Goal: Task Accomplishment & Management: Use online tool/utility

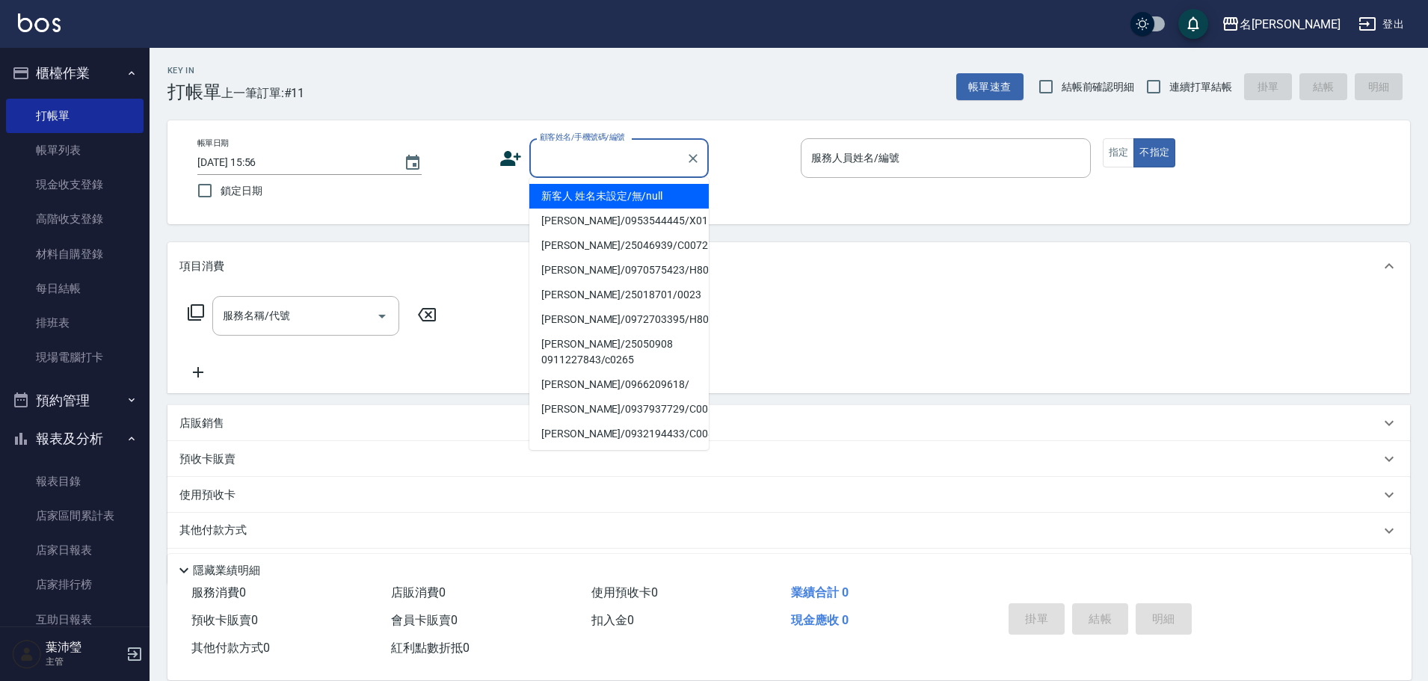
click at [598, 165] on input "顧客姓名/手機號碼/編號" at bounding box center [608, 158] width 144 height 26
click at [611, 198] on li "新客人 姓名未設定/無/null" at bounding box center [618, 196] width 179 height 25
type input "新客人 姓名未設定/無/null"
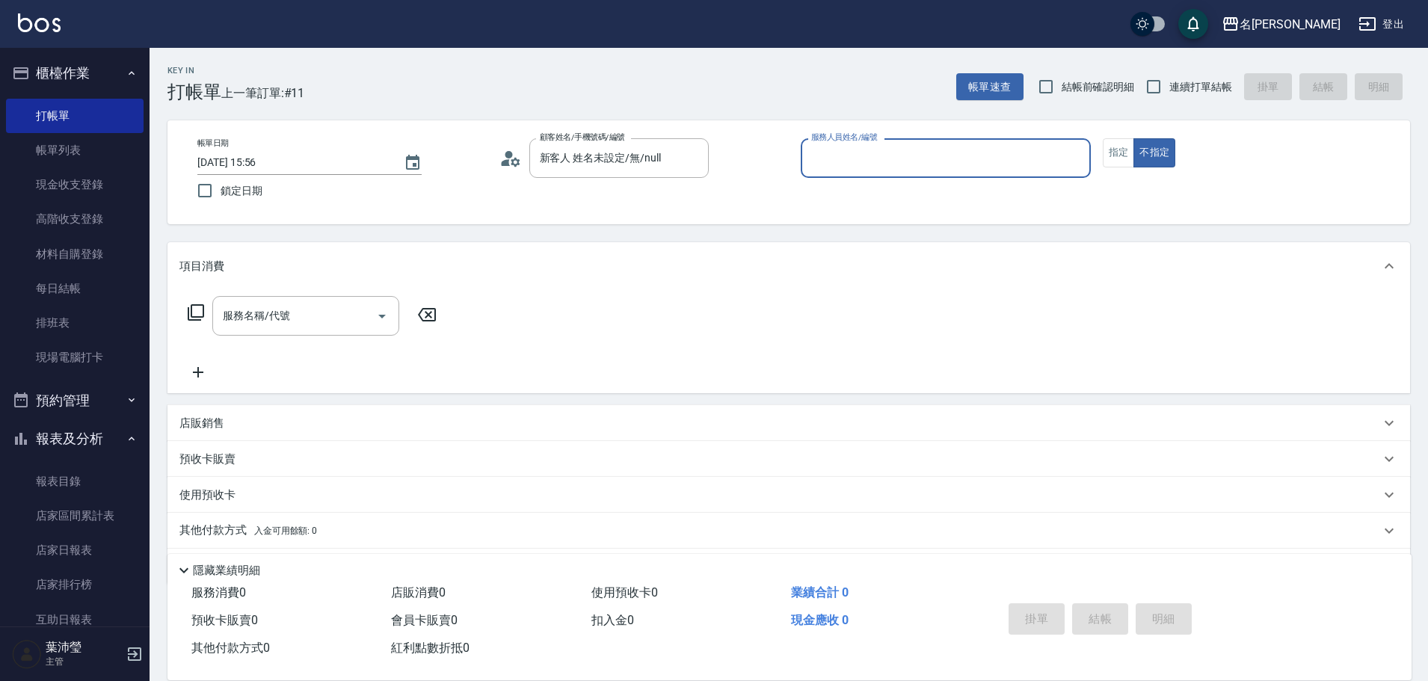
click at [861, 164] on input "服務人員姓名/編號" at bounding box center [946, 158] width 277 height 26
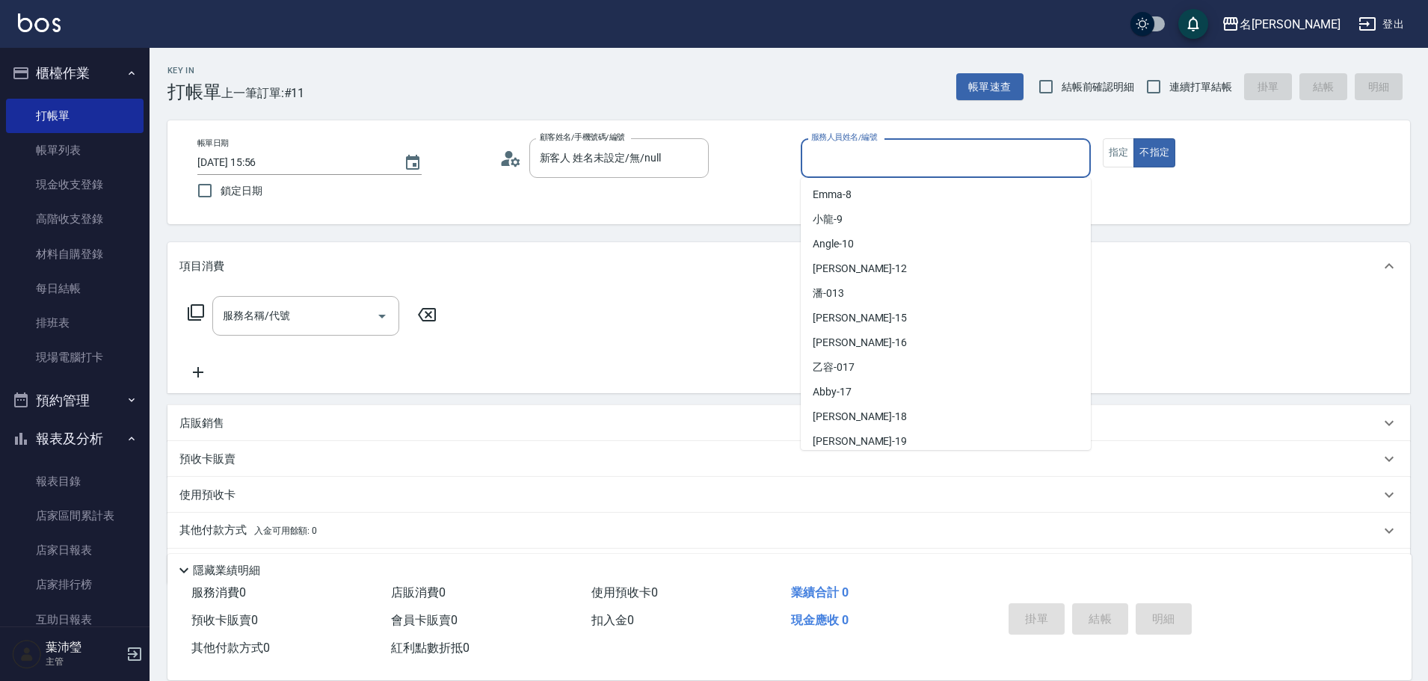
scroll to position [224, 0]
click at [844, 245] on span "Angle -10" at bounding box center [833, 244] width 41 height 16
type input "Angle-10"
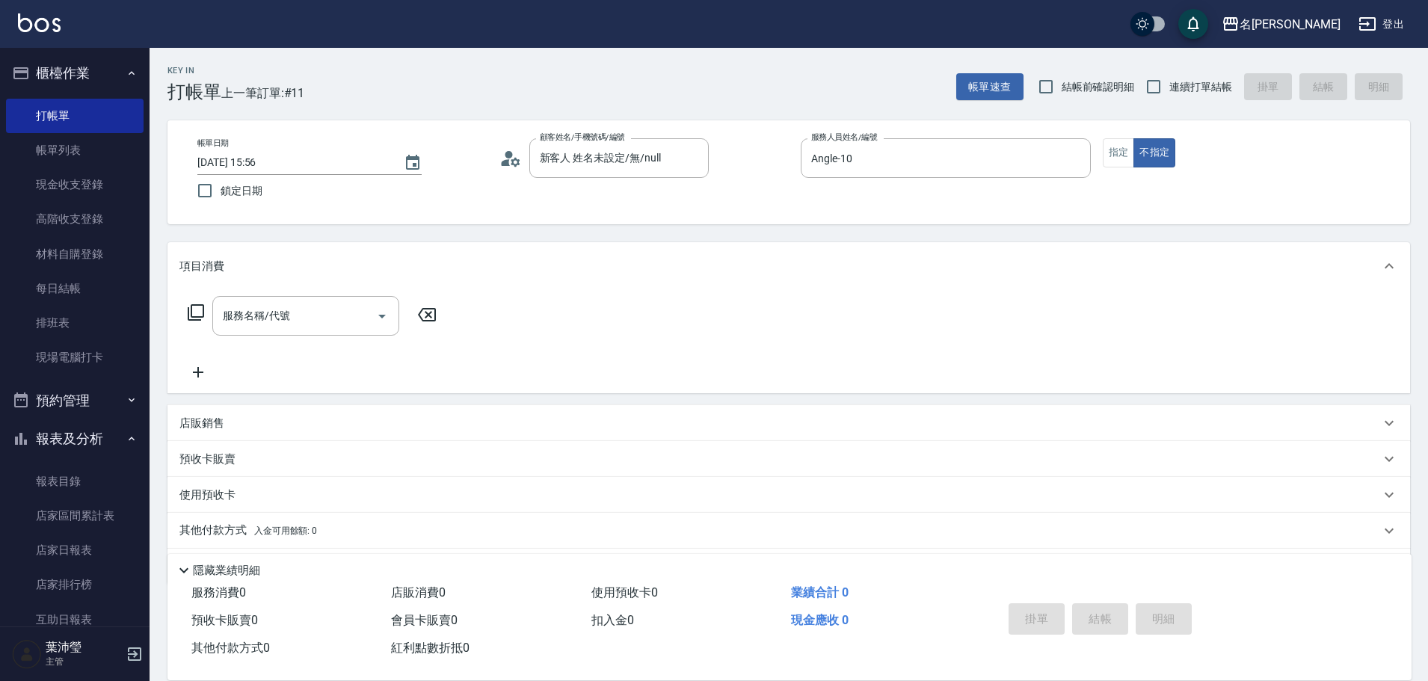
click at [199, 310] on icon at bounding box center [196, 313] width 18 height 18
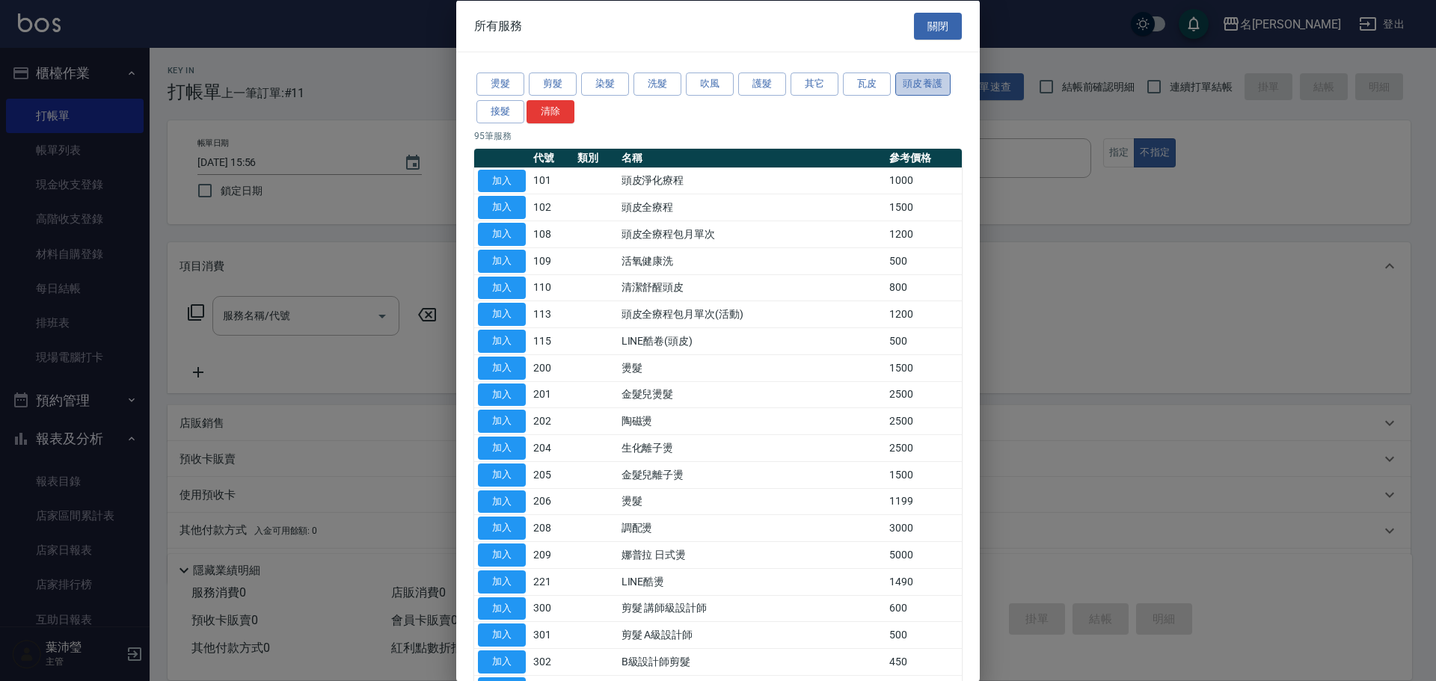
click at [940, 82] on button "頭皮養護" at bounding box center [922, 84] width 55 height 23
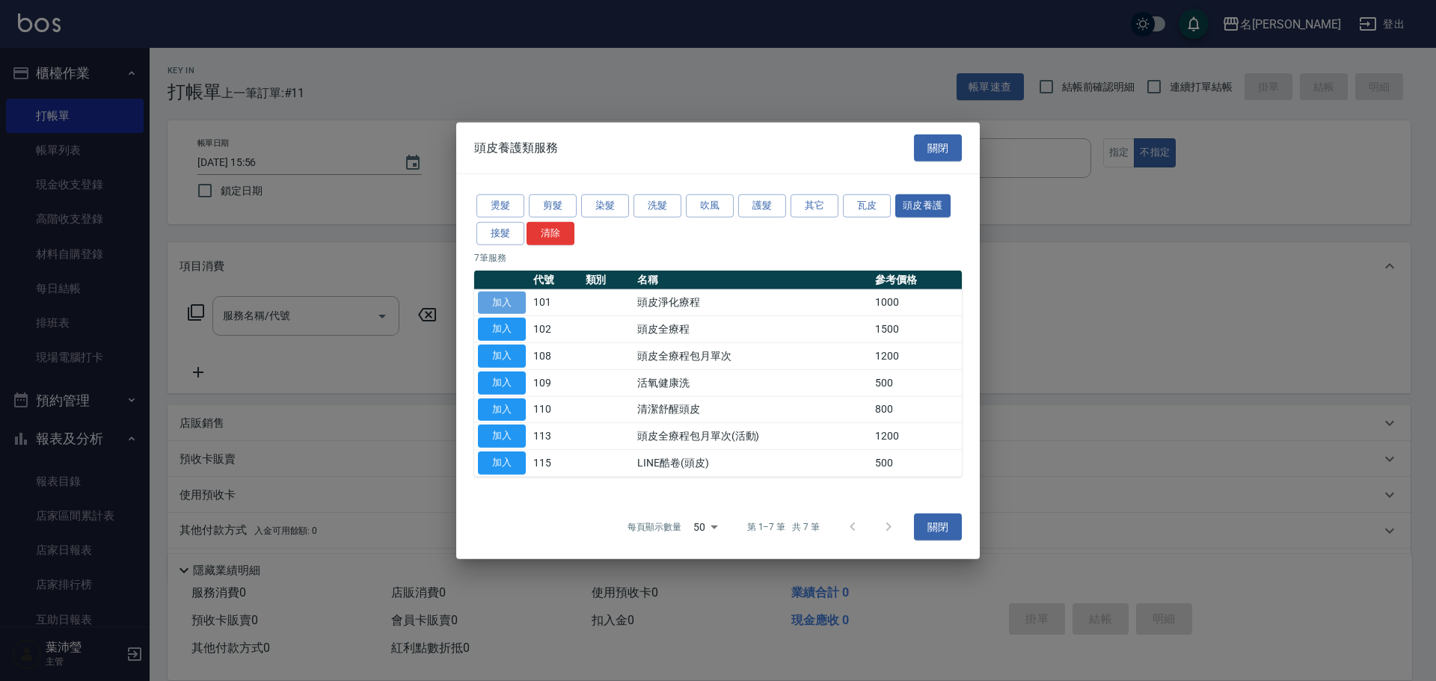
click at [491, 305] on button "加入" at bounding box center [502, 302] width 48 height 23
type input "頭皮淨化療程(101)"
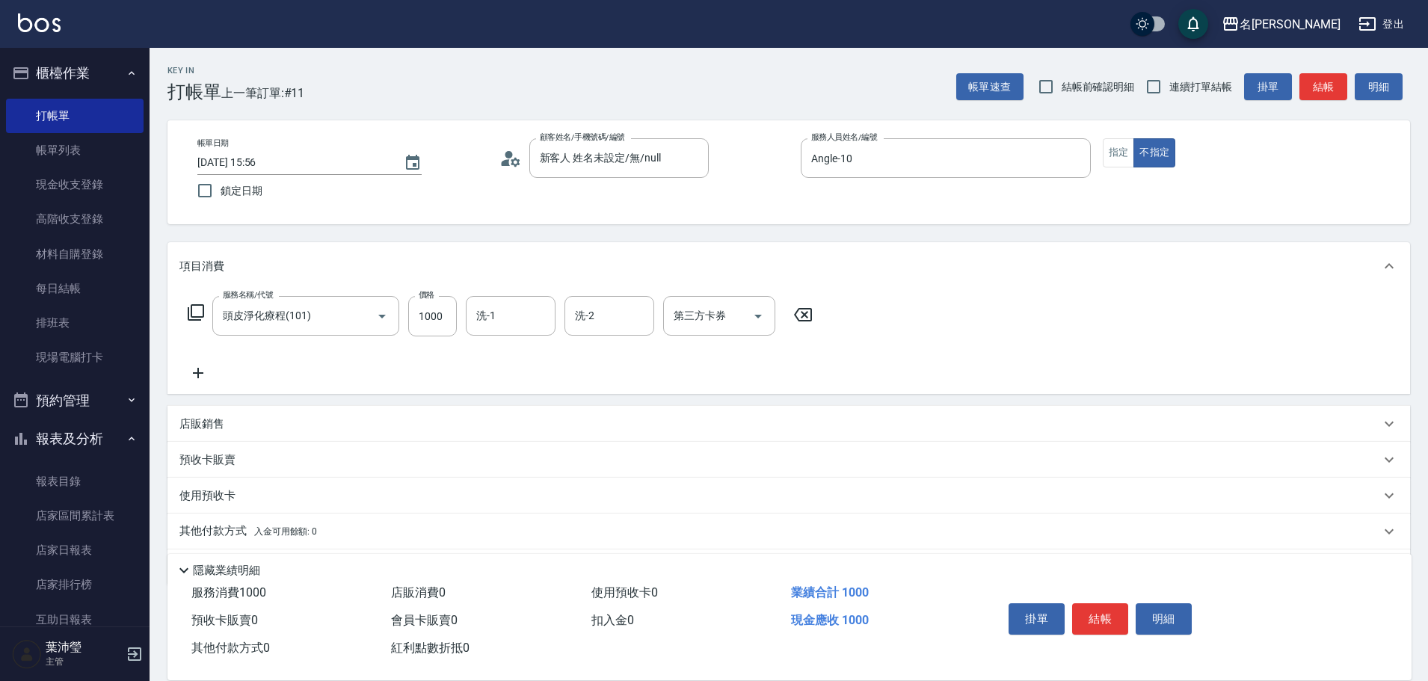
click at [195, 375] on icon at bounding box center [197, 373] width 37 height 18
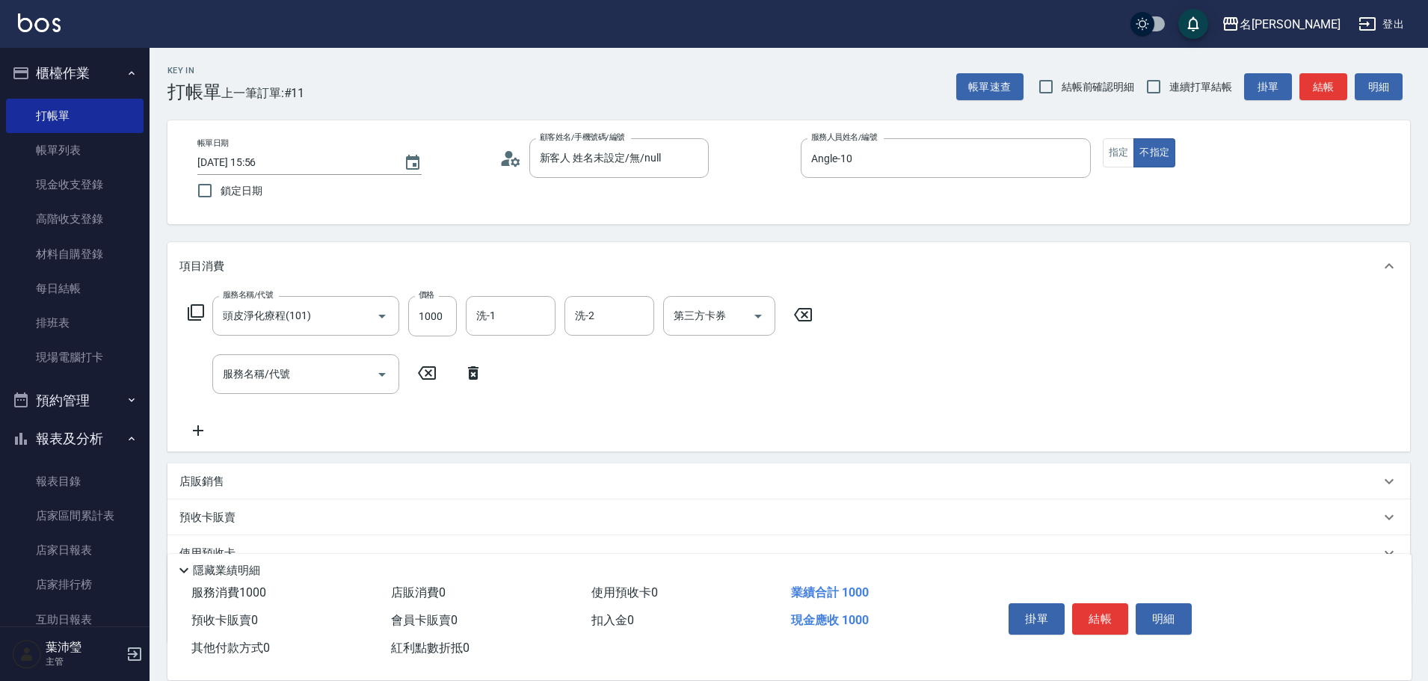
click at [195, 317] on icon at bounding box center [196, 312] width 16 height 16
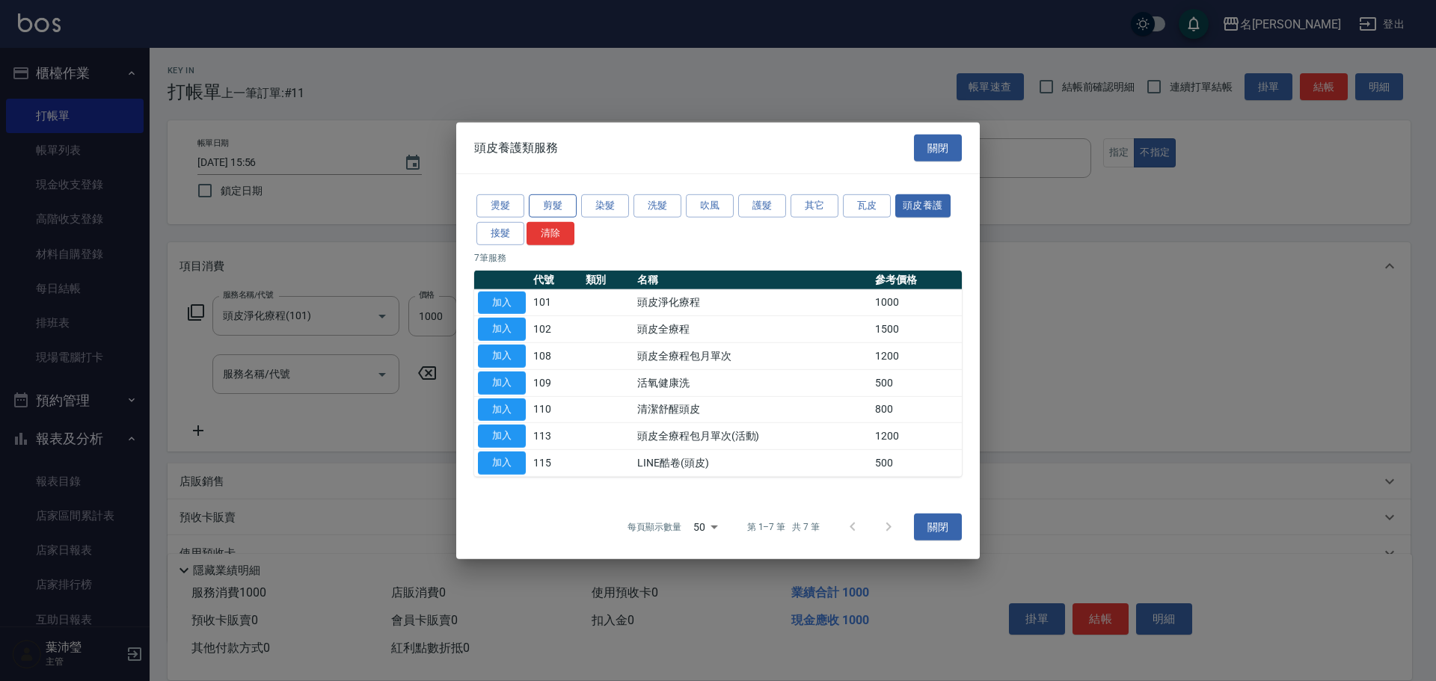
click at [548, 198] on button "剪髮" at bounding box center [553, 205] width 48 height 23
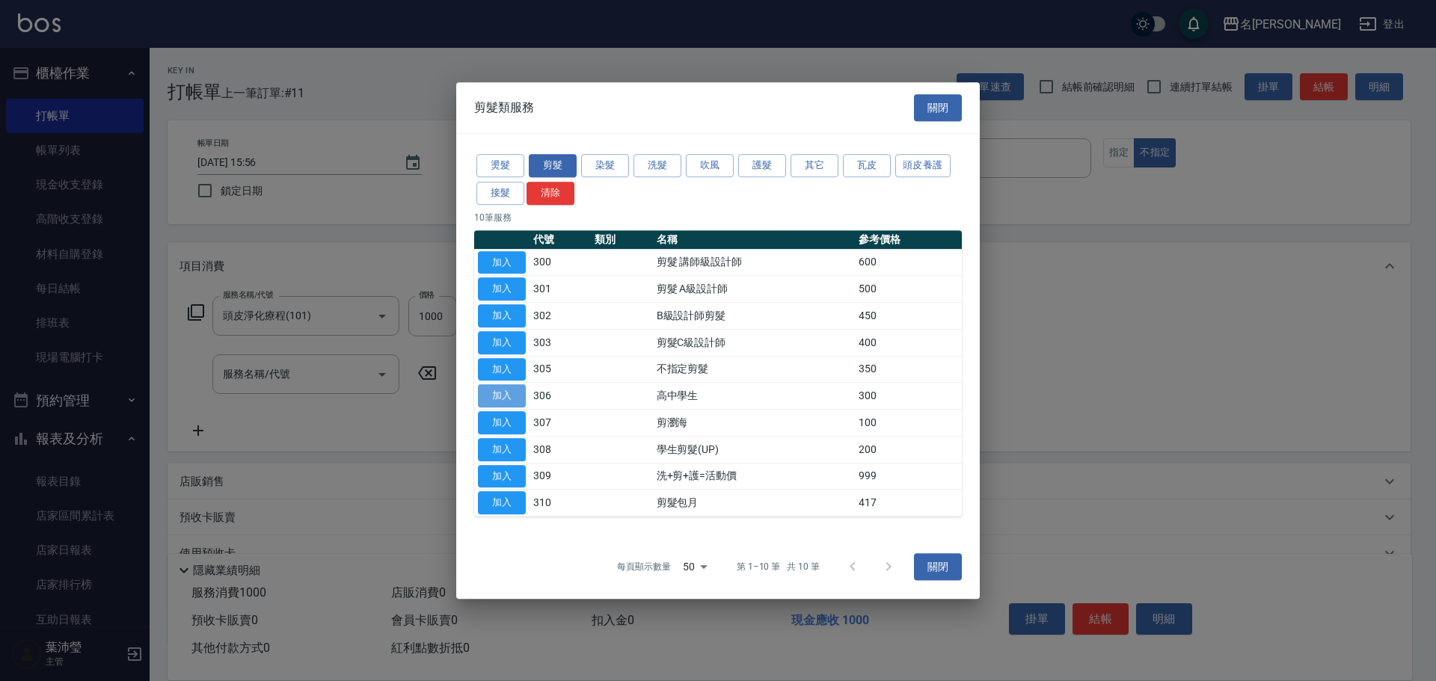
click at [504, 392] on button "加入" at bounding box center [502, 395] width 48 height 23
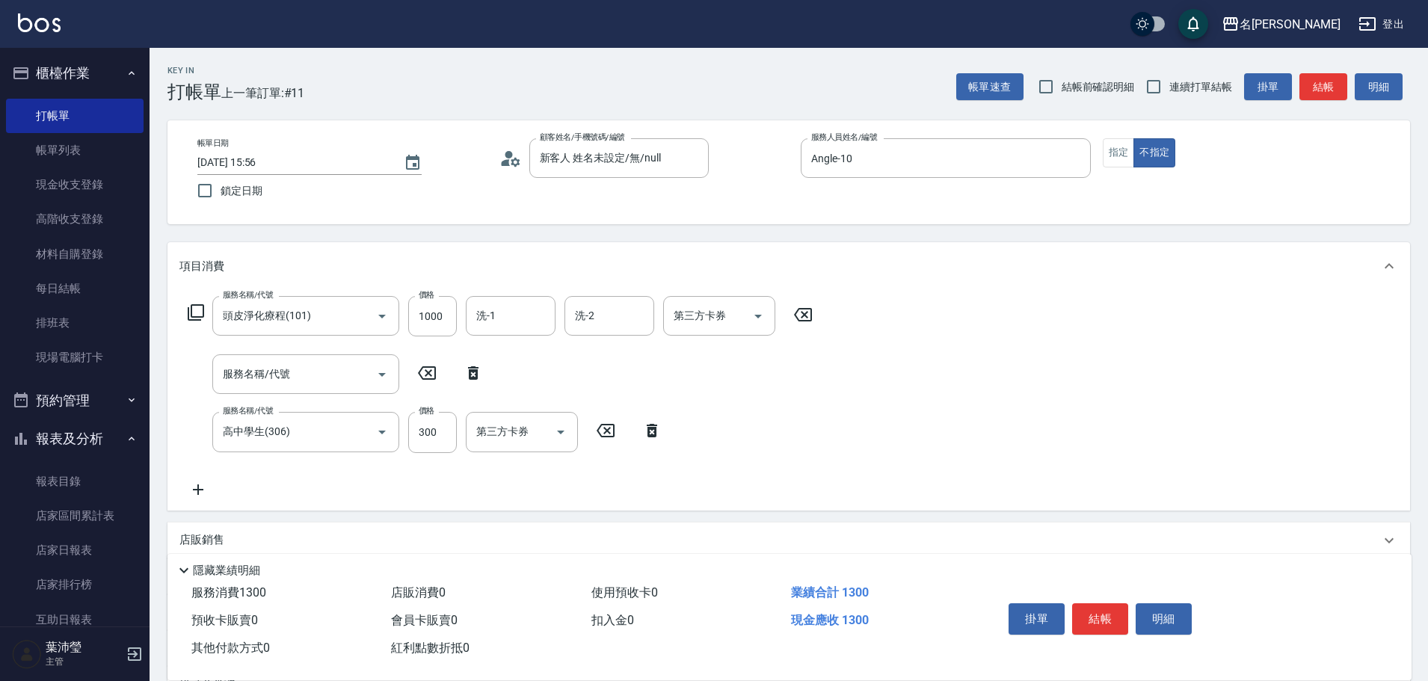
click at [479, 379] on icon at bounding box center [473, 373] width 37 height 18
type input "高中學生(306)"
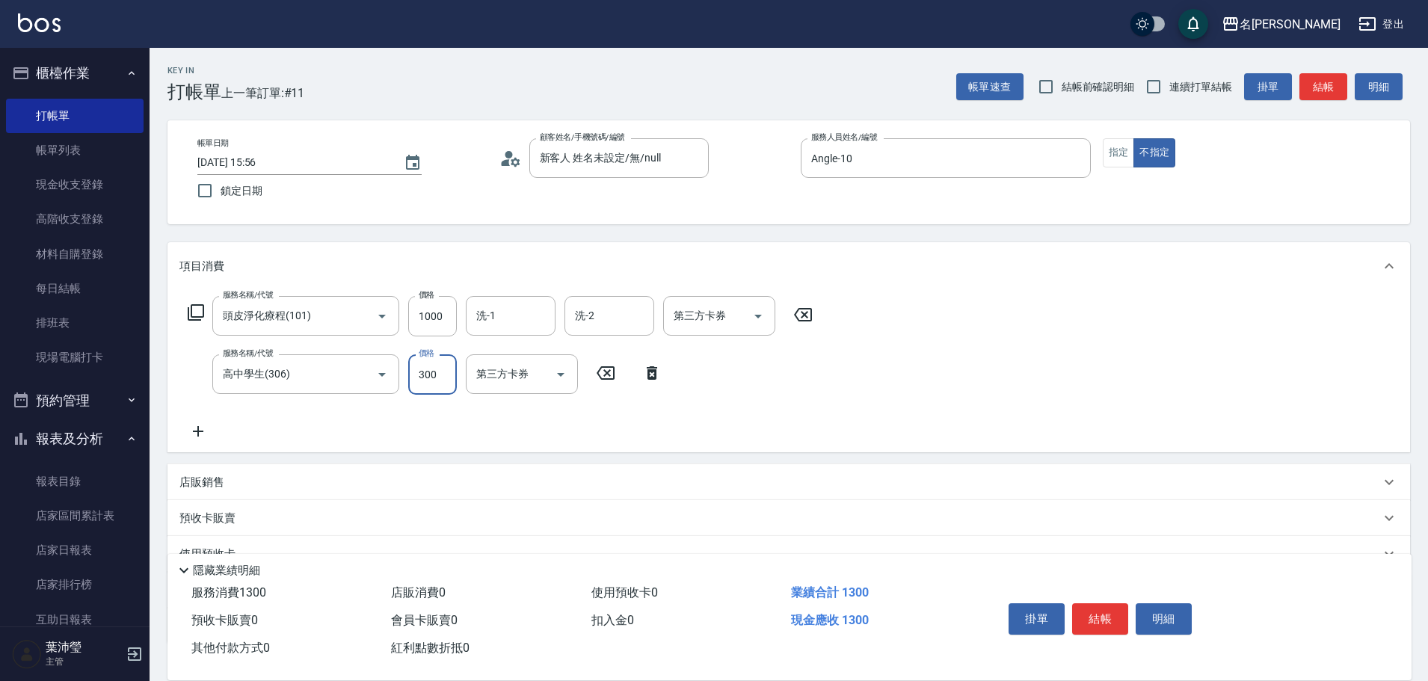
click at [430, 362] on input "300" at bounding box center [432, 374] width 49 height 40
type input "320"
click at [642, 413] on div "服務名稱/代號 頭皮淨化療程(101) 服務名稱/代號 價格 1000 價格 洗-1 洗-1 洗-2 洗-2 第三方卡券 第三方卡券 服務名稱/代號 高中學生…" at bounding box center [500, 368] width 642 height 144
click at [1105, 623] on button "結帳" at bounding box center [1100, 619] width 56 height 31
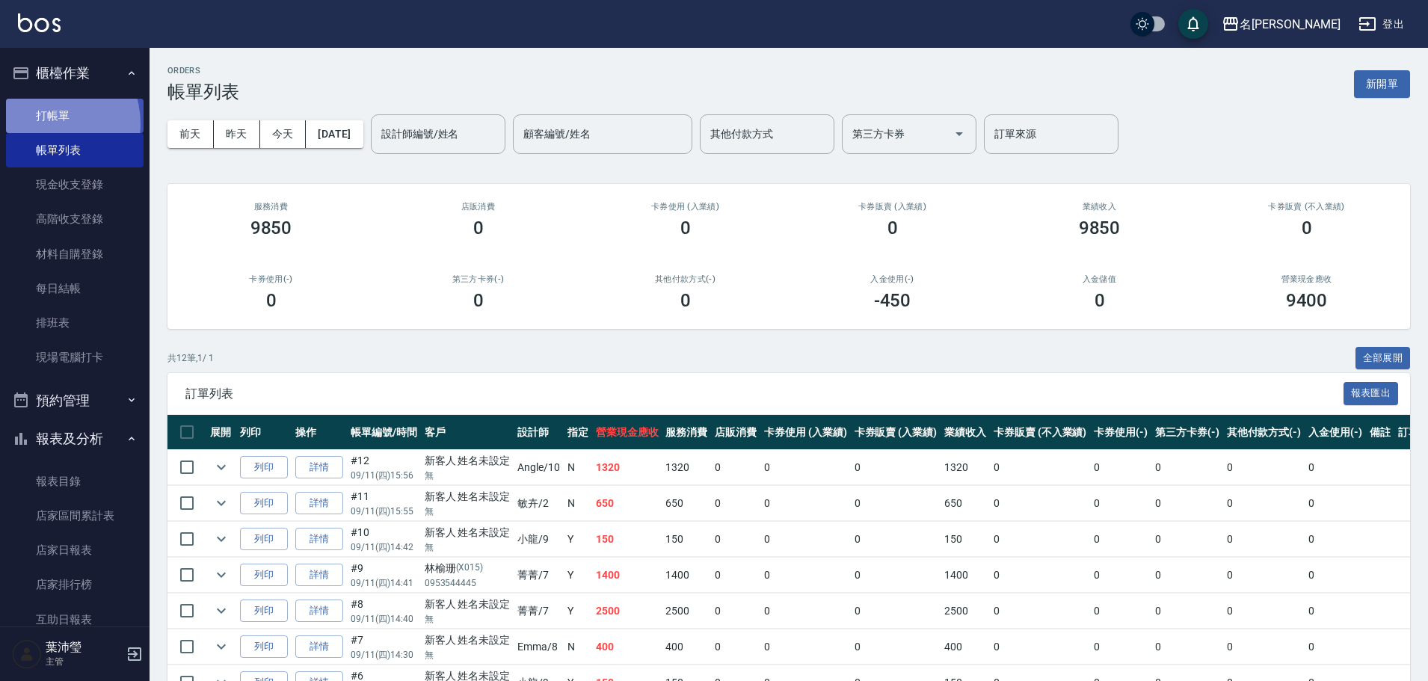
click at [44, 123] on link "打帳單" at bounding box center [75, 116] width 138 height 34
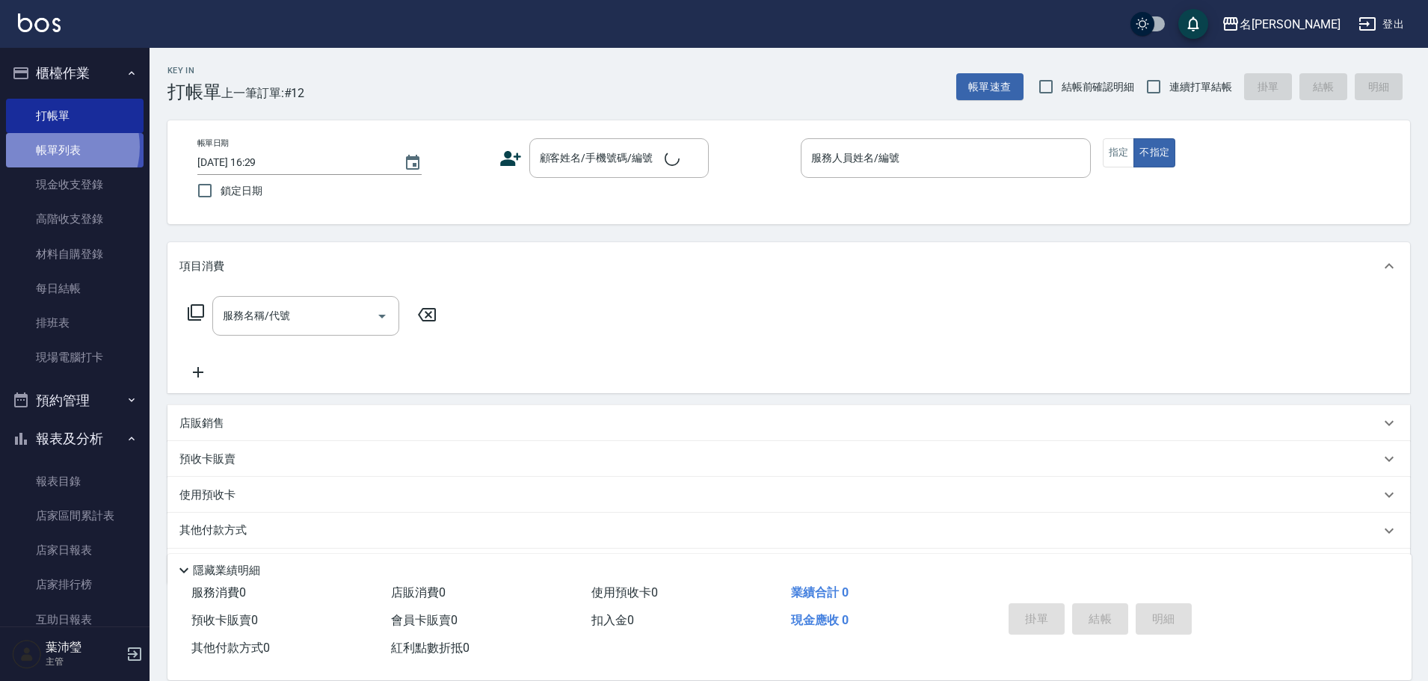
click at [55, 147] on link "帳單列表" at bounding box center [75, 150] width 138 height 34
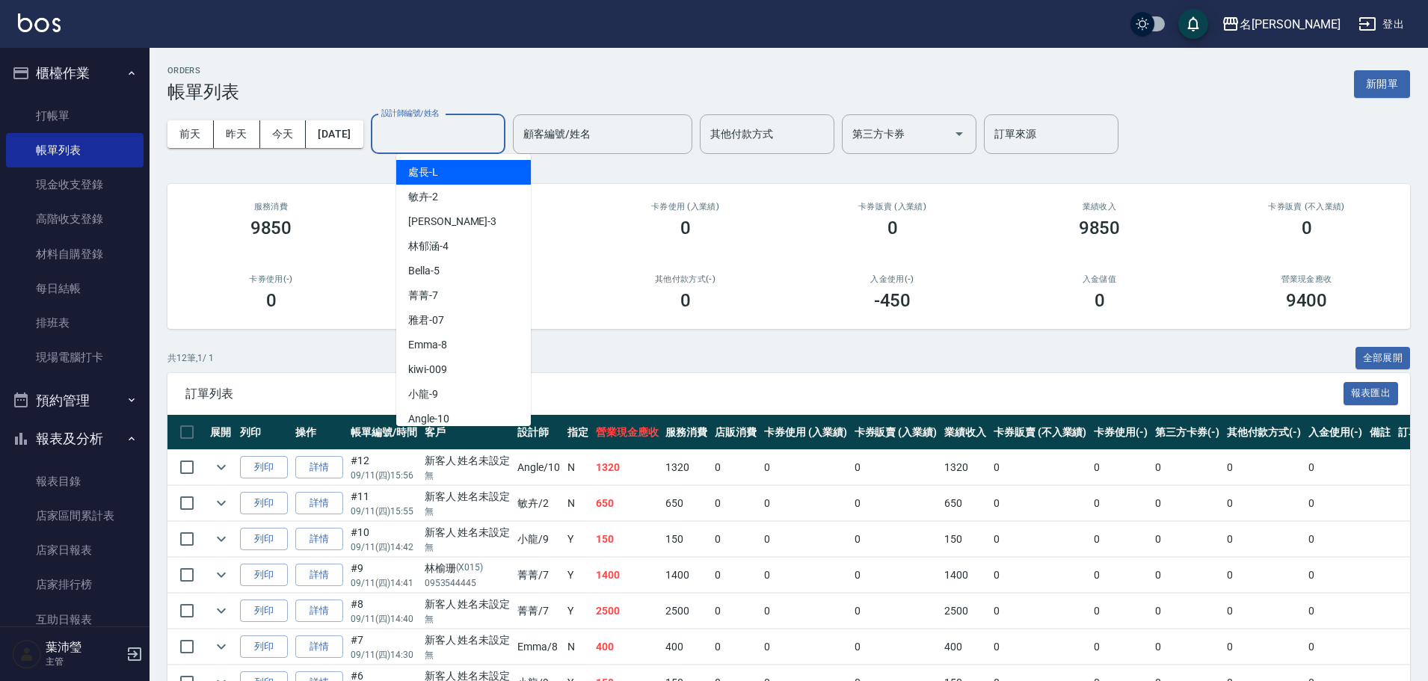
click at [435, 140] on input "設計師編號/姓名" at bounding box center [438, 134] width 121 height 26
click at [427, 417] on span "Angle -10" at bounding box center [428, 419] width 41 height 16
type input "Angle-10"
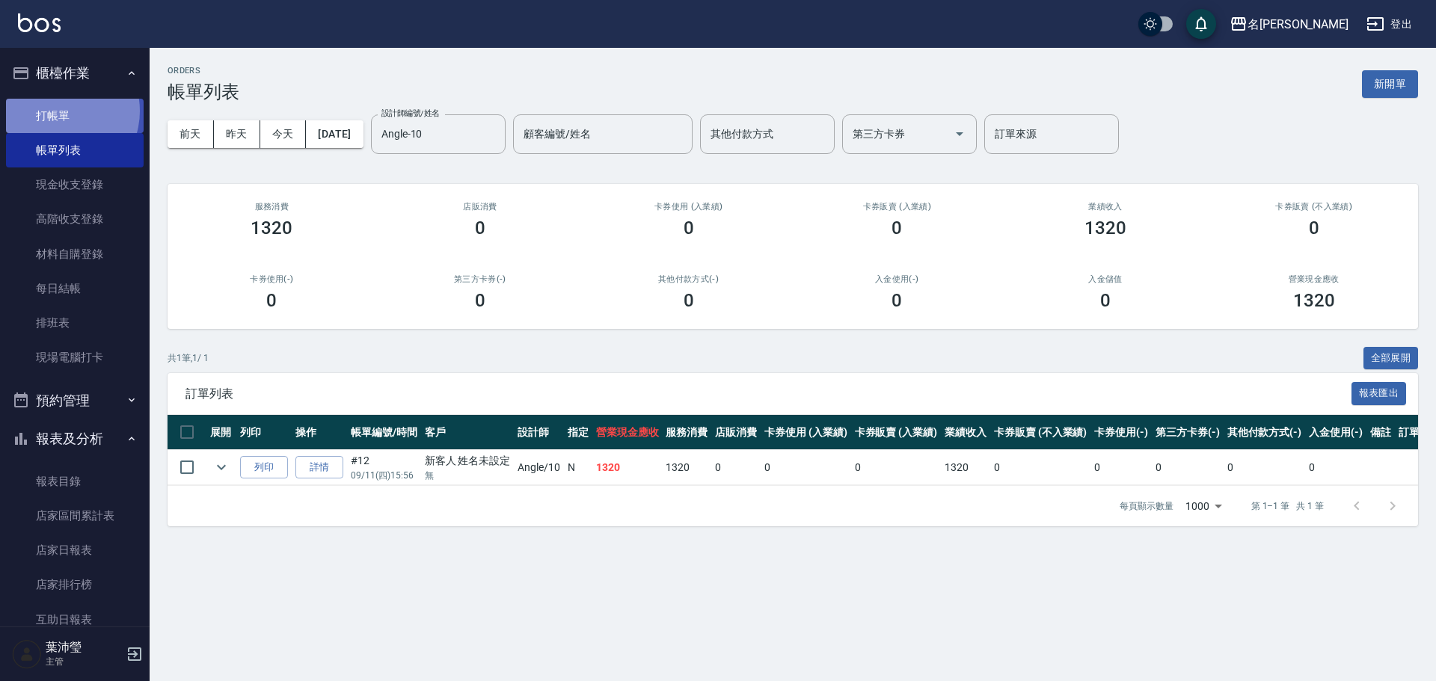
click at [60, 111] on link "打帳單" at bounding box center [75, 116] width 138 height 34
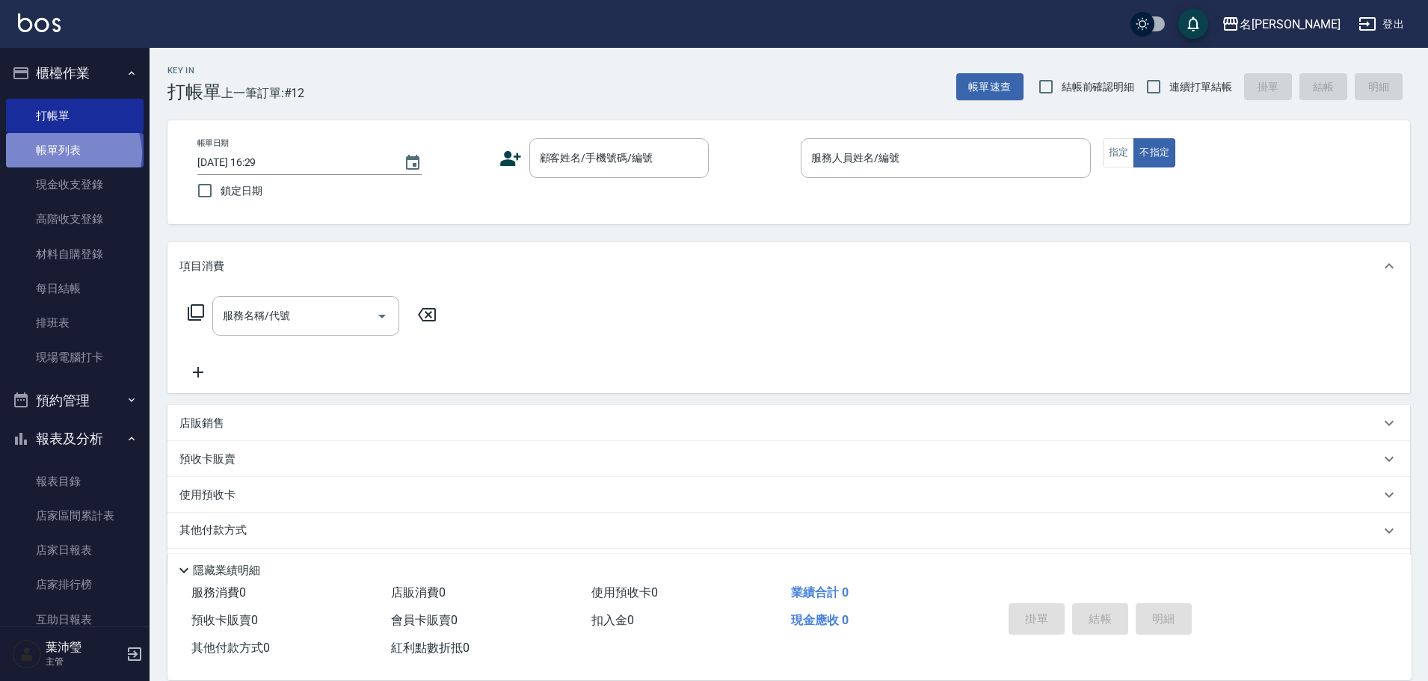
click at [72, 154] on link "帳單列表" at bounding box center [75, 150] width 138 height 34
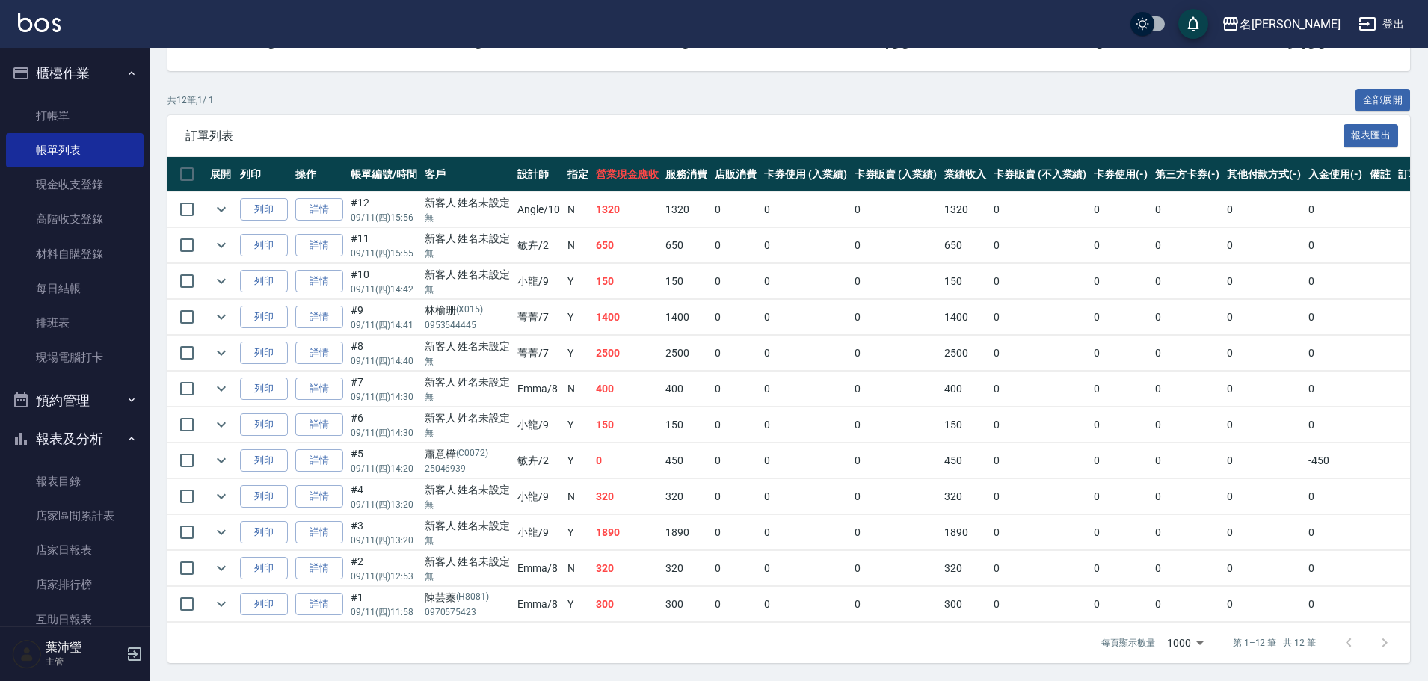
scroll to position [269, 0]
click at [38, 111] on link "打帳單" at bounding box center [75, 116] width 138 height 34
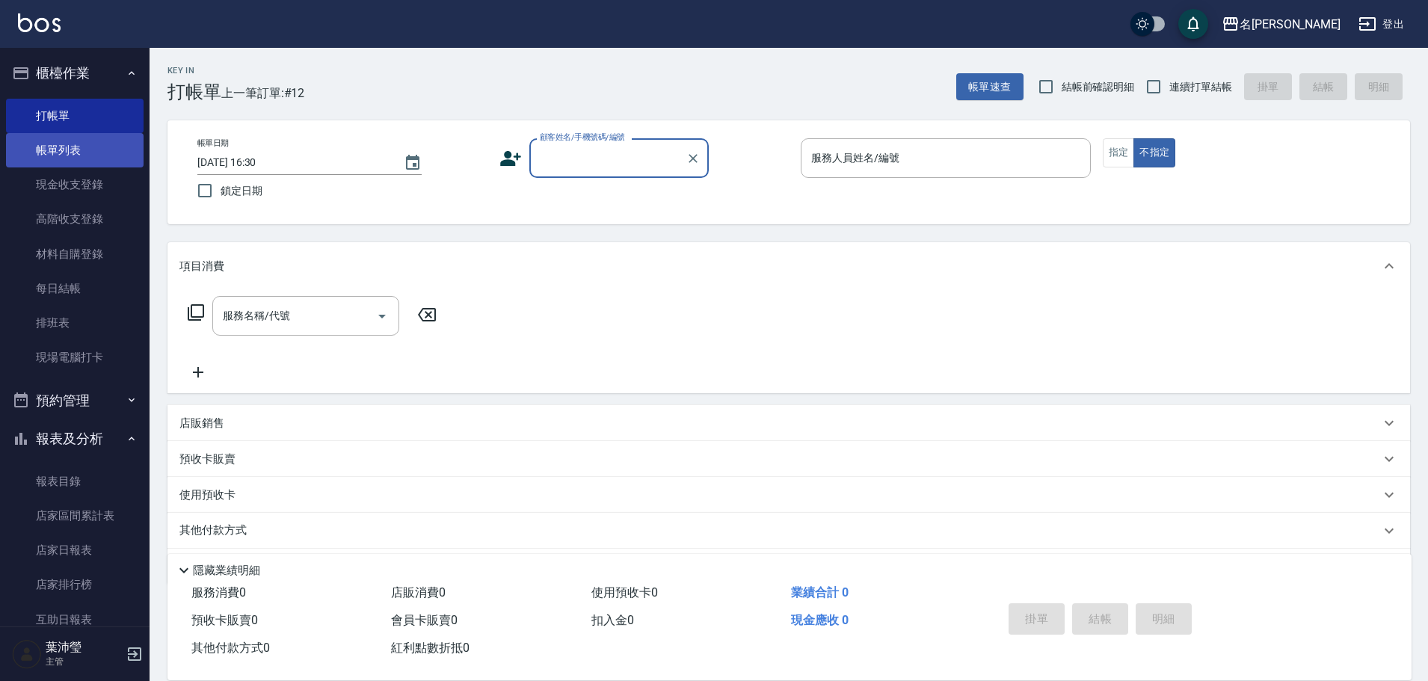
click at [99, 144] on link "帳單列表" at bounding box center [75, 150] width 138 height 34
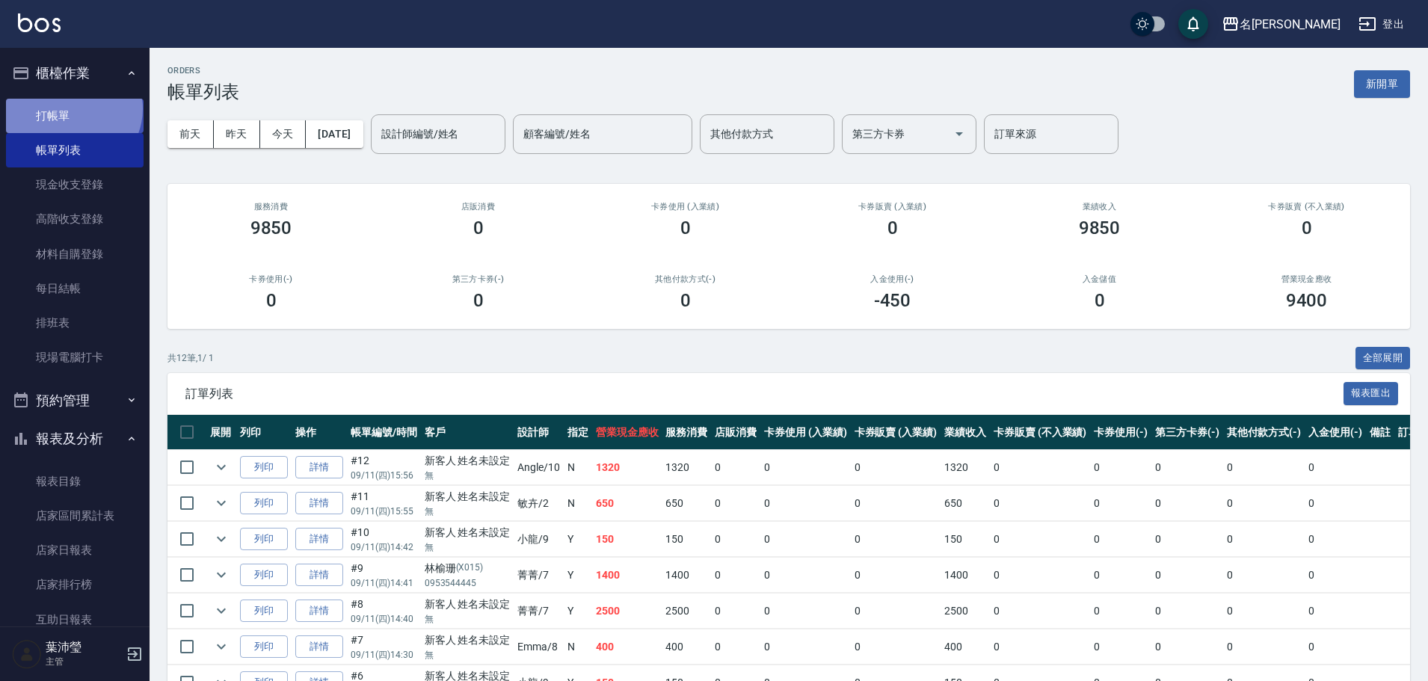
click at [72, 108] on link "打帳單" at bounding box center [75, 116] width 138 height 34
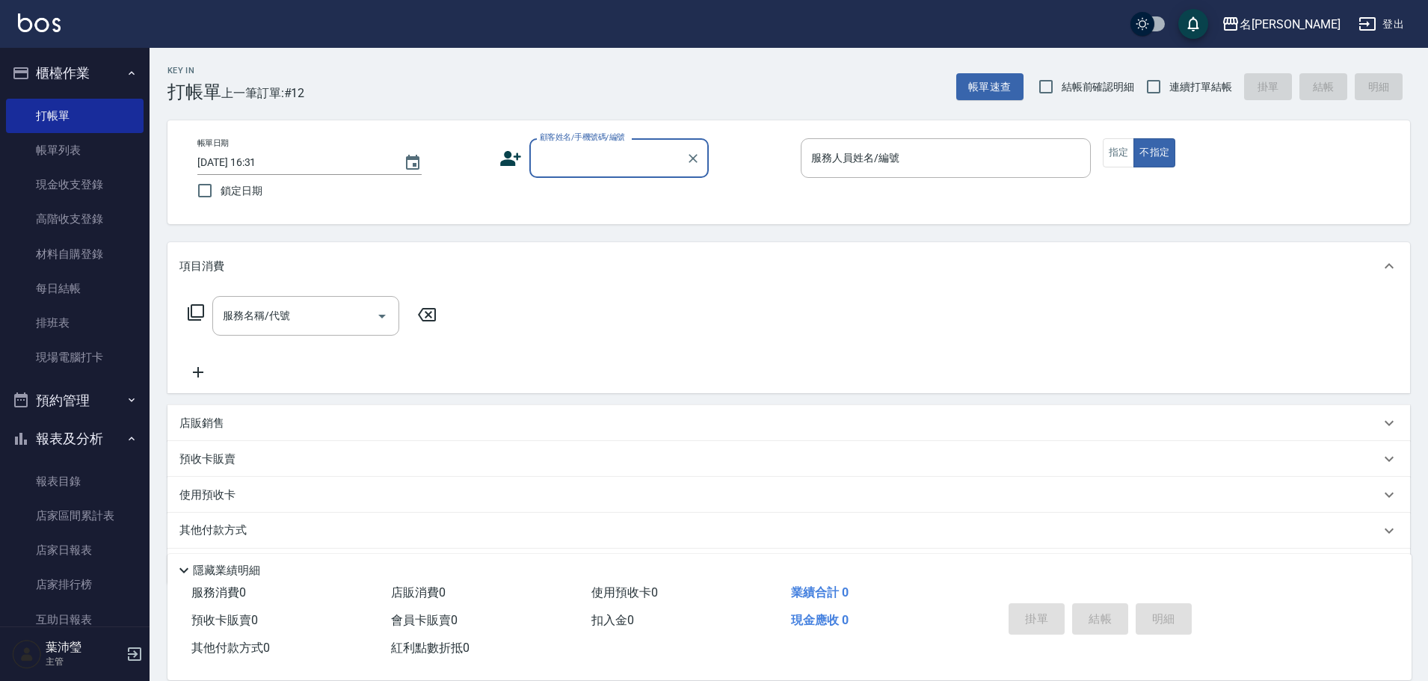
click at [573, 147] on div "顧客姓名/手機號碼/編號 顧客姓名/手機號碼/編號" at bounding box center [618, 158] width 179 height 40
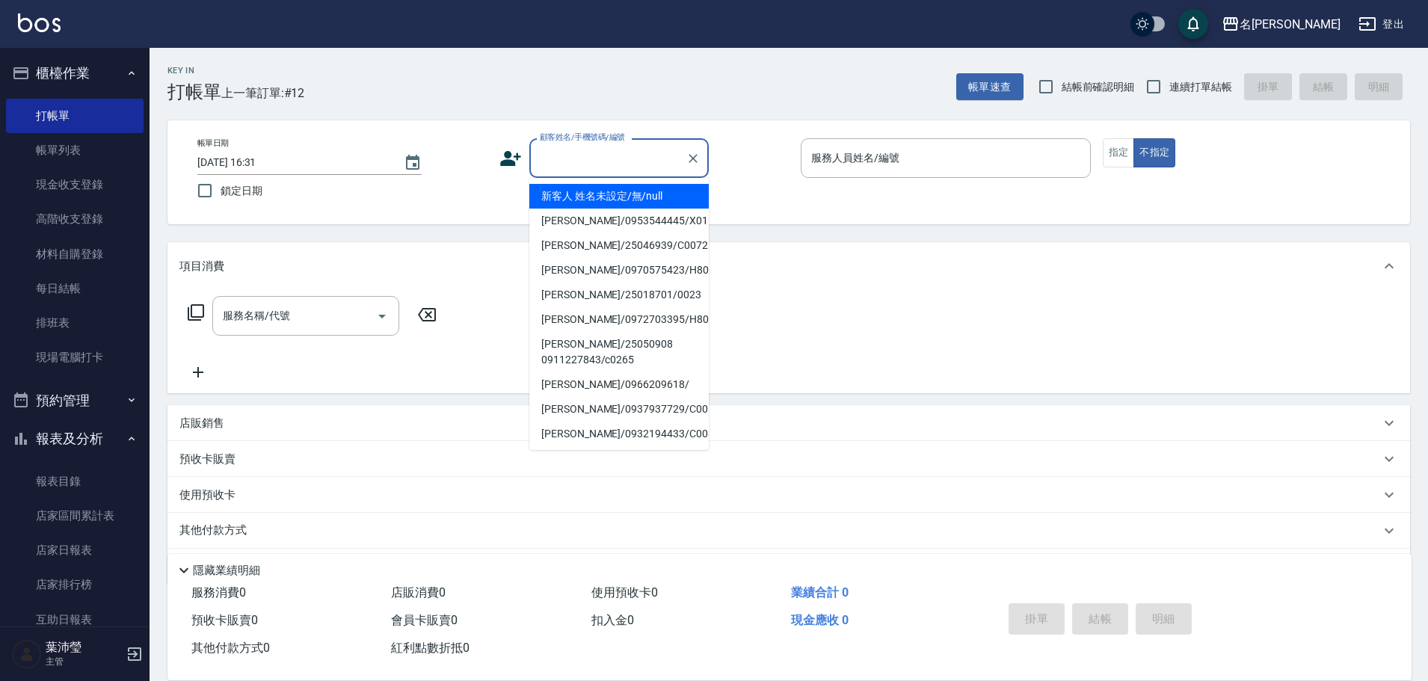
click at [574, 147] on input "顧客姓名/手機號碼/編號" at bounding box center [608, 158] width 144 height 26
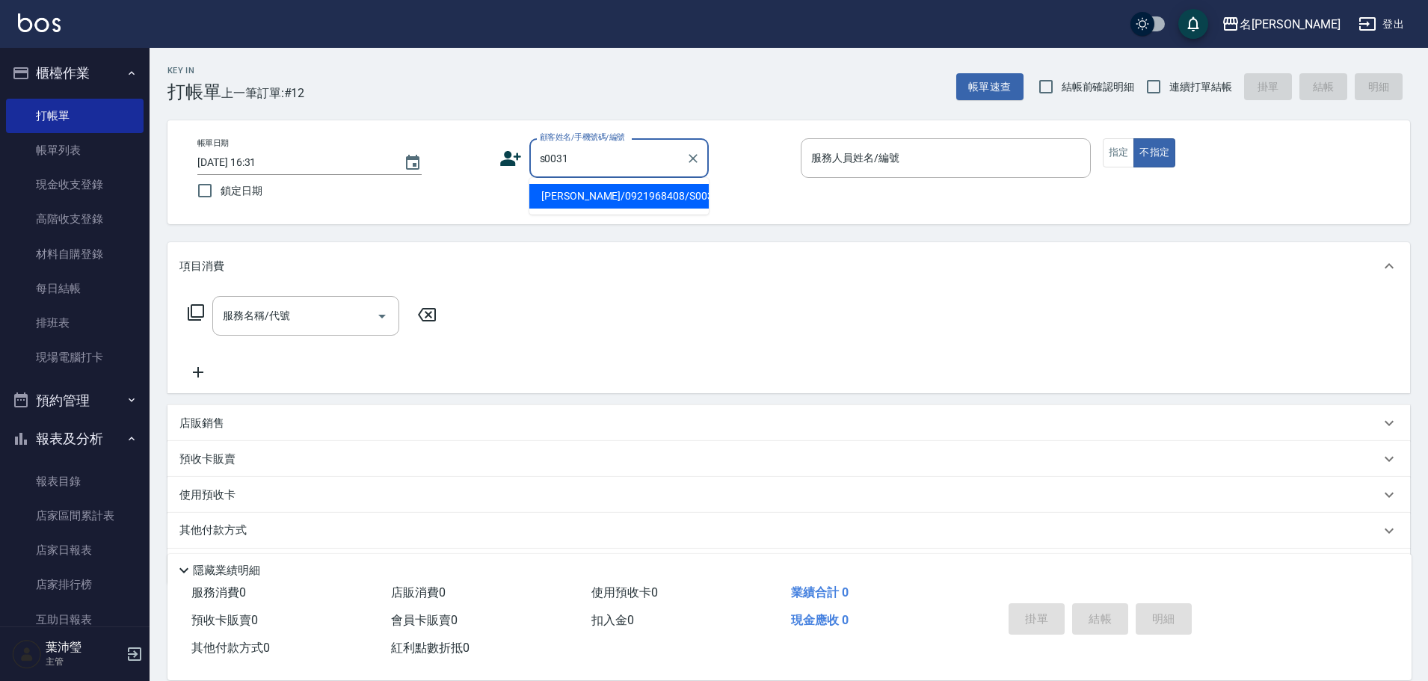
click at [574, 158] on input "s0031" at bounding box center [608, 158] width 144 height 26
click at [594, 200] on li "[PERSON_NAME]/0921968408/S0031" at bounding box center [618, 196] width 179 height 25
type input "[PERSON_NAME]/0921968408/S0031"
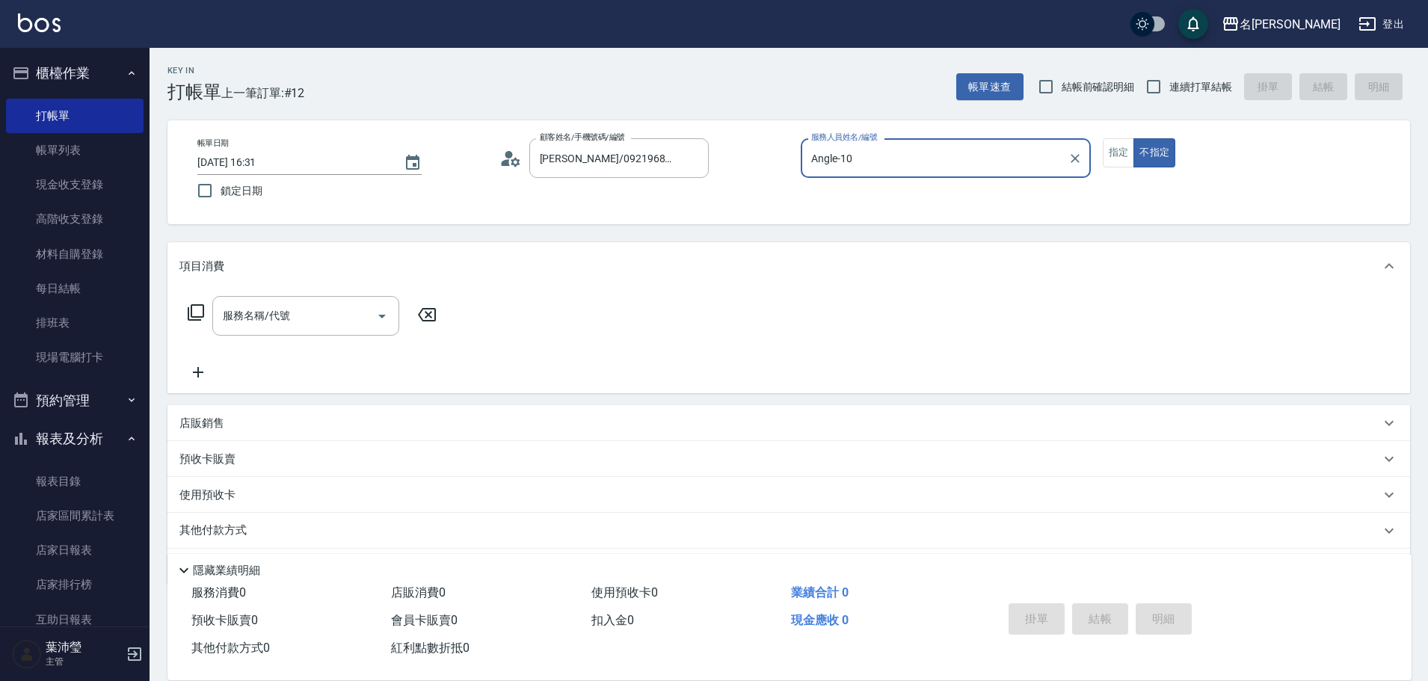
type input "Angle-10"
click at [1111, 157] on button "指定" at bounding box center [1119, 152] width 32 height 29
click at [200, 310] on icon at bounding box center [196, 313] width 18 height 18
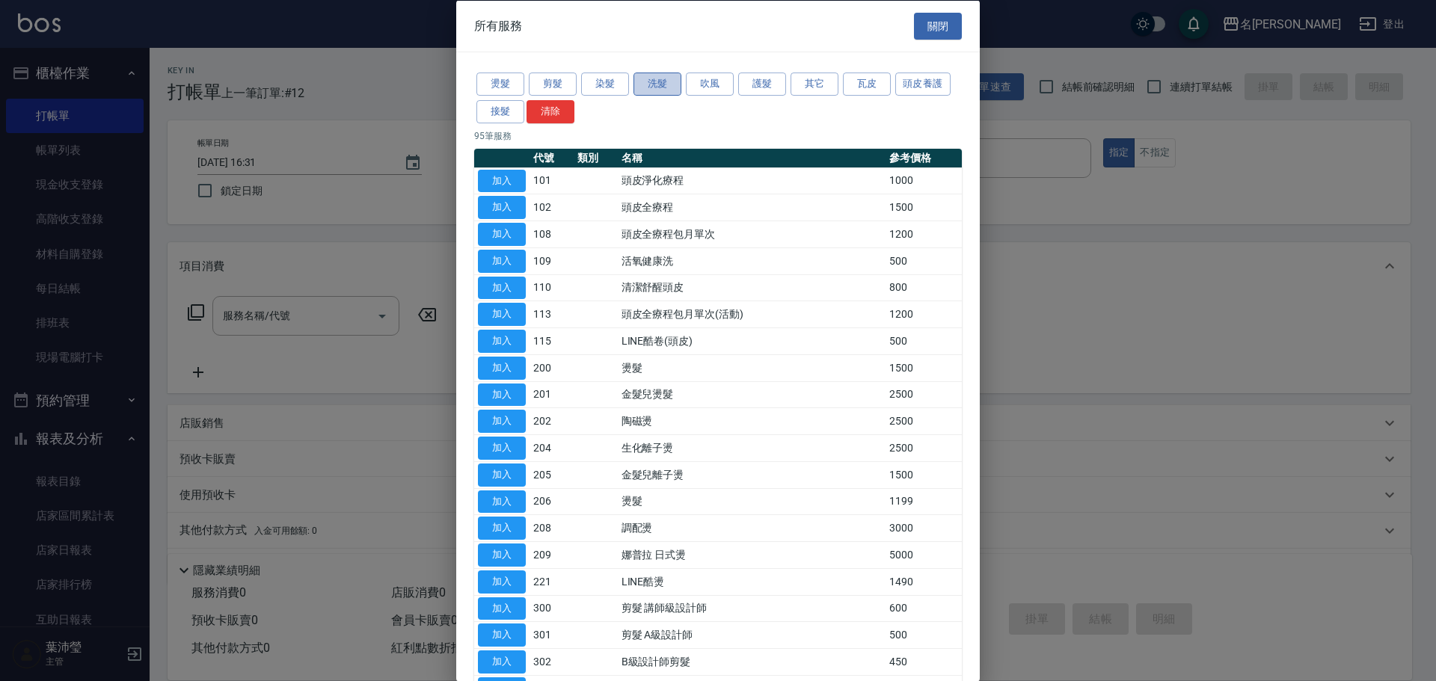
click at [666, 84] on button "洗髮" at bounding box center [657, 84] width 48 height 23
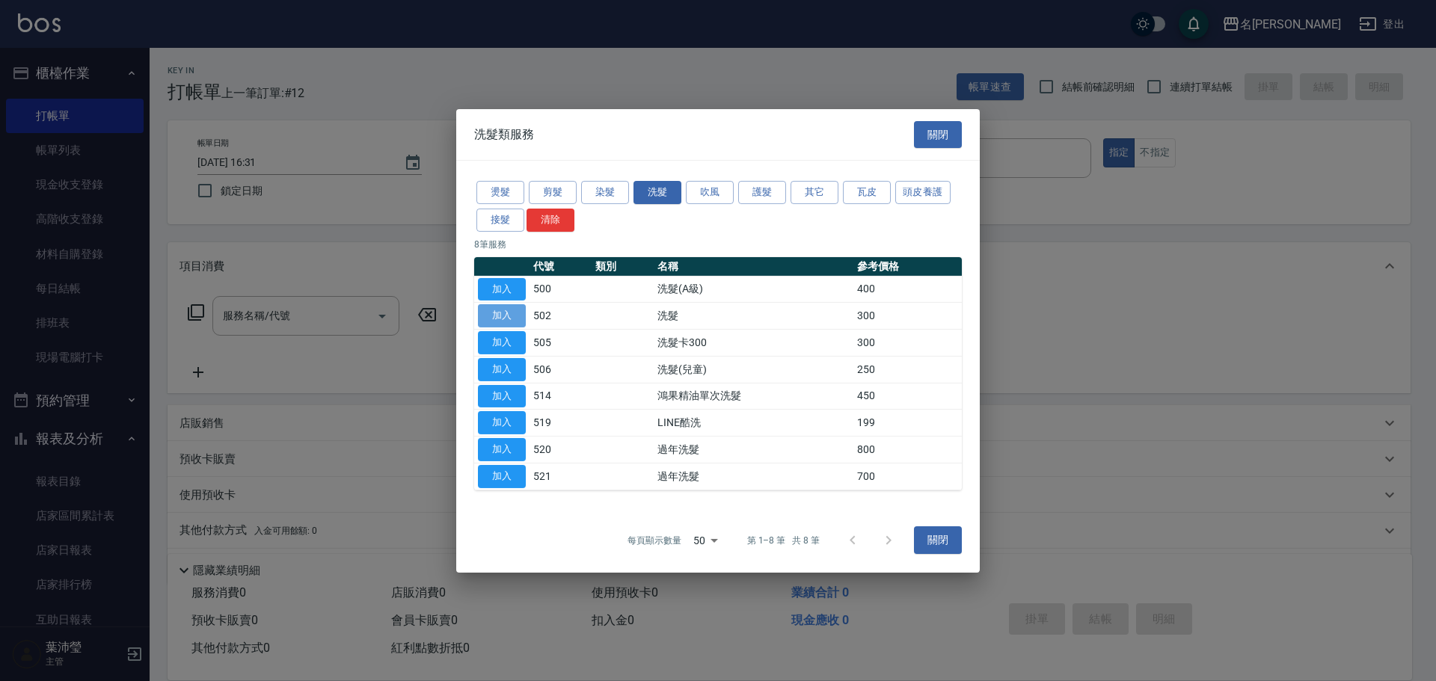
click at [500, 306] on button "加入" at bounding box center [502, 315] width 48 height 23
type input "洗髮(502)"
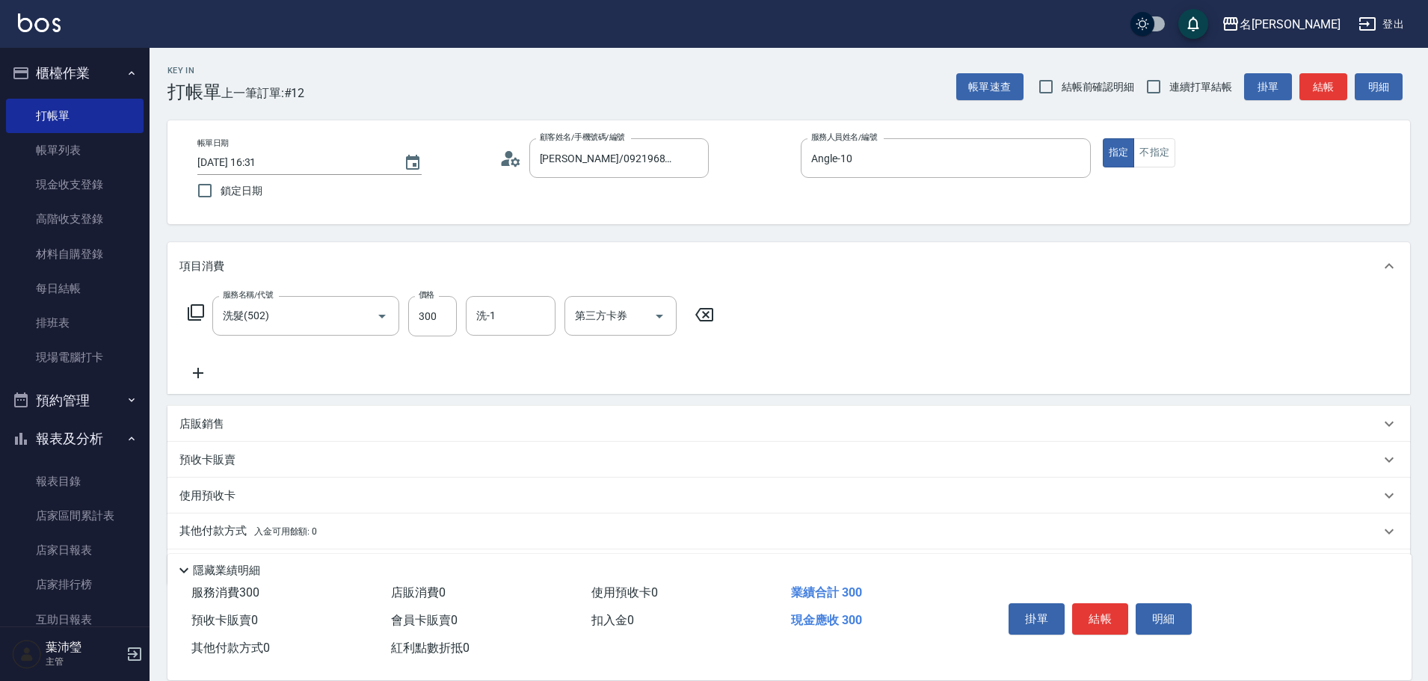
click at [200, 370] on icon at bounding box center [197, 373] width 37 height 18
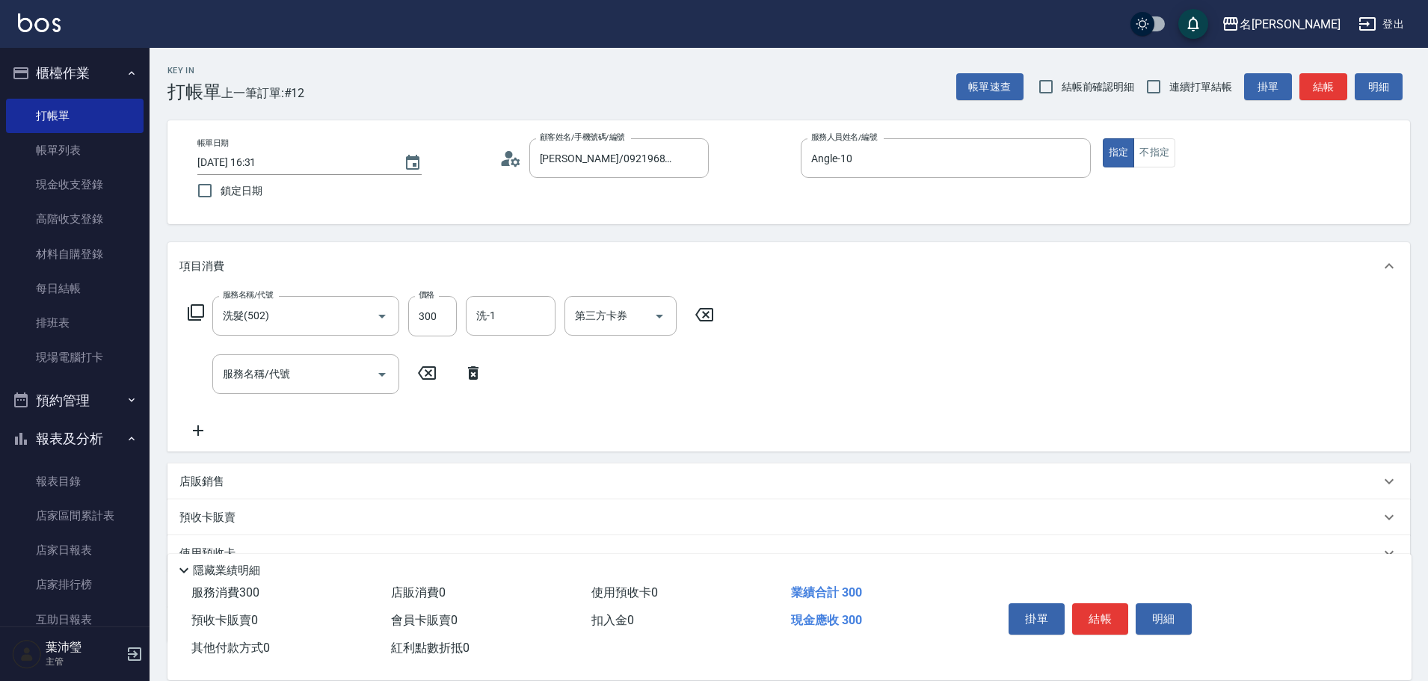
click at [196, 316] on icon at bounding box center [196, 313] width 18 height 18
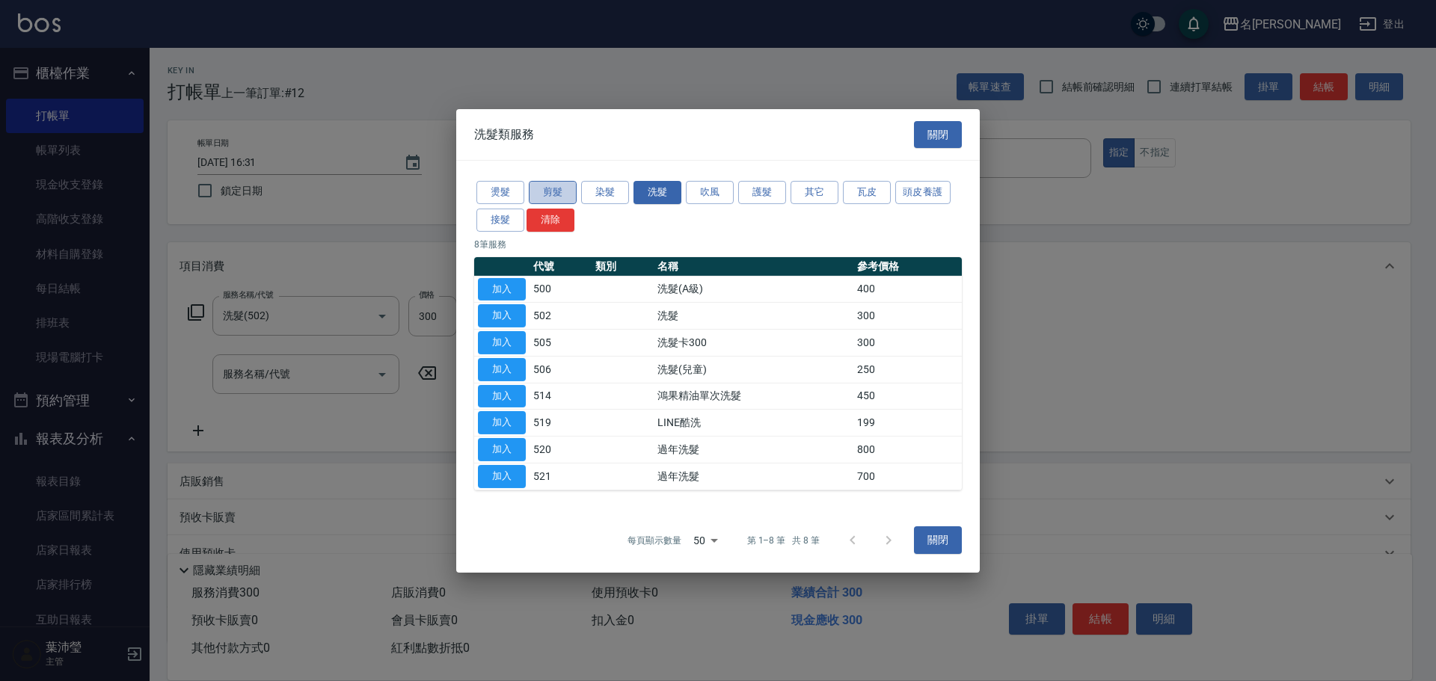
click at [548, 196] on button "剪髮" at bounding box center [553, 192] width 48 height 23
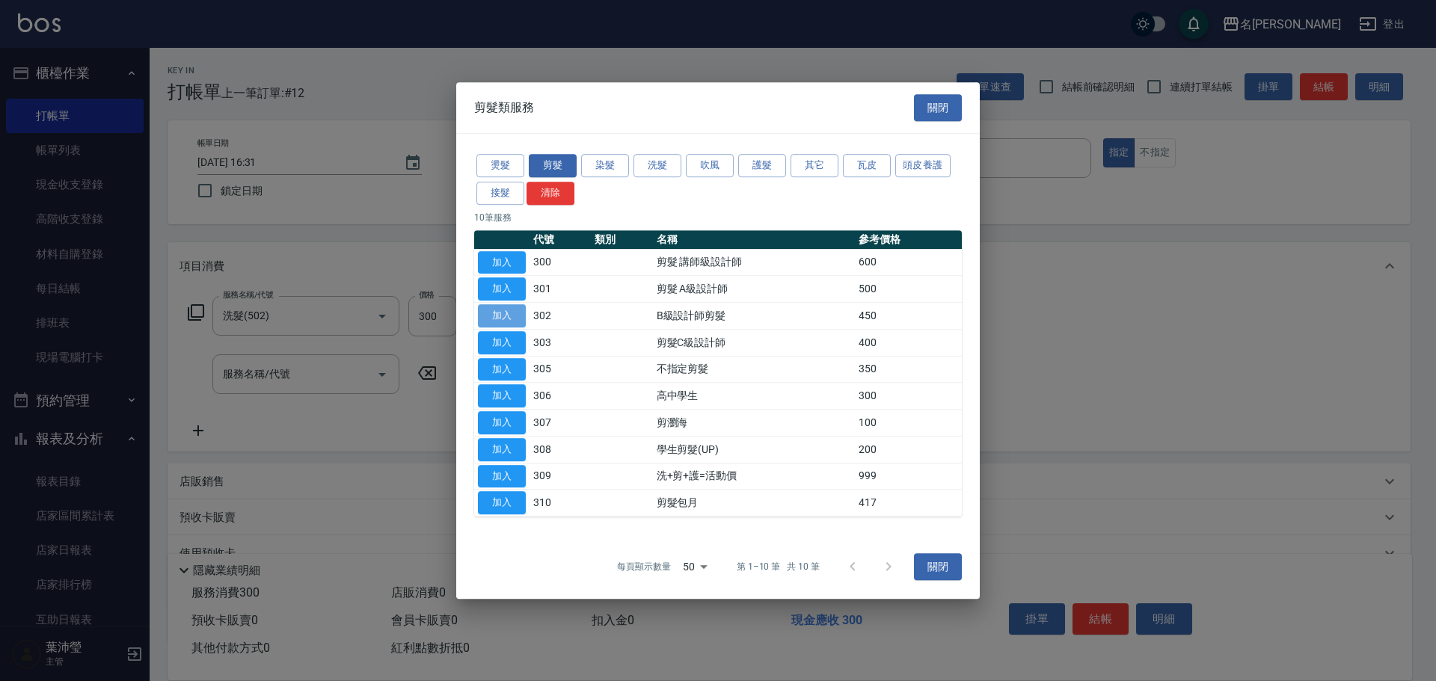
click at [493, 316] on button "加入" at bounding box center [502, 315] width 48 height 23
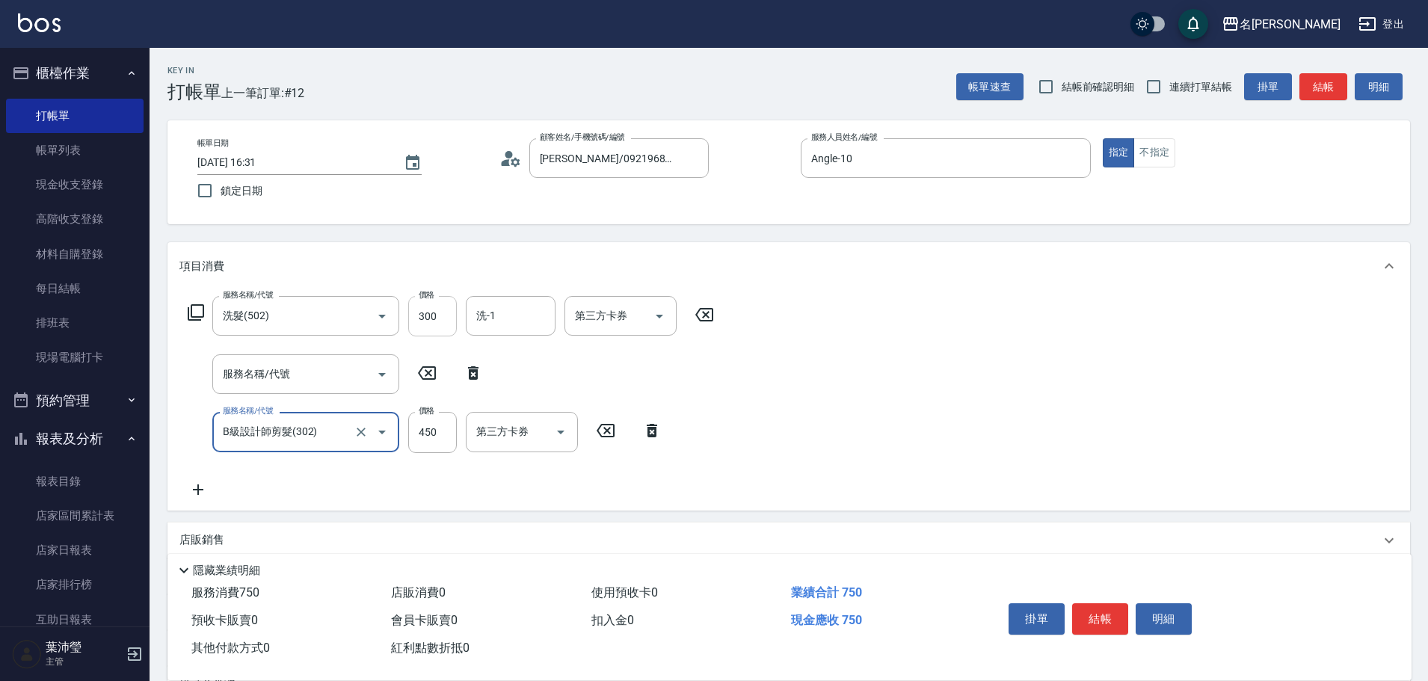
click at [440, 324] on input "300" at bounding box center [432, 316] width 49 height 40
click at [420, 429] on input "450" at bounding box center [432, 432] width 49 height 40
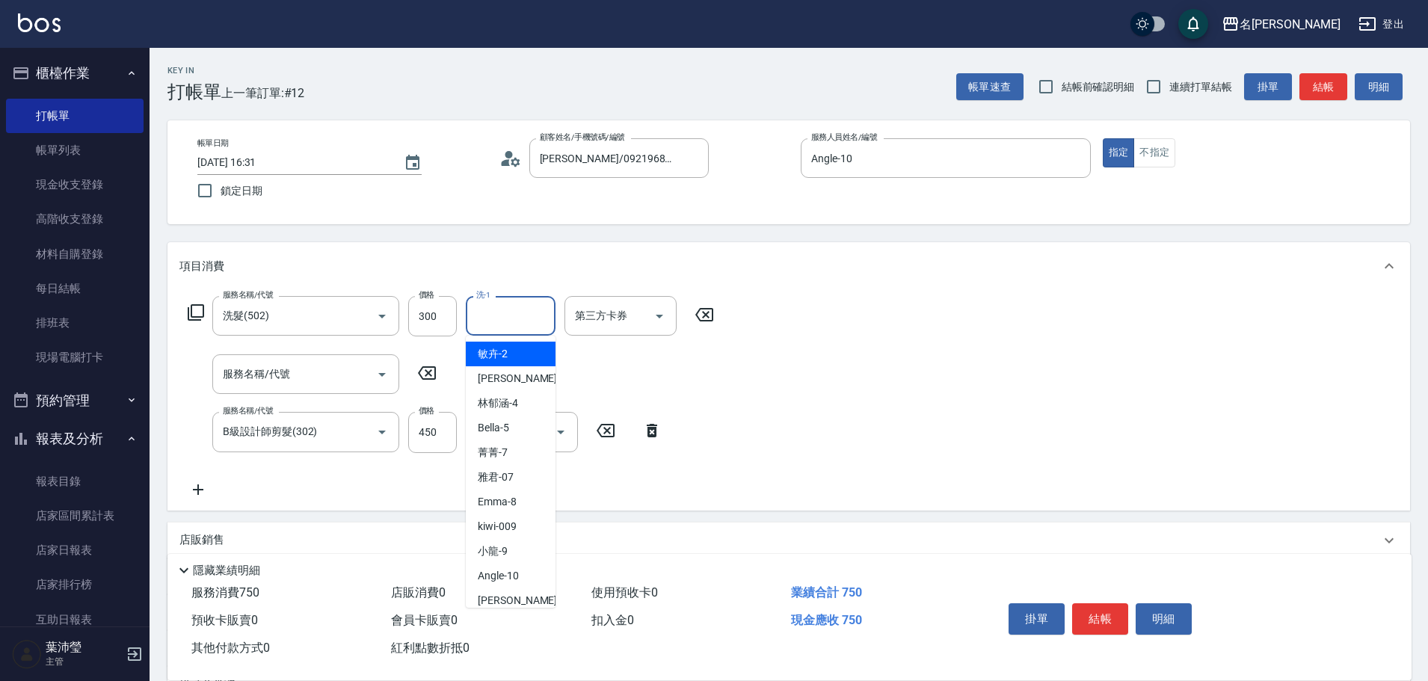
click at [482, 319] on input "洗-1" at bounding box center [511, 316] width 76 height 26
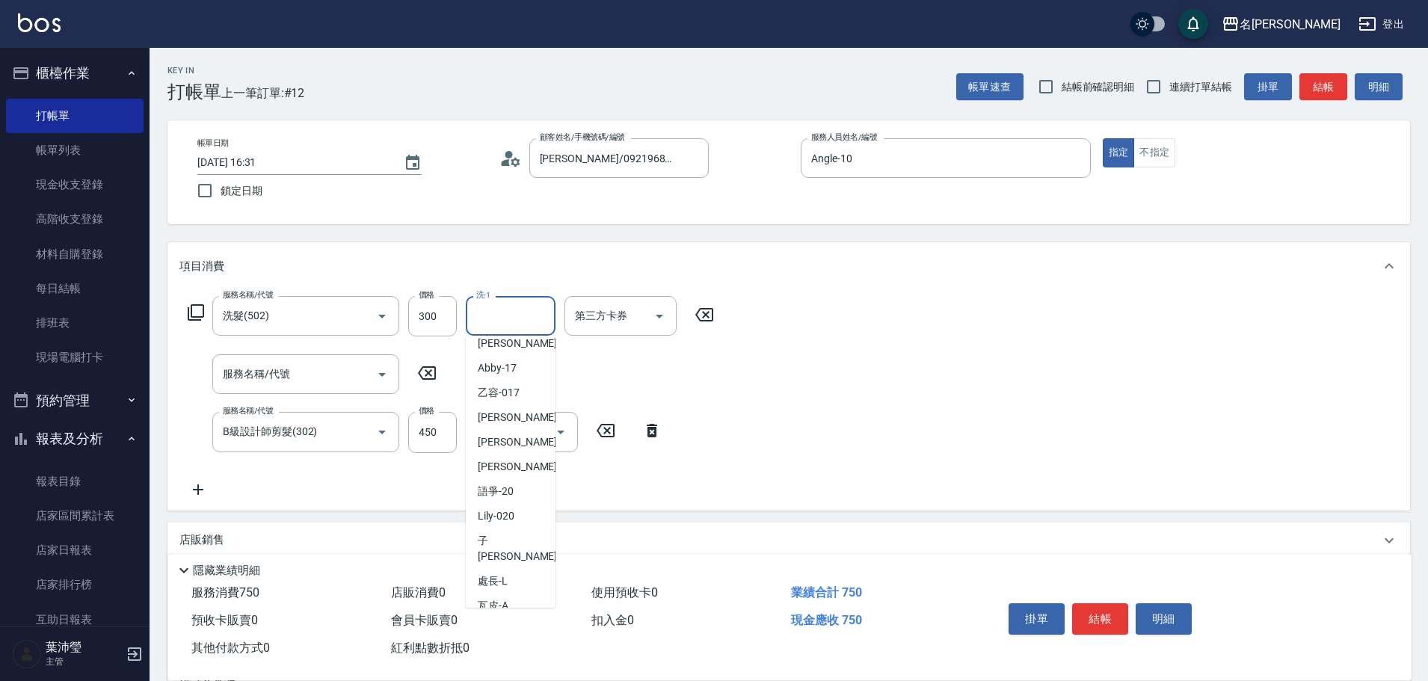
scroll to position [357, 0]
click at [500, 435] on span "[PERSON_NAME] -19" at bounding box center [525, 442] width 94 height 16
type input "[PERSON_NAME]-19"
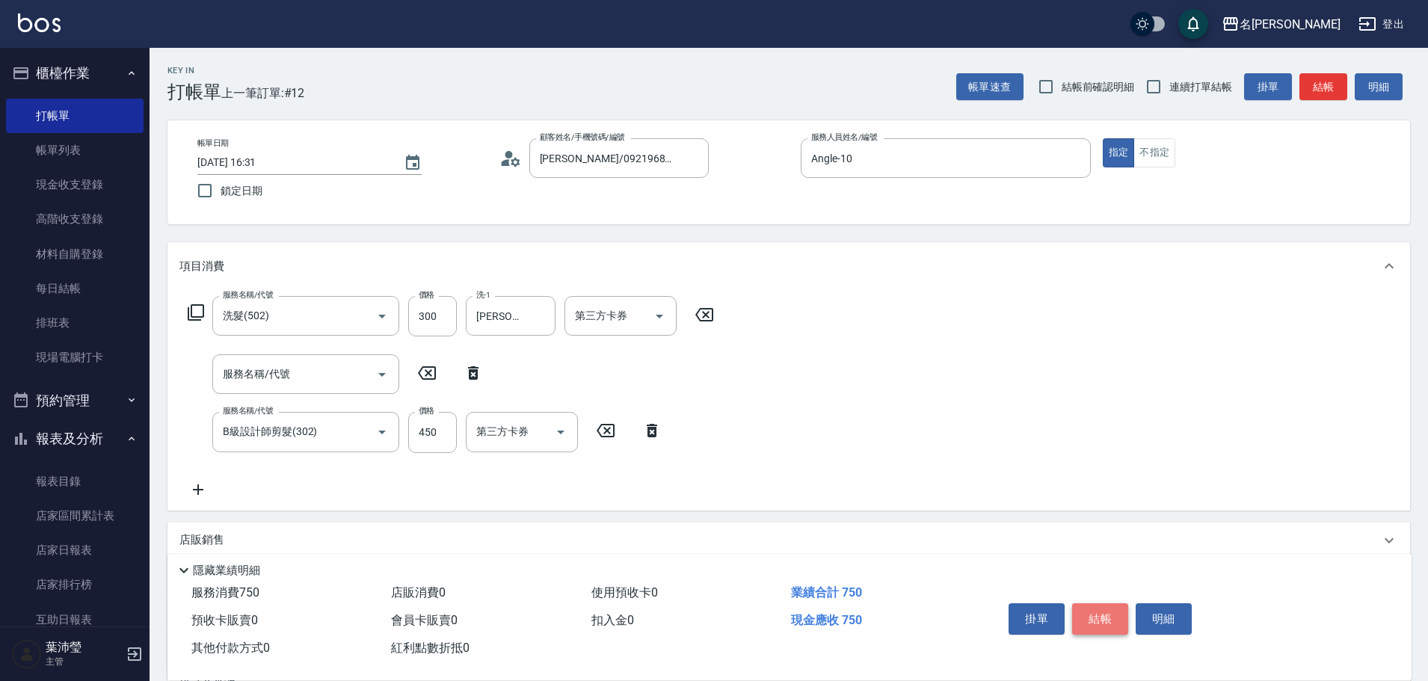
click at [1119, 618] on button "結帳" at bounding box center [1100, 619] width 56 height 31
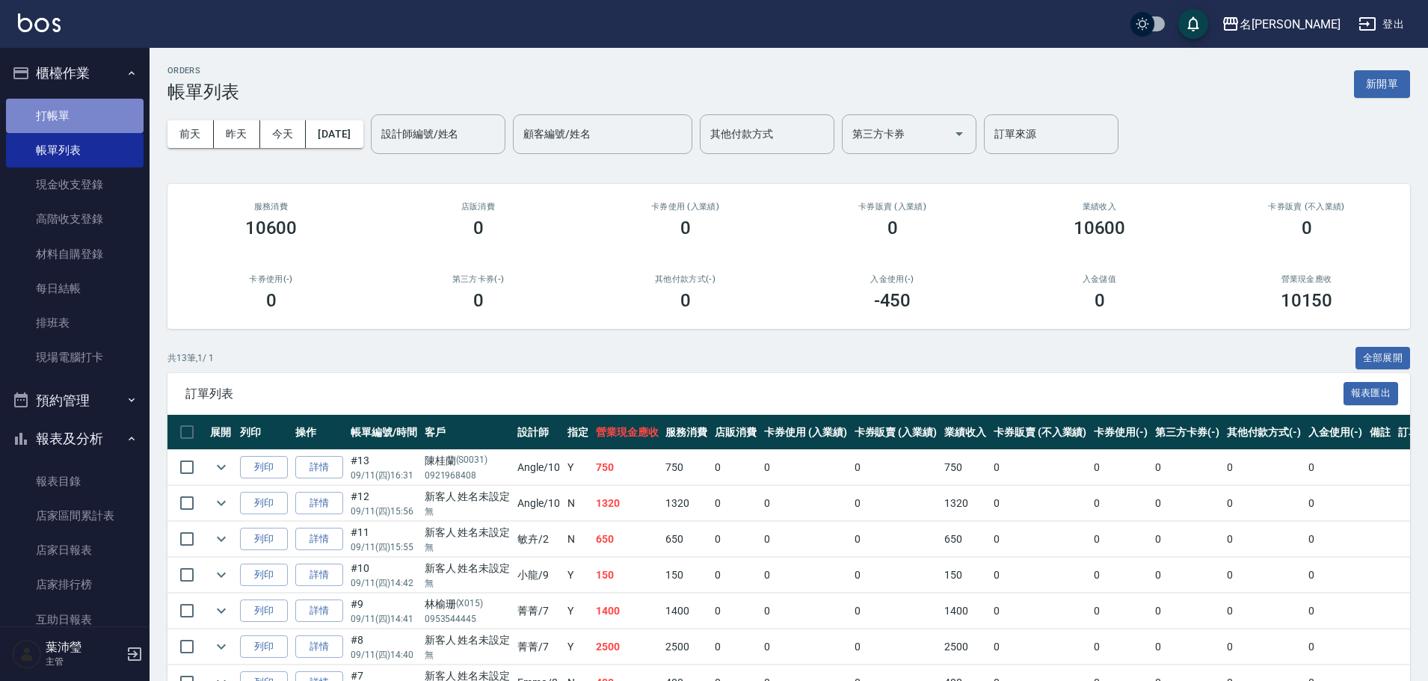
click at [94, 109] on link "打帳單" at bounding box center [75, 116] width 138 height 34
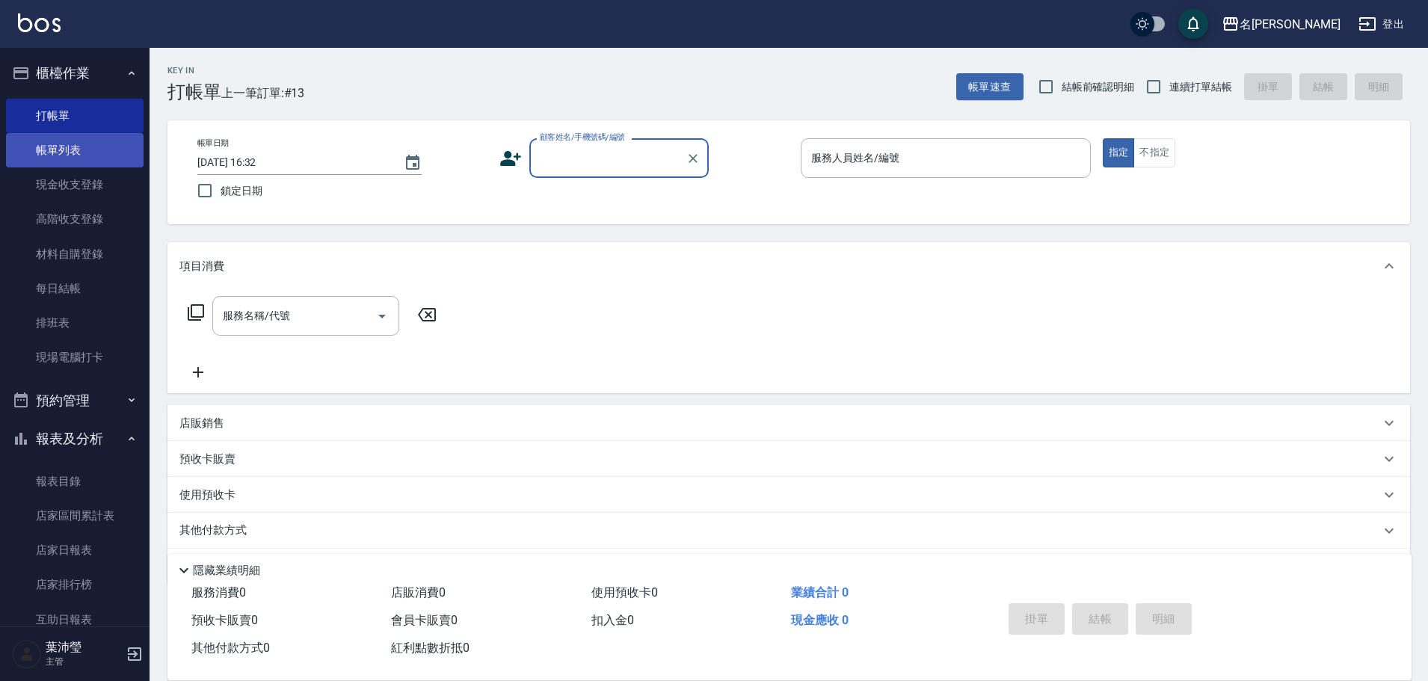
click at [126, 162] on link "帳單列表" at bounding box center [75, 150] width 138 height 34
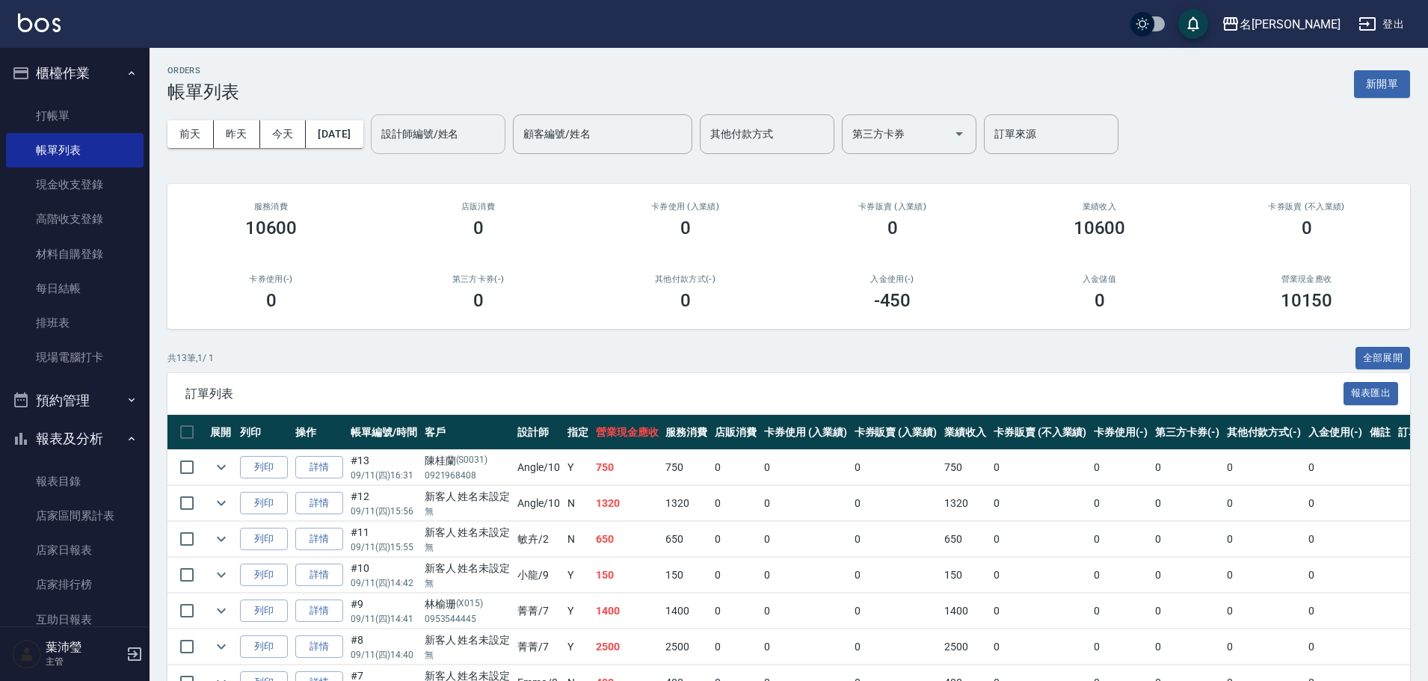
click at [443, 148] on div "設計師編號/姓名" at bounding box center [438, 134] width 135 height 40
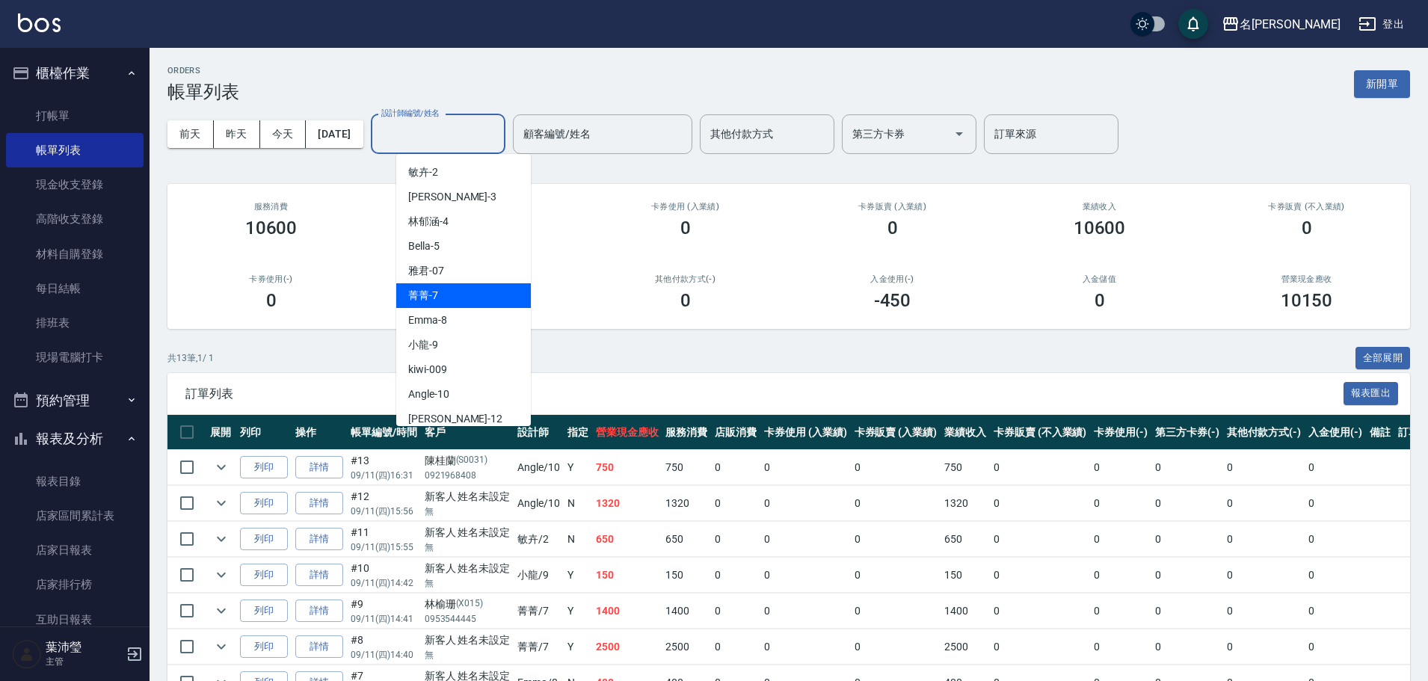
click at [487, 301] on div "菁菁 -7" at bounding box center [463, 295] width 135 height 25
type input "菁菁-7"
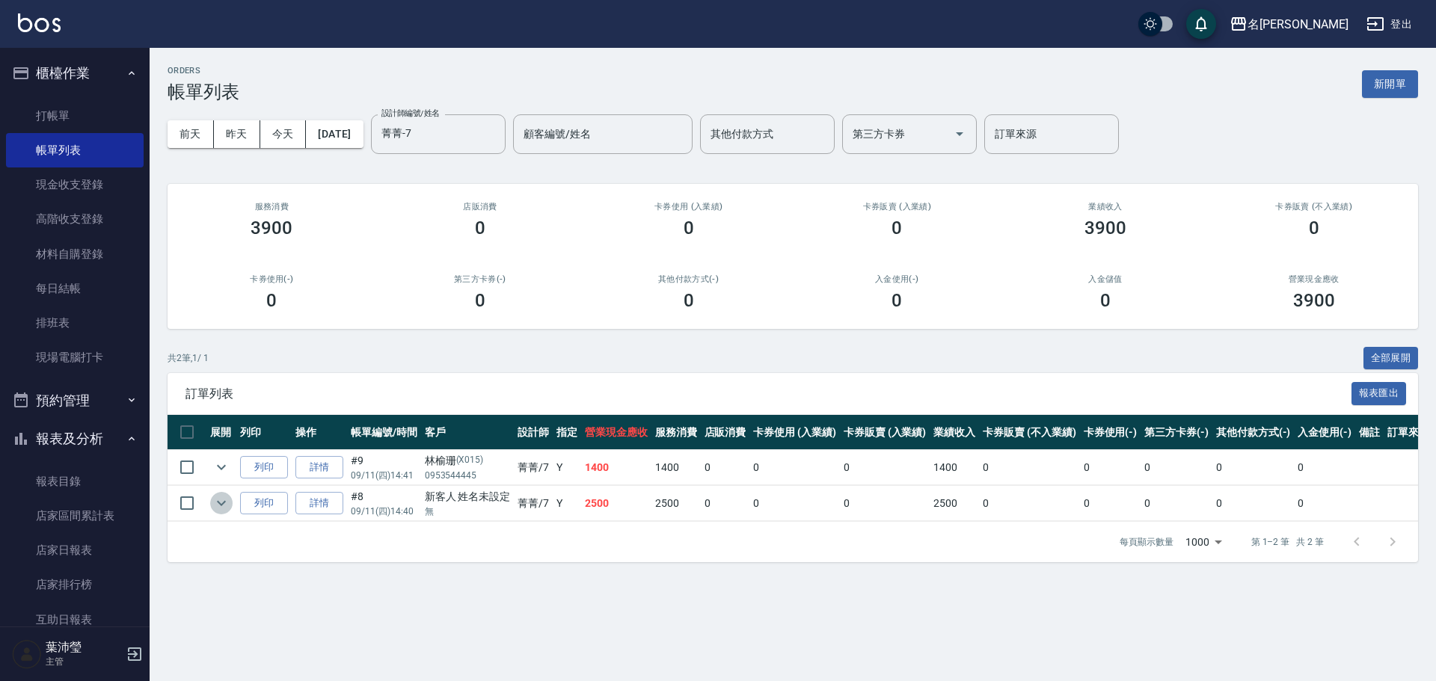
click at [231, 503] on button "expand row" at bounding box center [221, 503] width 22 height 22
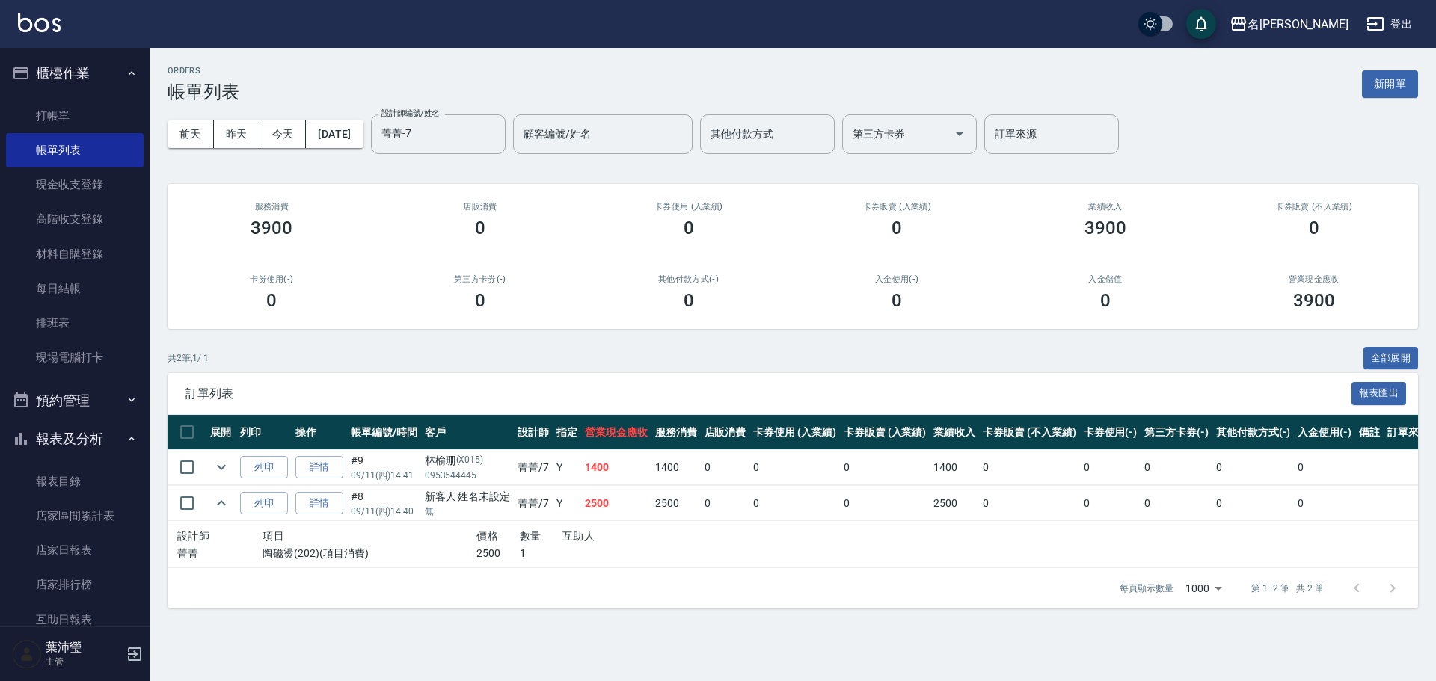
click at [318, 496] on link "詳情" at bounding box center [319, 503] width 48 height 23
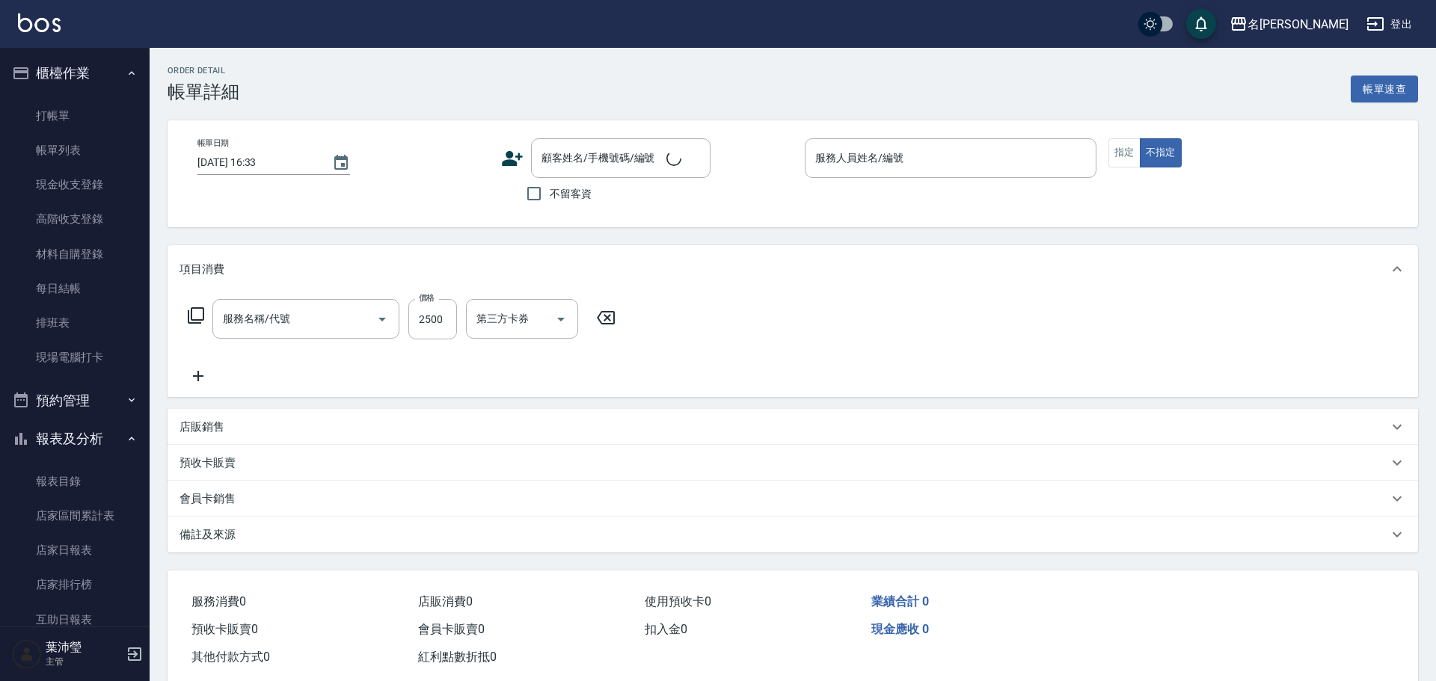
type input "陶磁燙(202)"
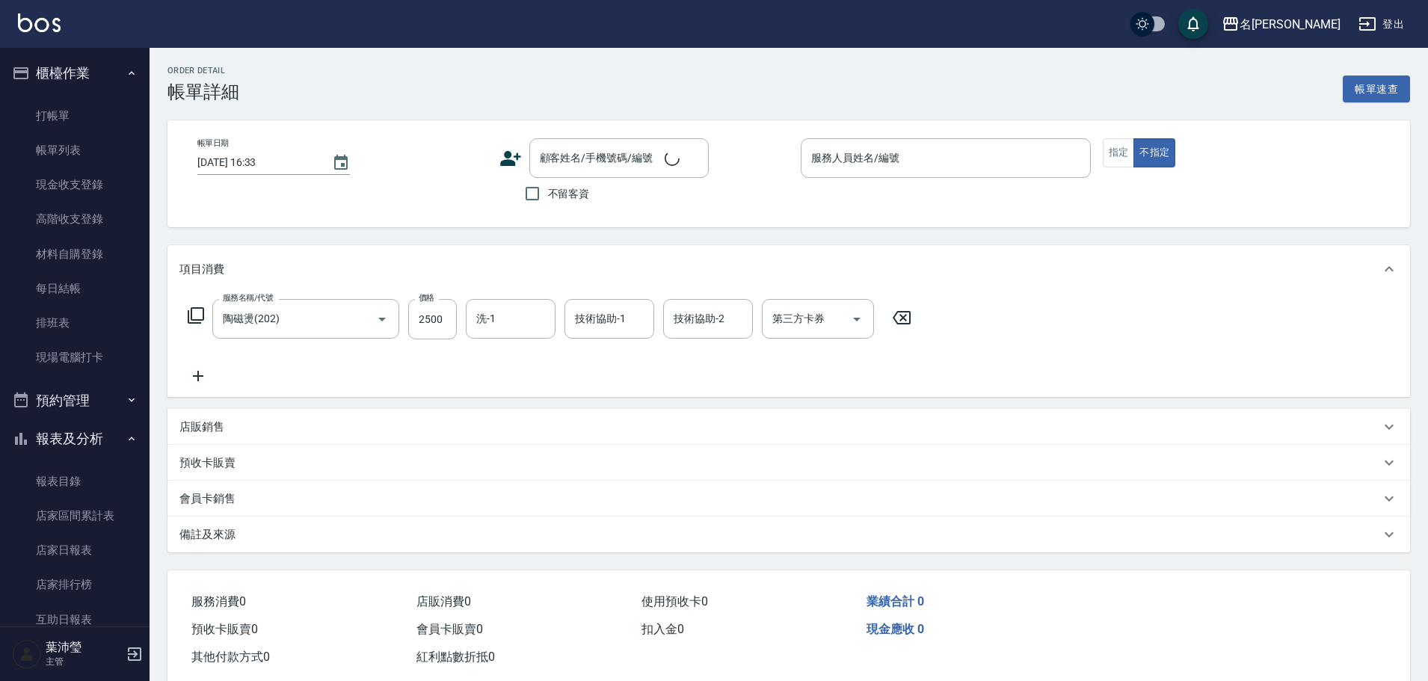
type input "[DATE] 14:40"
type input "菁菁-7"
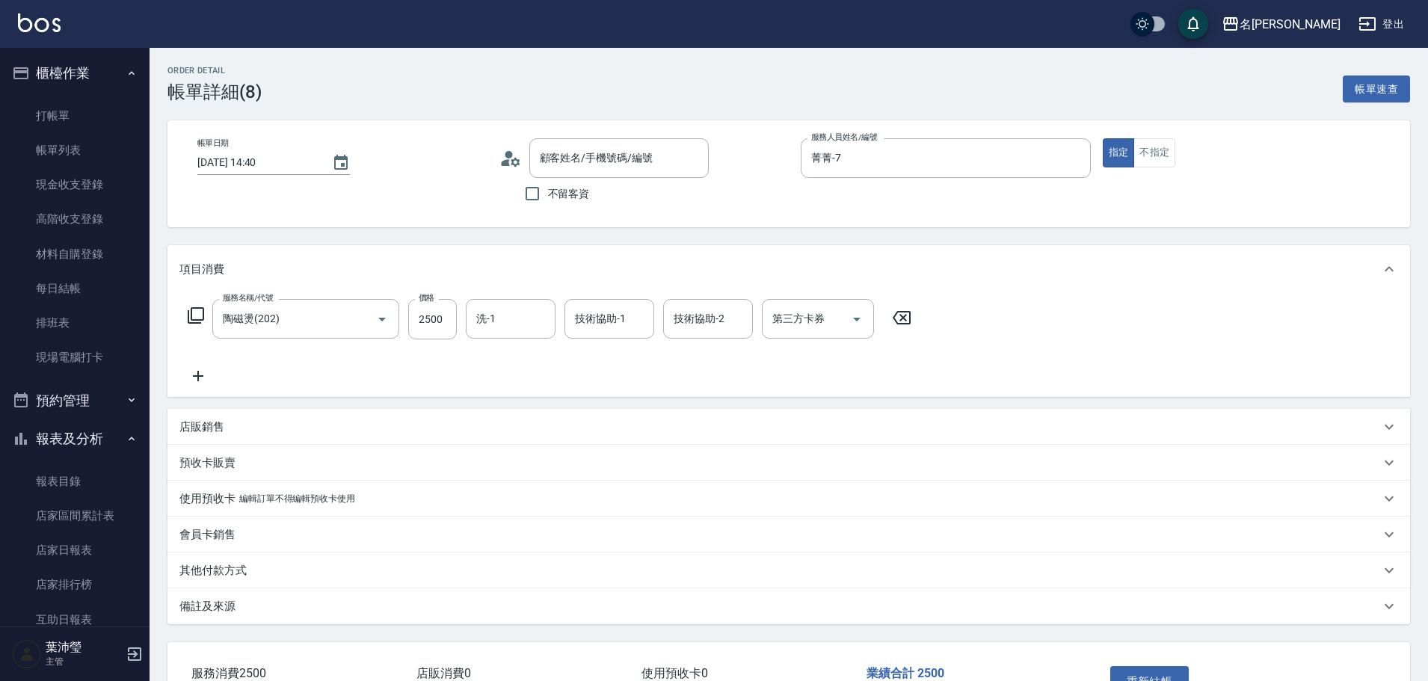
type input "新客人 姓名未設定/無/null"
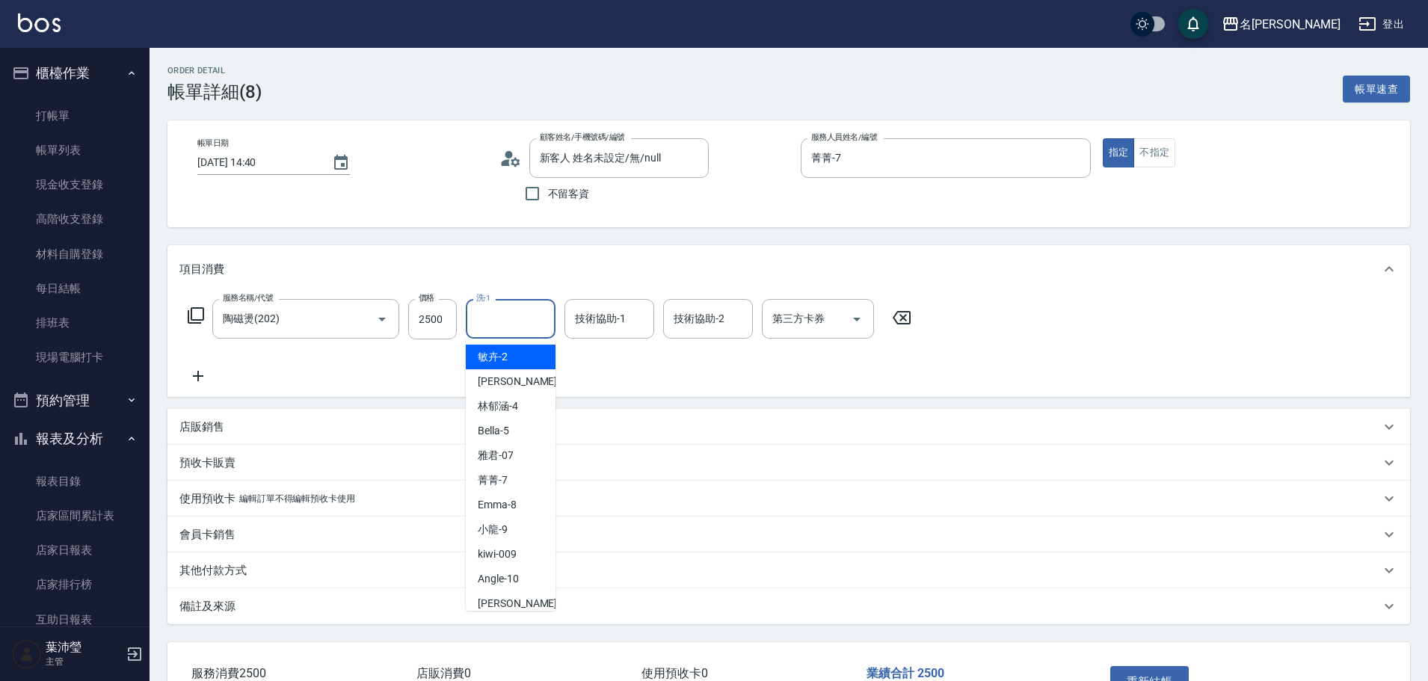
click at [501, 332] on input "洗-1" at bounding box center [511, 319] width 76 height 26
click at [540, 358] on div "[PERSON_NAME] -19" at bounding box center [511, 357] width 90 height 25
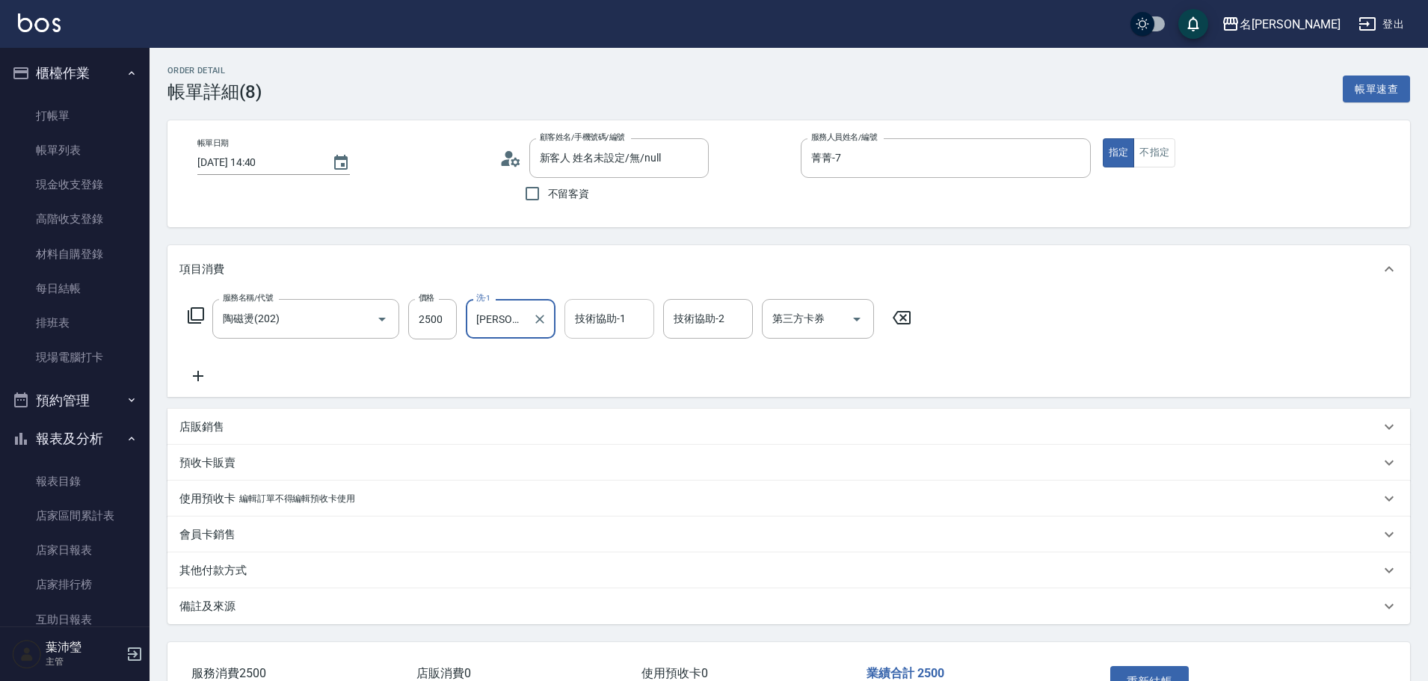
type input "[PERSON_NAME]-19"
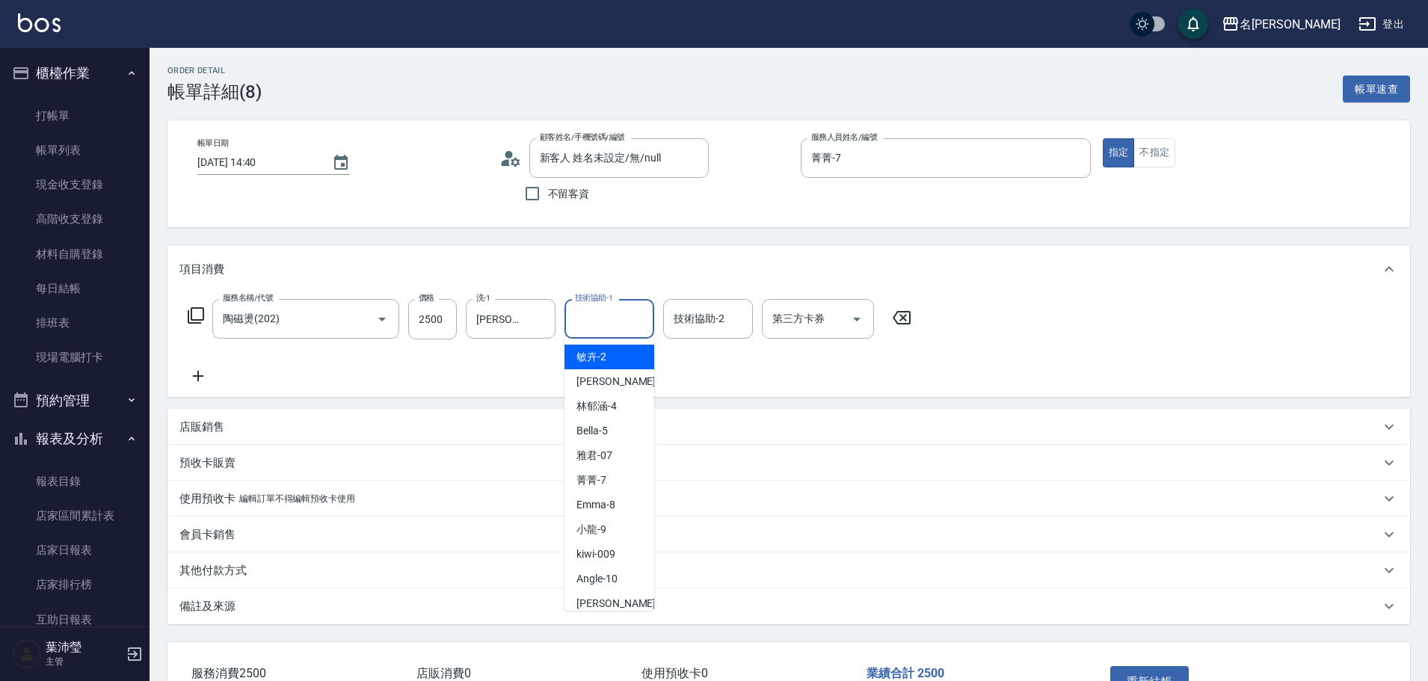
click at [609, 319] on input "技術協助-1" at bounding box center [609, 319] width 76 height 26
click at [604, 366] on div "[PERSON_NAME] -19" at bounding box center [610, 357] width 90 height 25
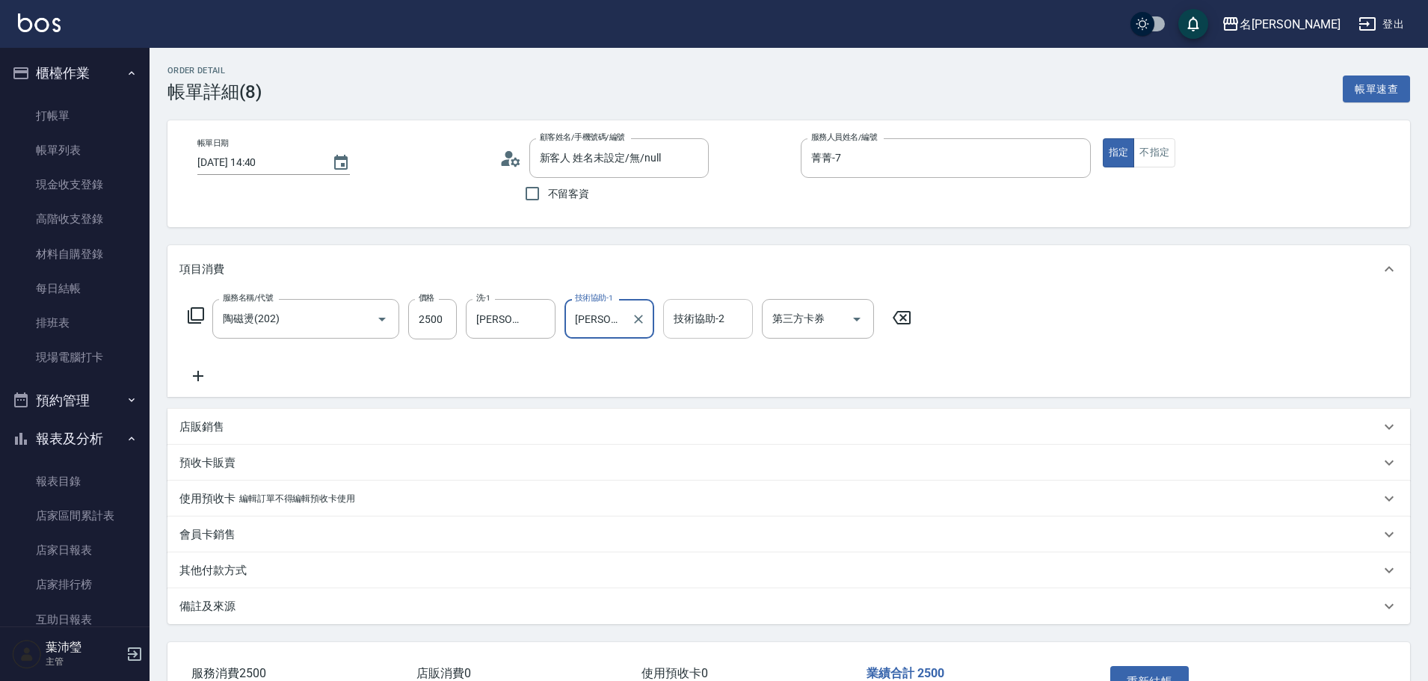
type input "[PERSON_NAME]-19"
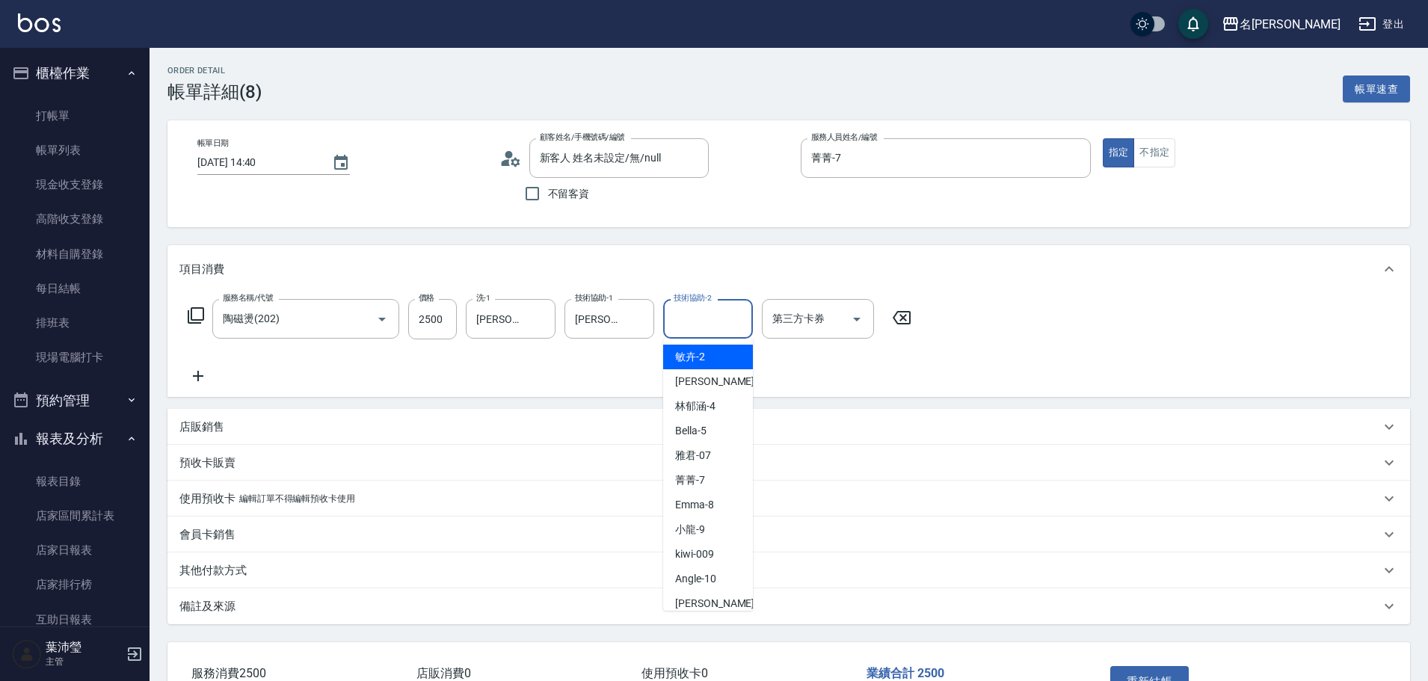
click at [720, 325] on input "技術協助-2" at bounding box center [708, 319] width 76 height 26
click at [696, 358] on span "[PERSON_NAME] -19" at bounding box center [722, 357] width 94 height 16
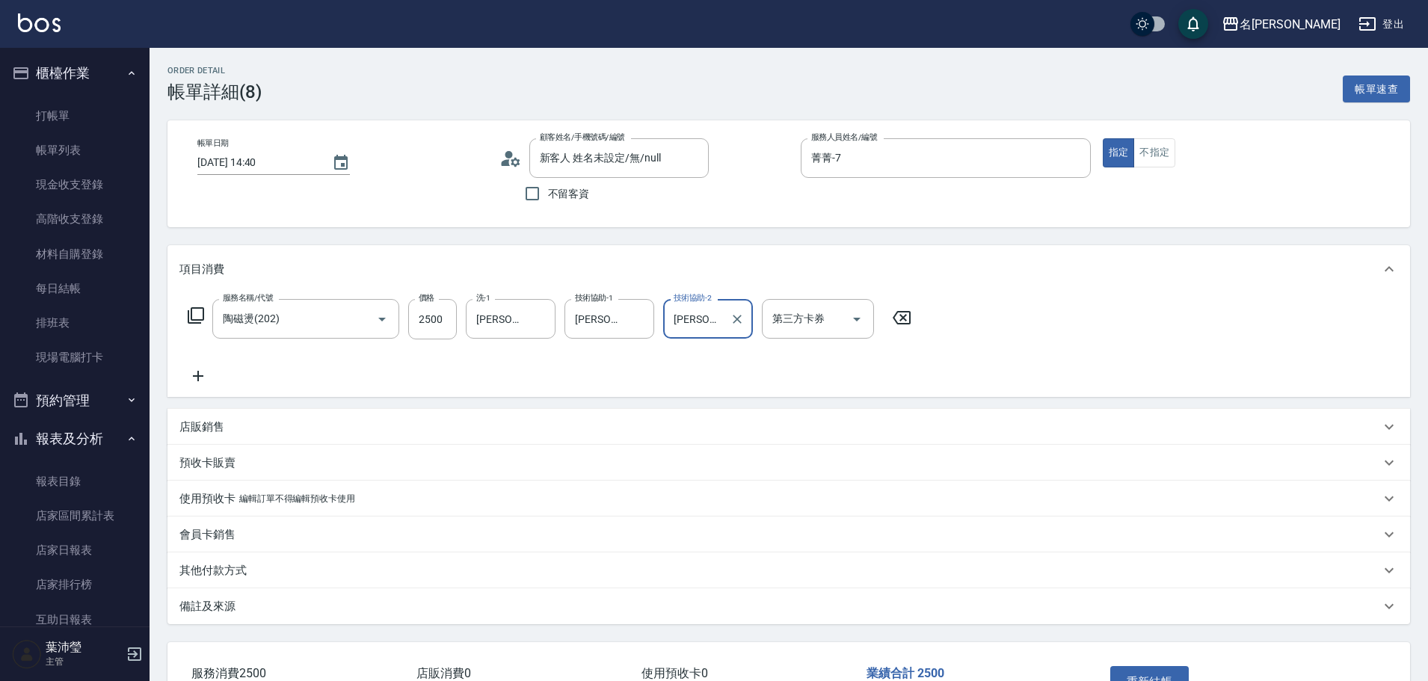
scroll to position [75, 0]
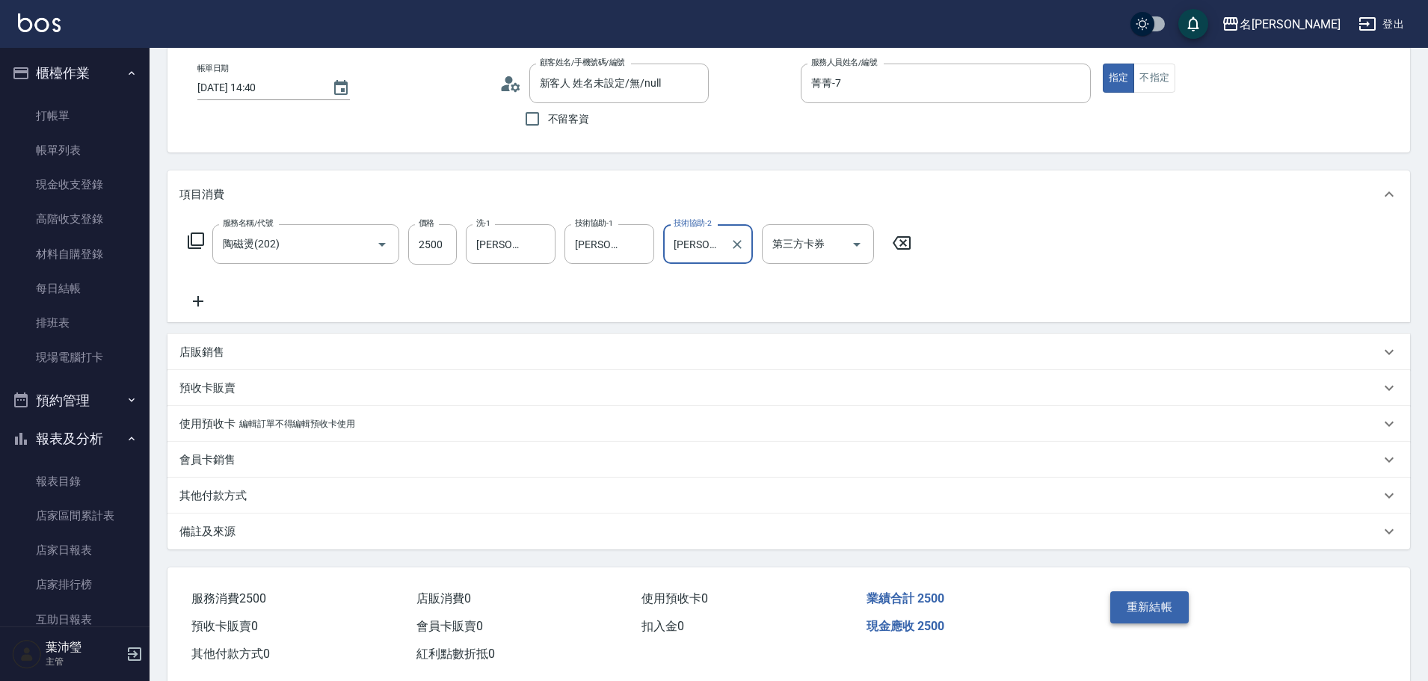
type input "[PERSON_NAME]-19"
click at [1161, 606] on button "重新結帳" at bounding box center [1150, 607] width 79 height 31
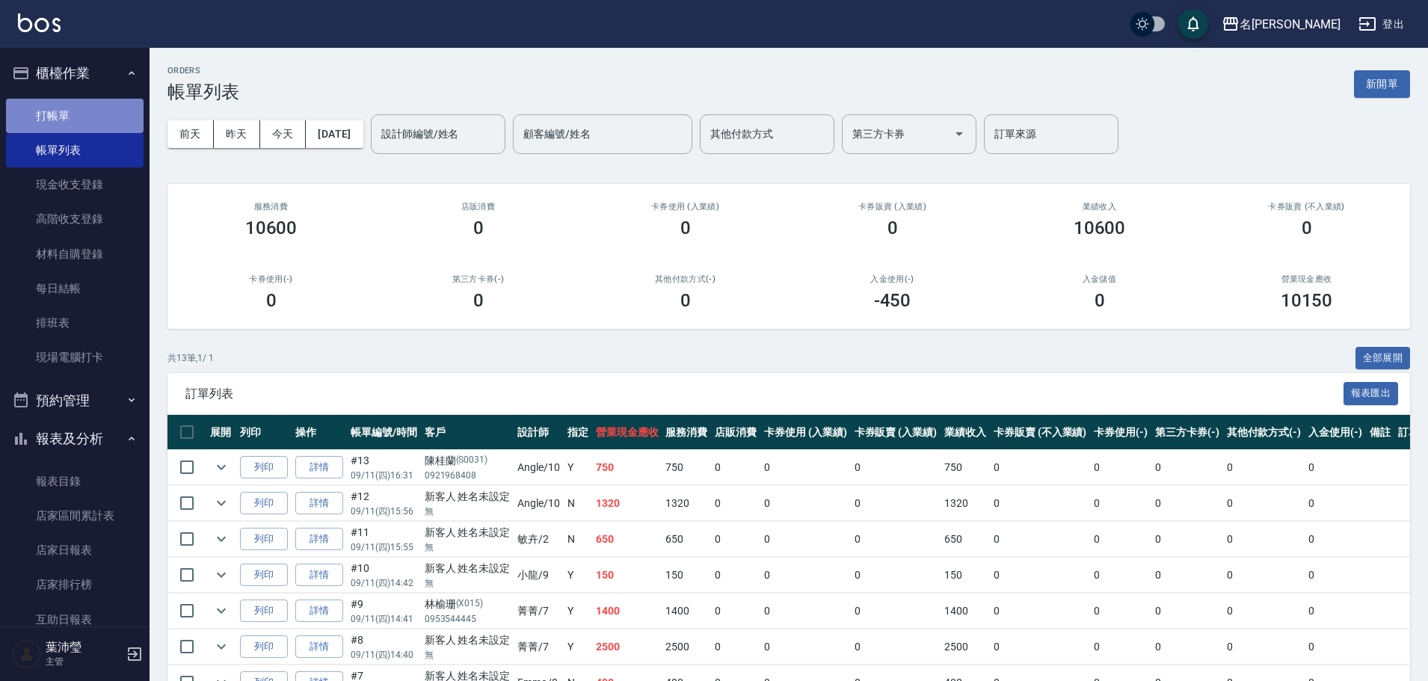
click at [100, 111] on link "打帳單" at bounding box center [75, 116] width 138 height 34
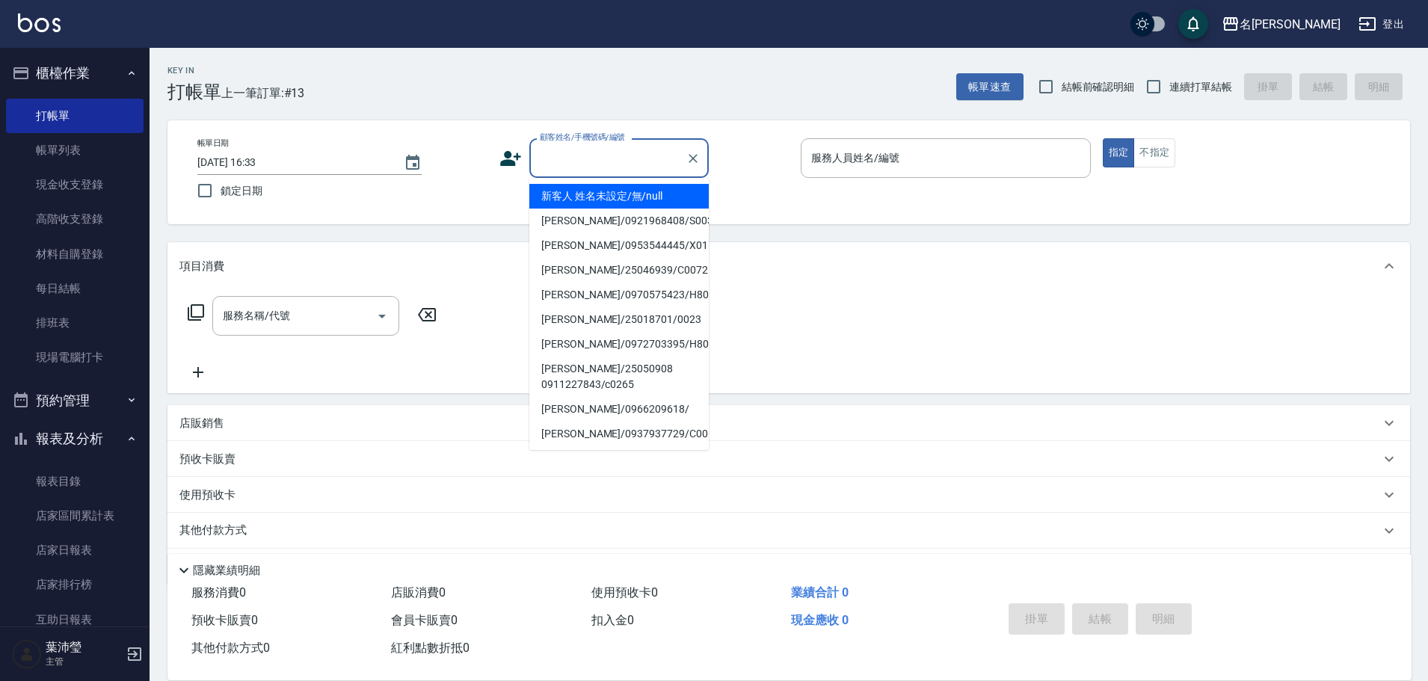
click at [569, 163] on input "顧客姓名/手機號碼/編號" at bounding box center [608, 158] width 144 height 26
click at [582, 194] on li "新客人 姓名未設定/無/null" at bounding box center [618, 196] width 179 height 25
type input "新客人 姓名未設定/無/null"
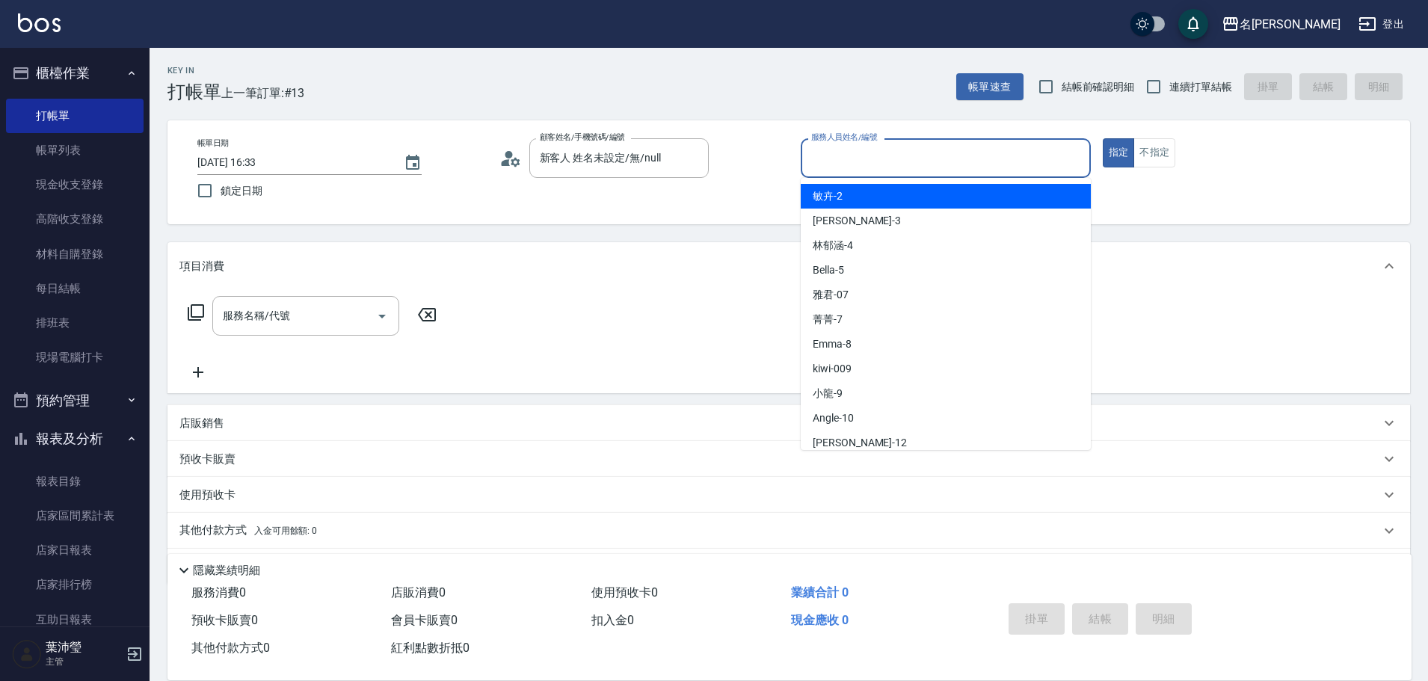
click at [882, 161] on input "服務人員姓名/編號" at bounding box center [946, 158] width 277 height 26
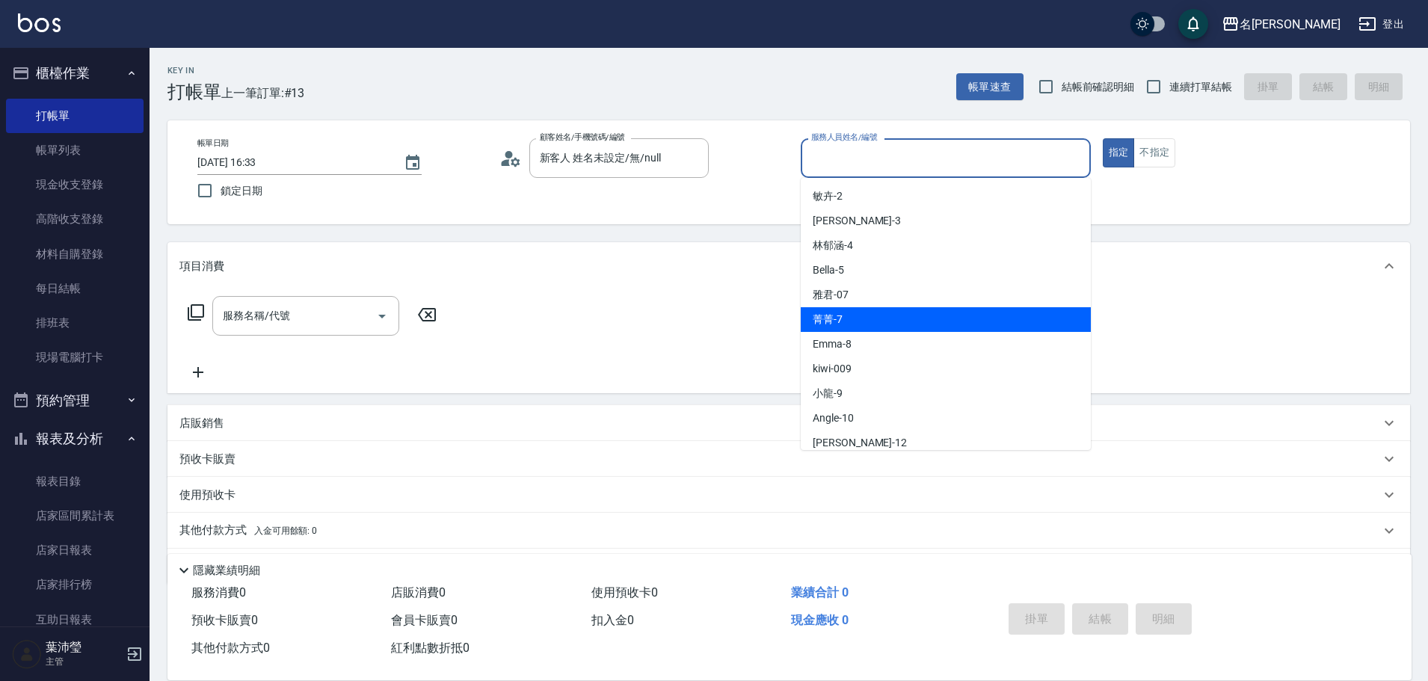
click at [860, 310] on div "菁菁 -7" at bounding box center [946, 319] width 290 height 25
type input "菁菁-7"
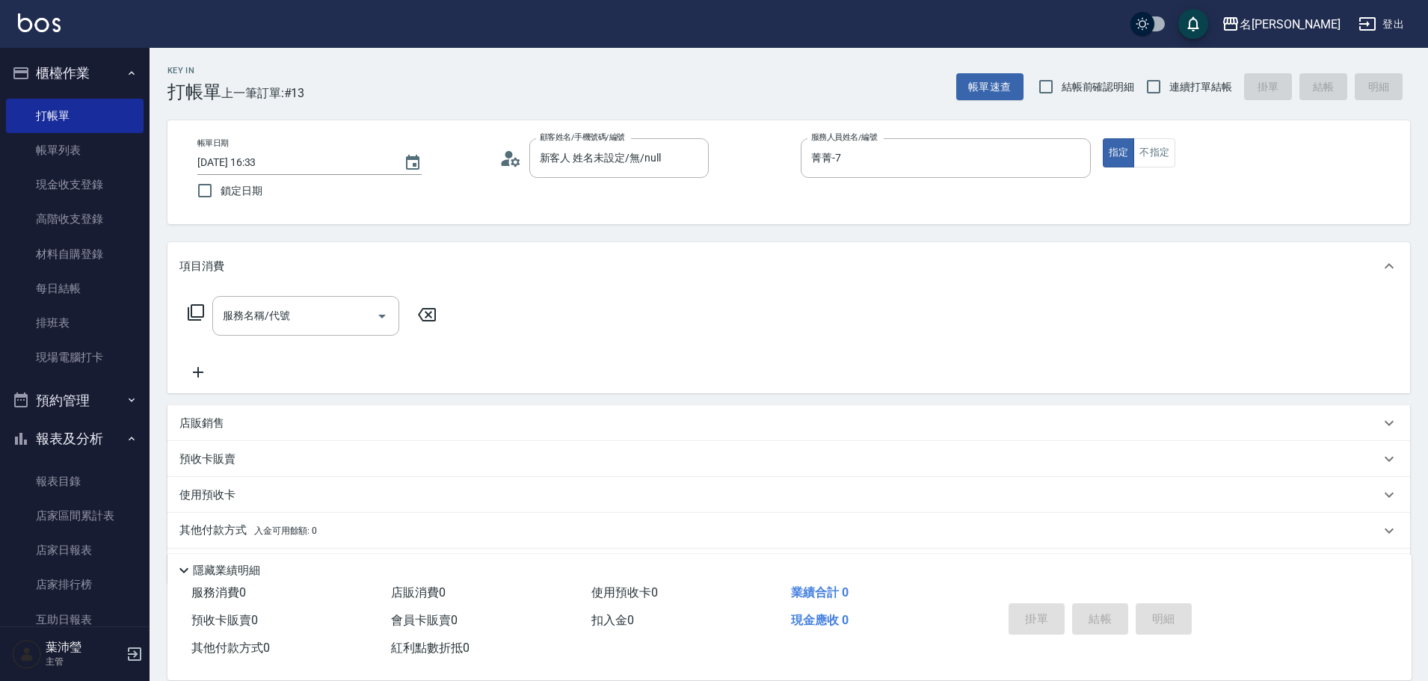
click at [206, 307] on div "服務名稱/代號 服務名稱/代號" at bounding box center [312, 316] width 266 height 40
click at [196, 307] on icon at bounding box center [196, 313] width 18 height 18
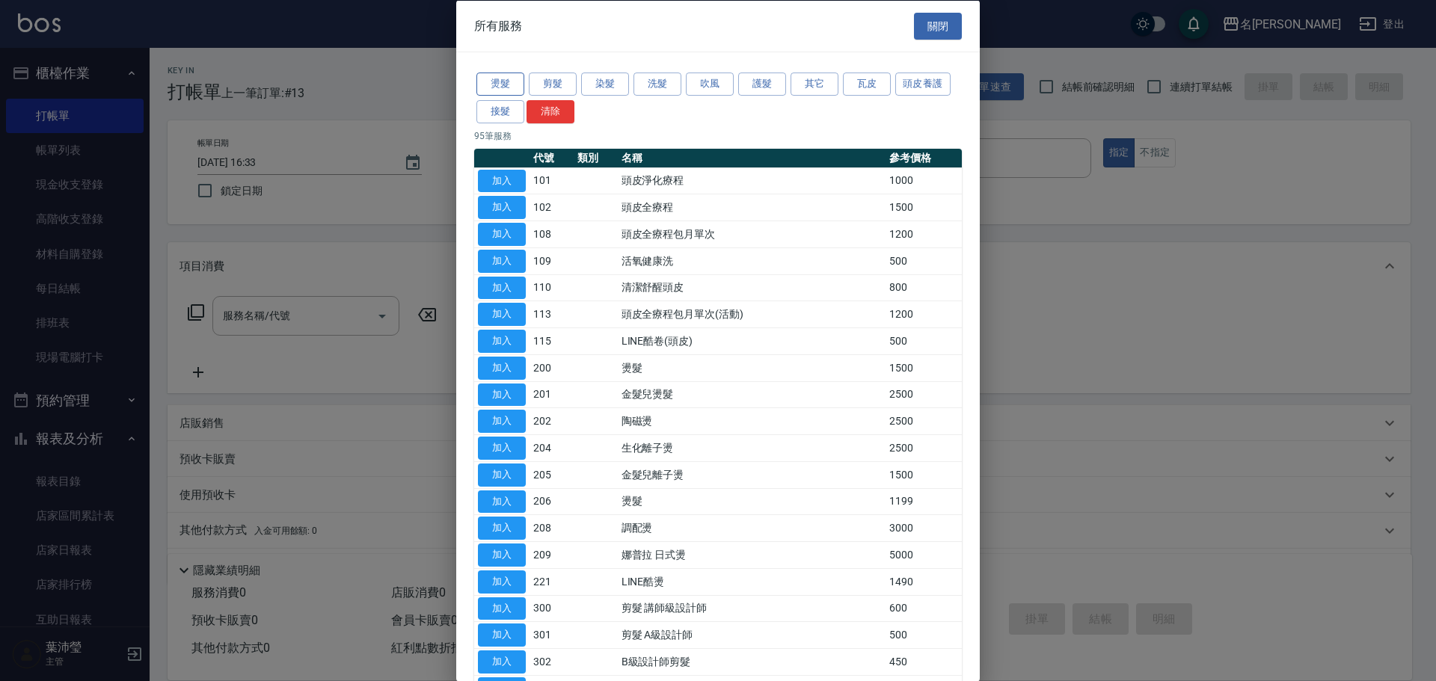
click at [479, 85] on button "燙髮" at bounding box center [500, 84] width 48 height 23
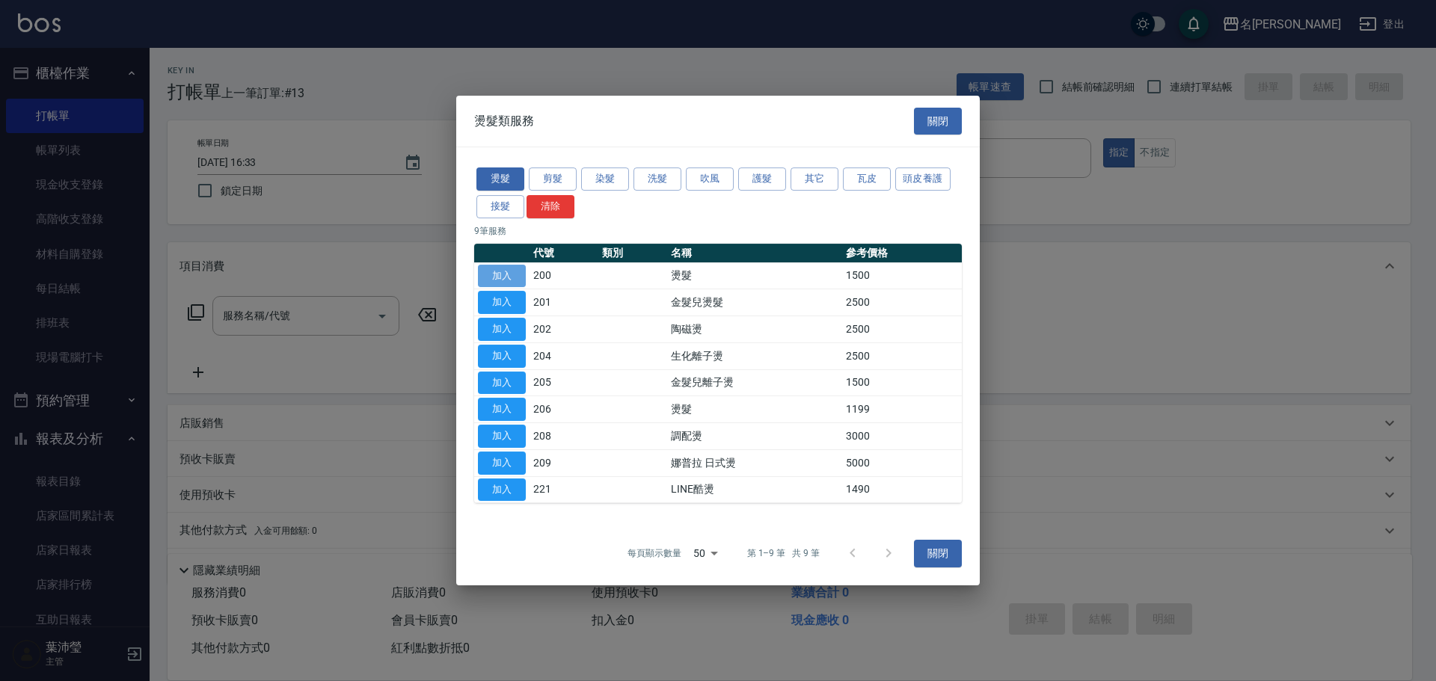
click at [500, 272] on button "加入" at bounding box center [502, 276] width 48 height 23
type input "燙髮(200)"
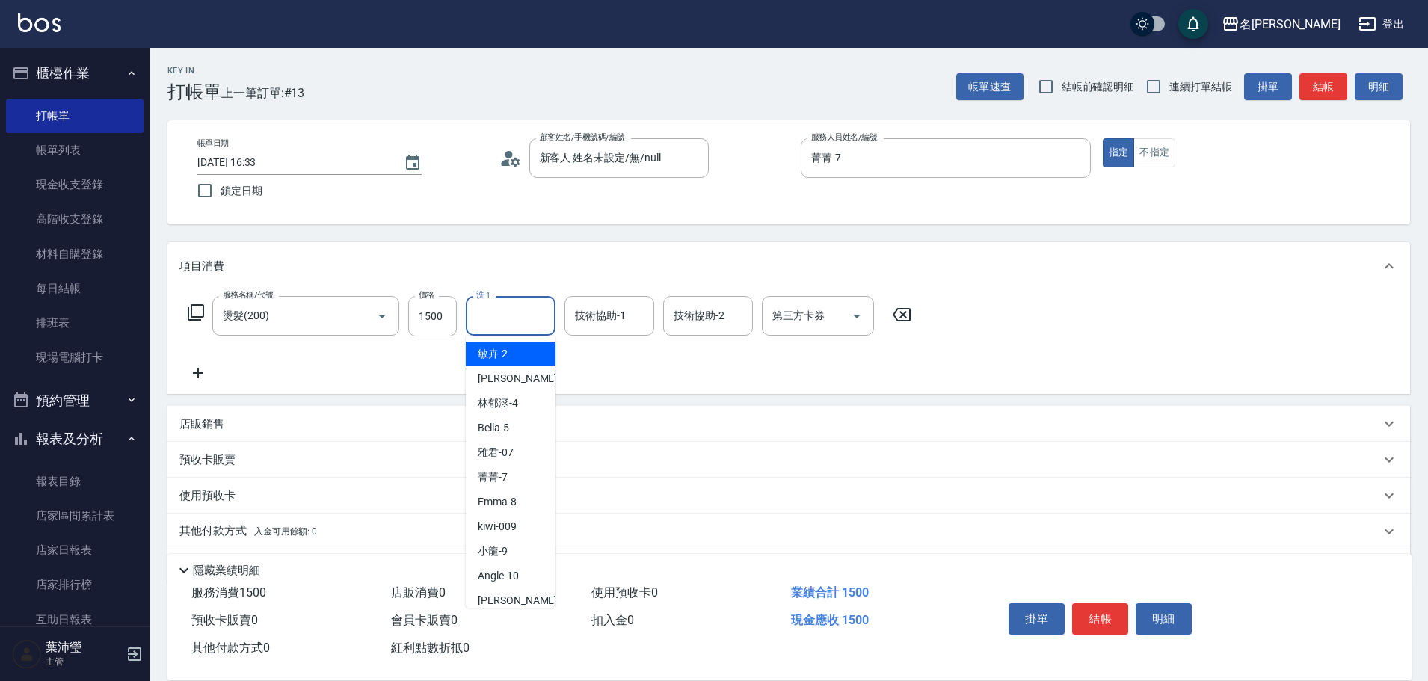
click at [488, 313] on input "洗-1" at bounding box center [511, 316] width 76 height 26
type input "1"
click at [523, 351] on div "[PERSON_NAME] -19" at bounding box center [511, 354] width 90 height 25
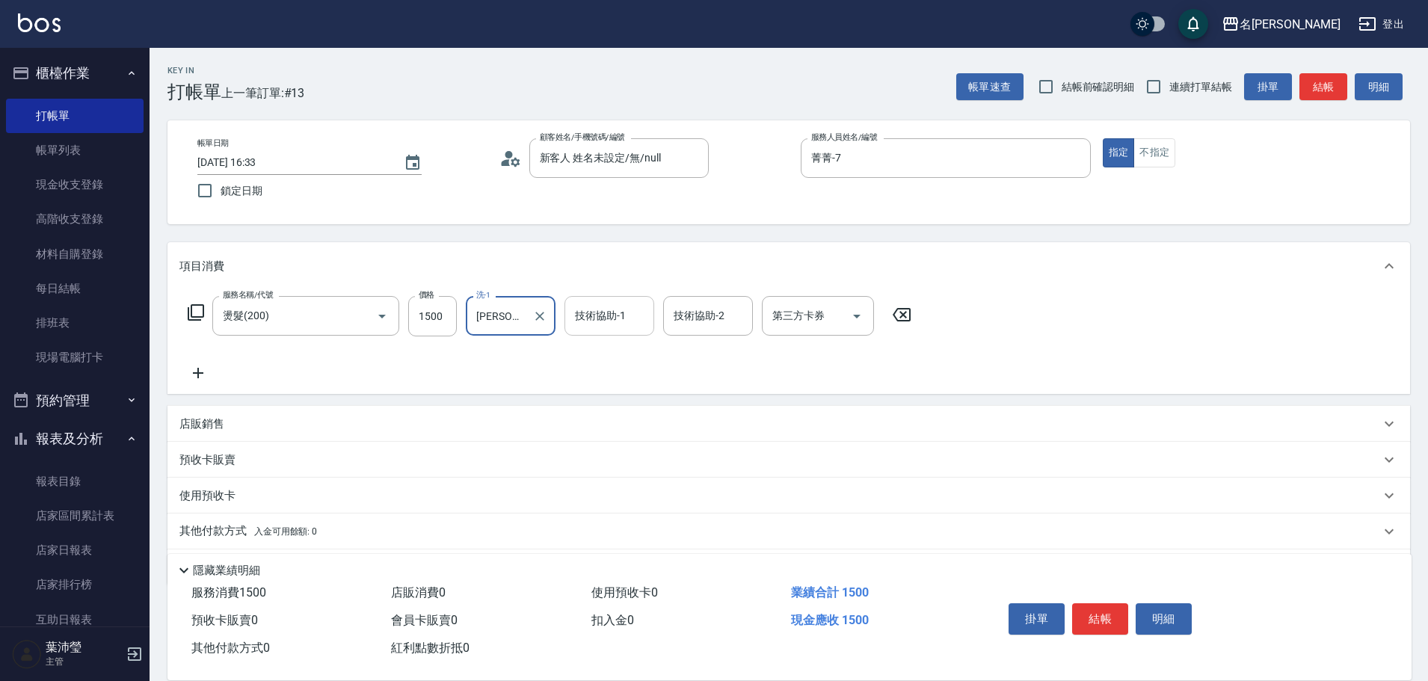
type input "[PERSON_NAME]-19"
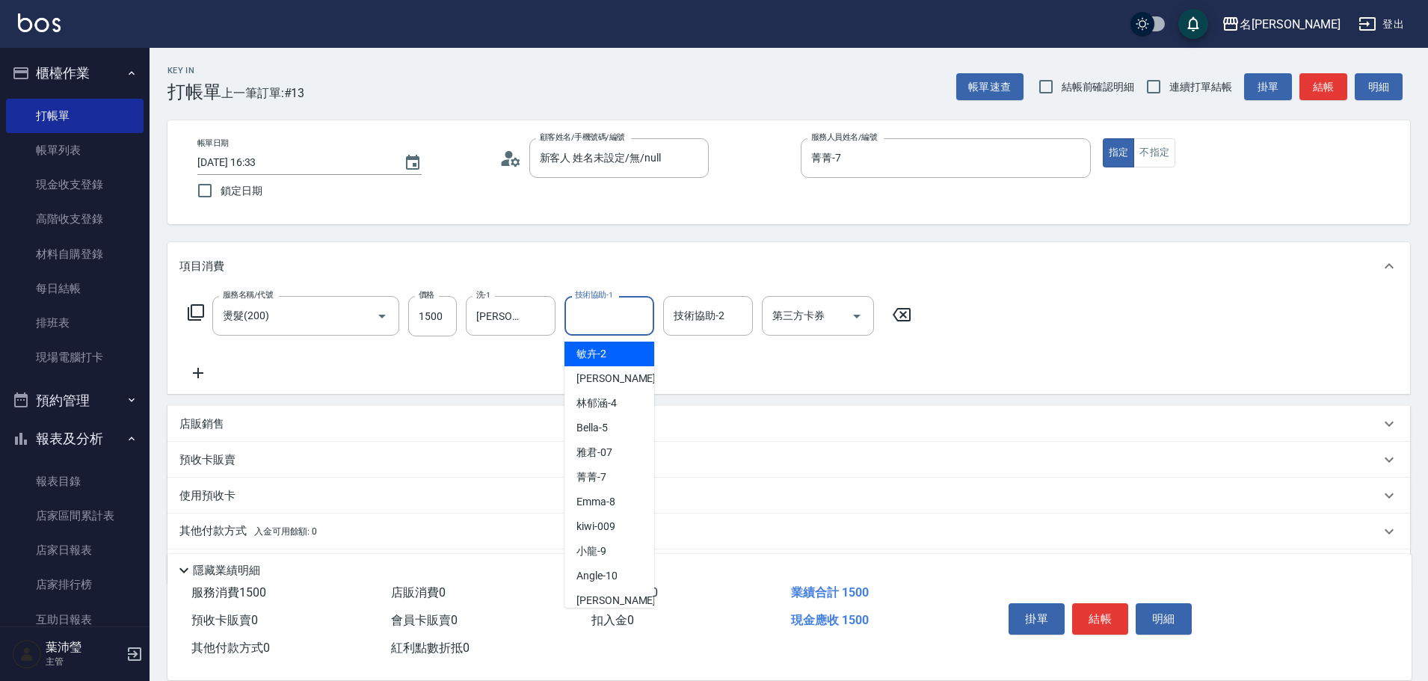
click at [583, 325] on input "技術協助-1" at bounding box center [609, 316] width 76 height 26
click at [583, 349] on span "[PERSON_NAME] -19" at bounding box center [624, 354] width 94 height 16
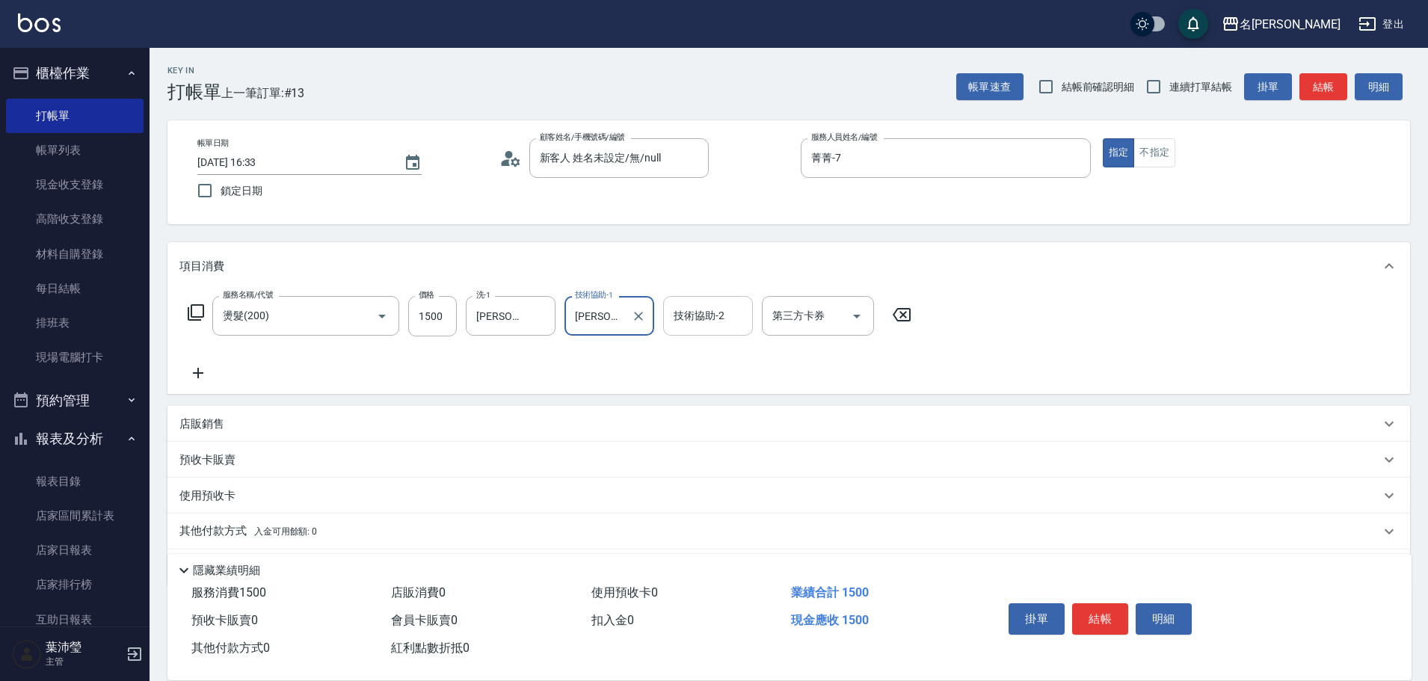
type input "[PERSON_NAME]-19"
click at [690, 328] on input "技術協助-2" at bounding box center [708, 316] width 76 height 26
click at [685, 346] on div "[PERSON_NAME] -19" at bounding box center [708, 354] width 90 height 25
type input "[PERSON_NAME]-19"
click at [1102, 604] on button "結帳" at bounding box center [1100, 619] width 56 height 31
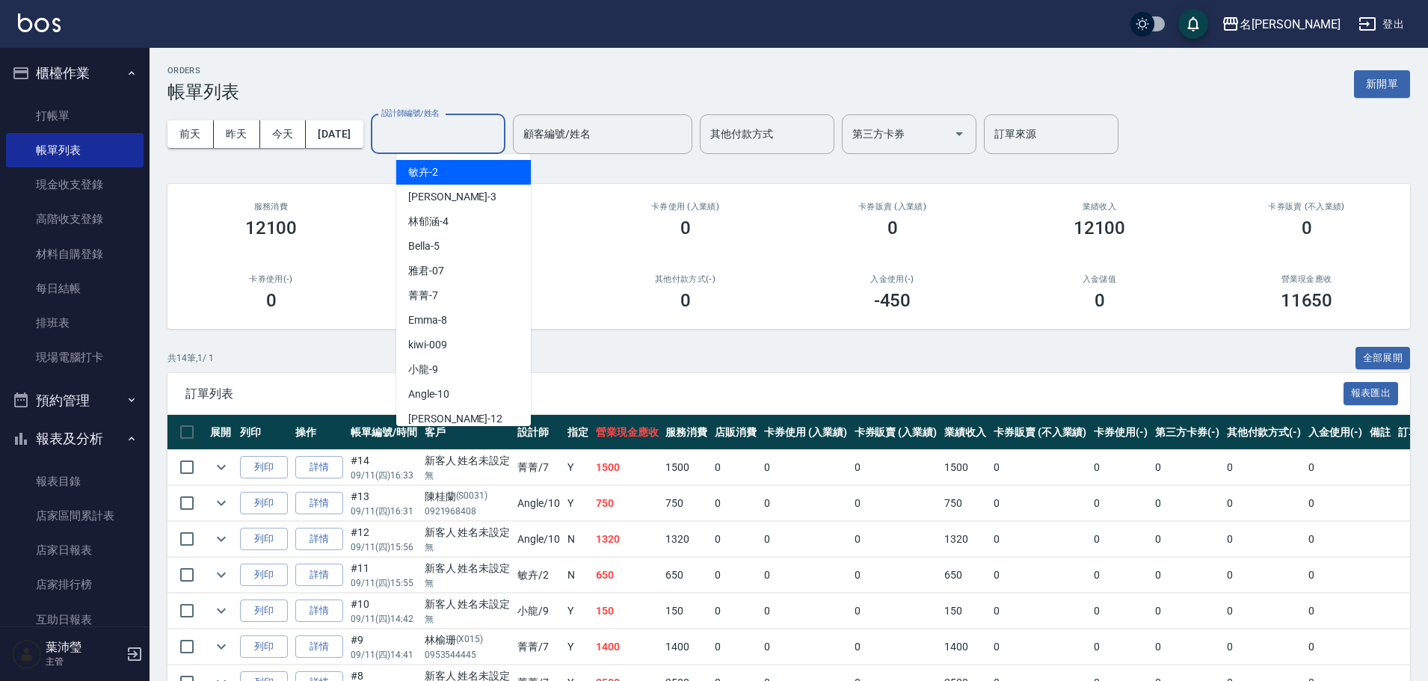
click at [428, 135] on input "設計師編號/姓名" at bounding box center [438, 134] width 121 height 26
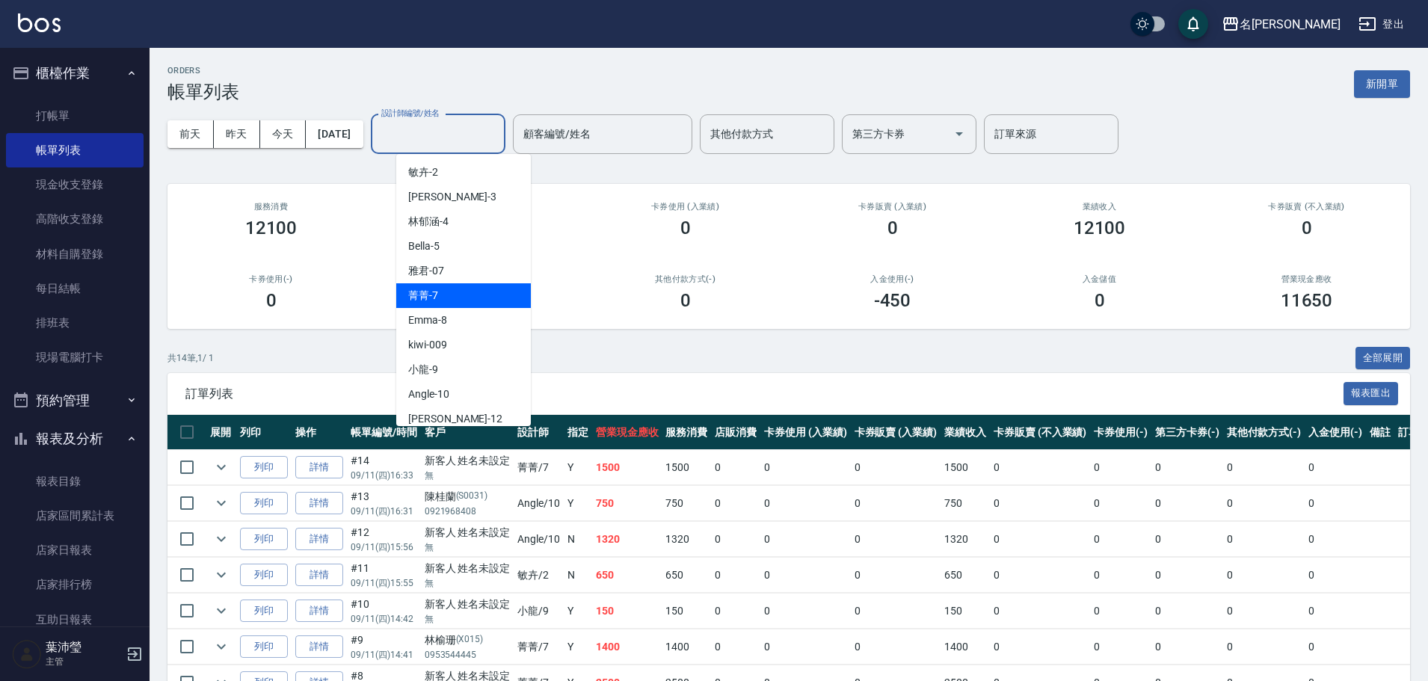
click at [455, 293] on div "菁菁 -7" at bounding box center [463, 295] width 135 height 25
type input "菁菁-7"
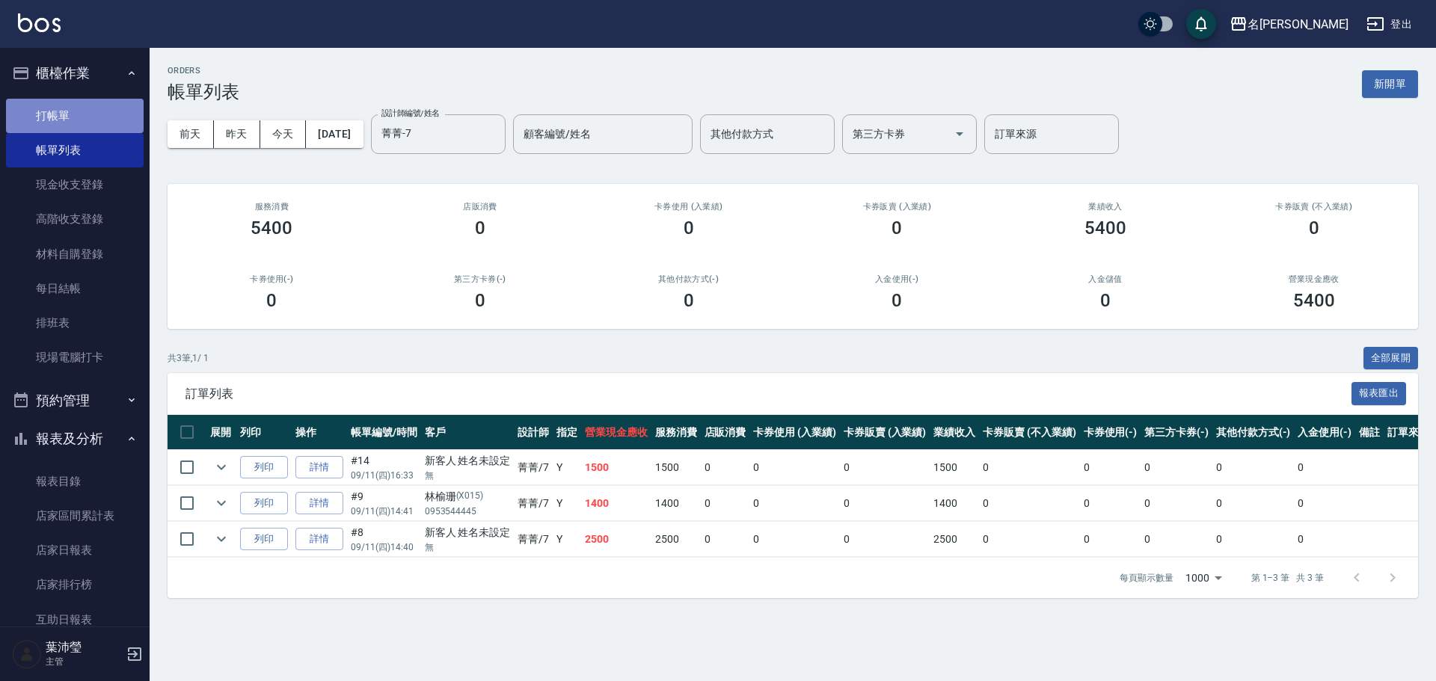
click at [92, 119] on link "打帳單" at bounding box center [75, 116] width 138 height 34
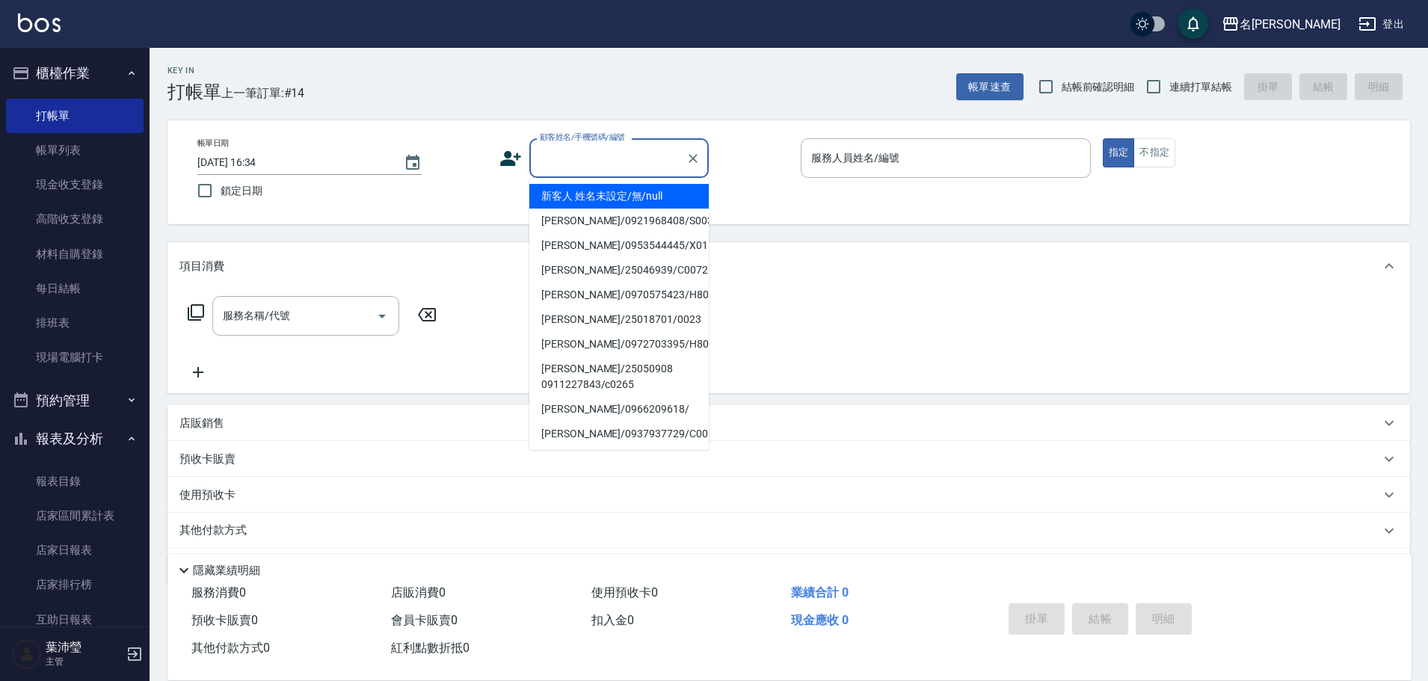
click at [598, 157] on input "顧客姓名/手機號碼/編號" at bounding box center [608, 158] width 144 height 26
click at [594, 192] on li "新客人 姓名未設定/無/null" at bounding box center [618, 196] width 179 height 25
type input "新客人 姓名未設定/無/null"
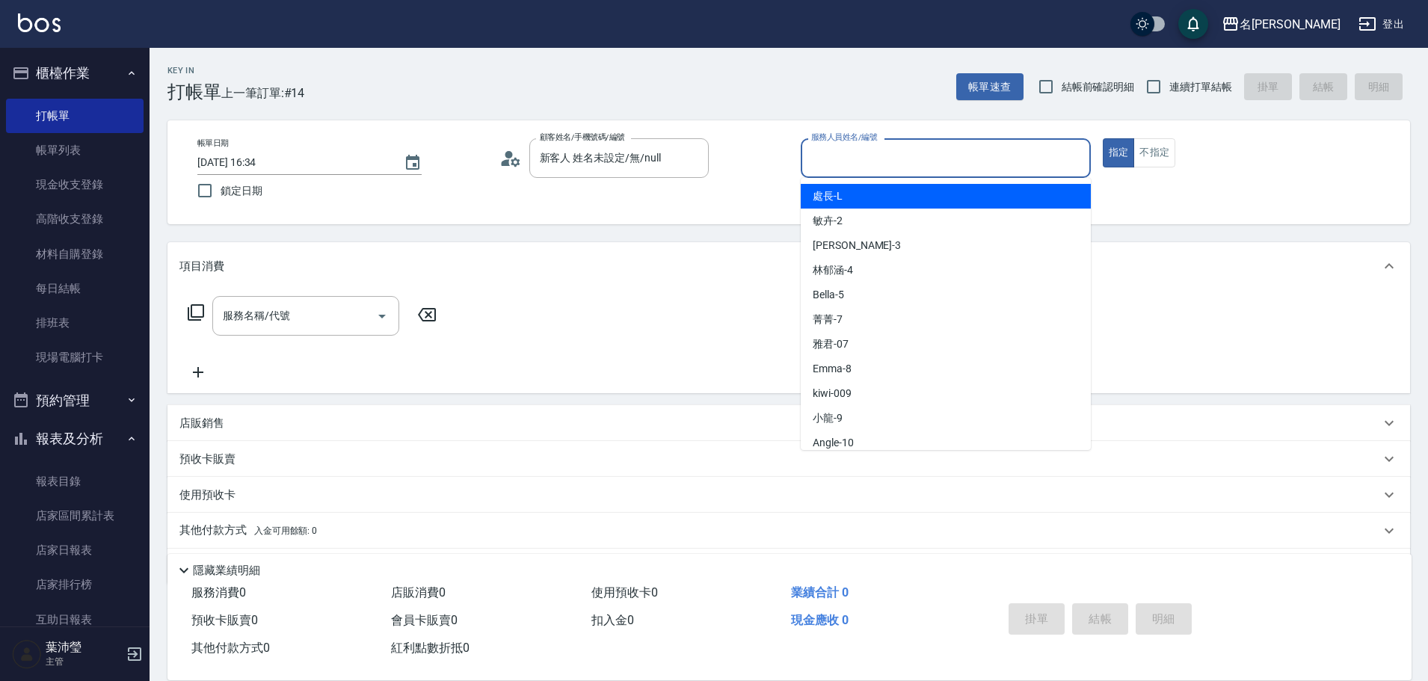
click at [820, 165] on input "服務人員姓名/編號" at bounding box center [946, 158] width 277 height 26
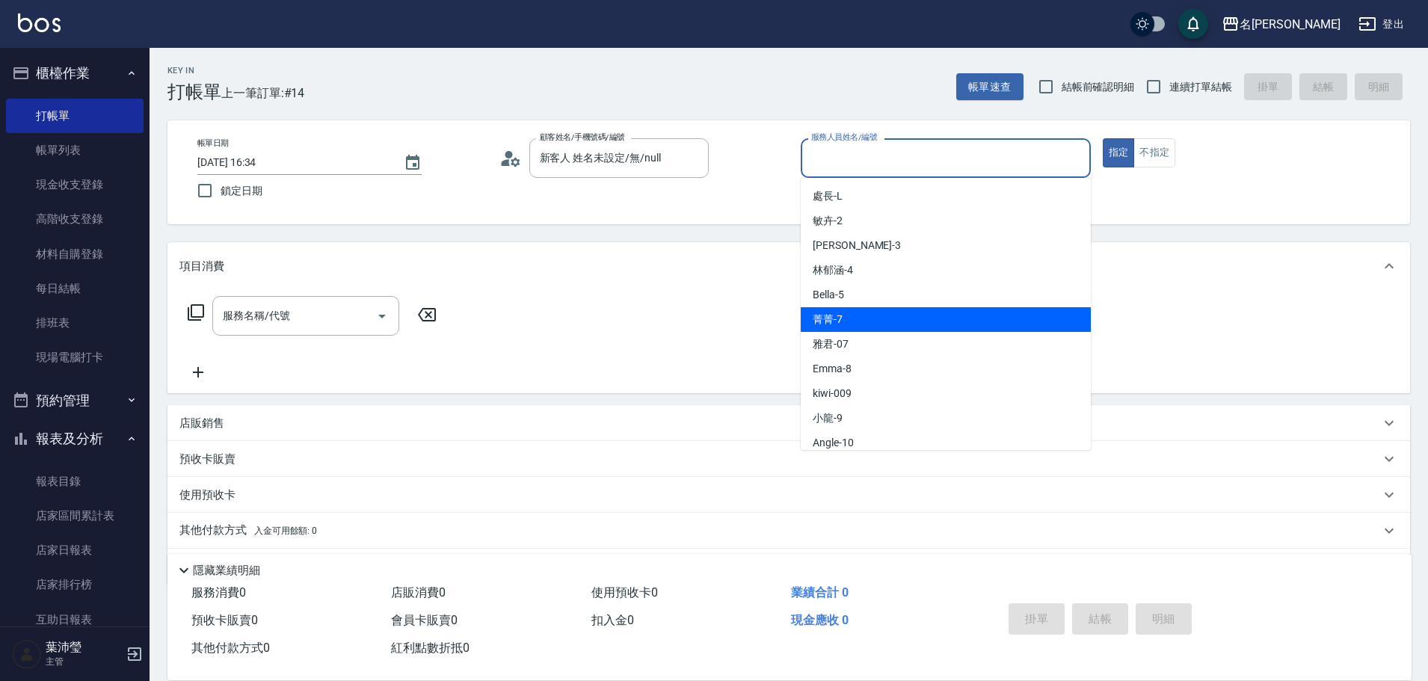
click at [851, 321] on div "菁菁 -7" at bounding box center [946, 319] width 290 height 25
type input "菁菁-7"
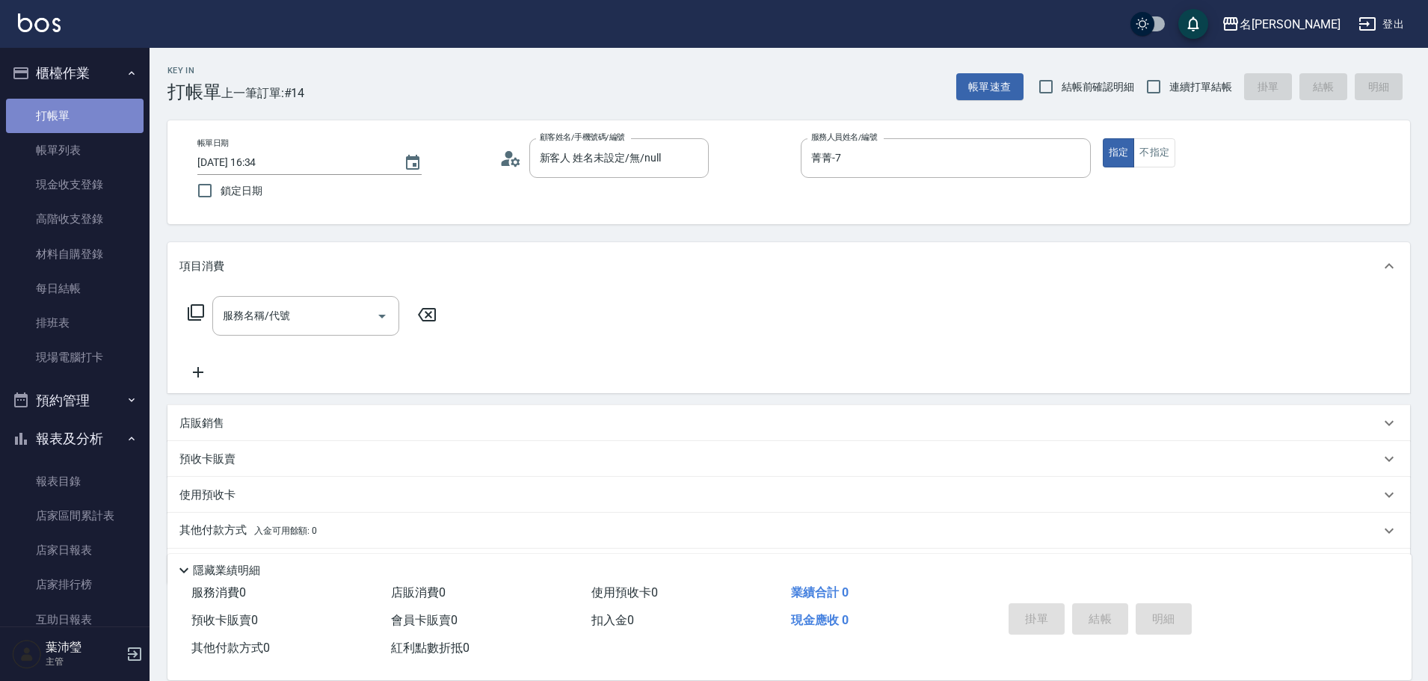
click at [83, 120] on link "打帳單" at bounding box center [75, 116] width 138 height 34
click at [663, 157] on input "新客人 姓名未設定/無/null" at bounding box center [608, 158] width 144 height 26
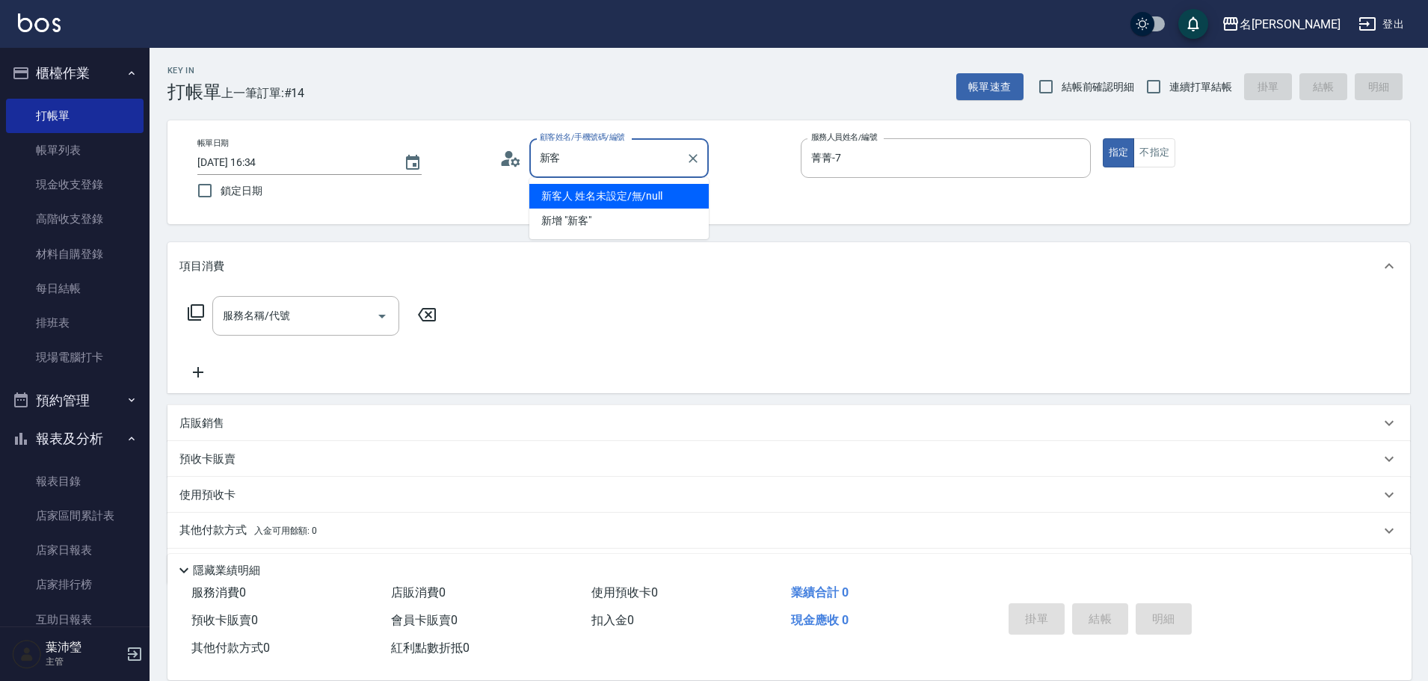
type input "新"
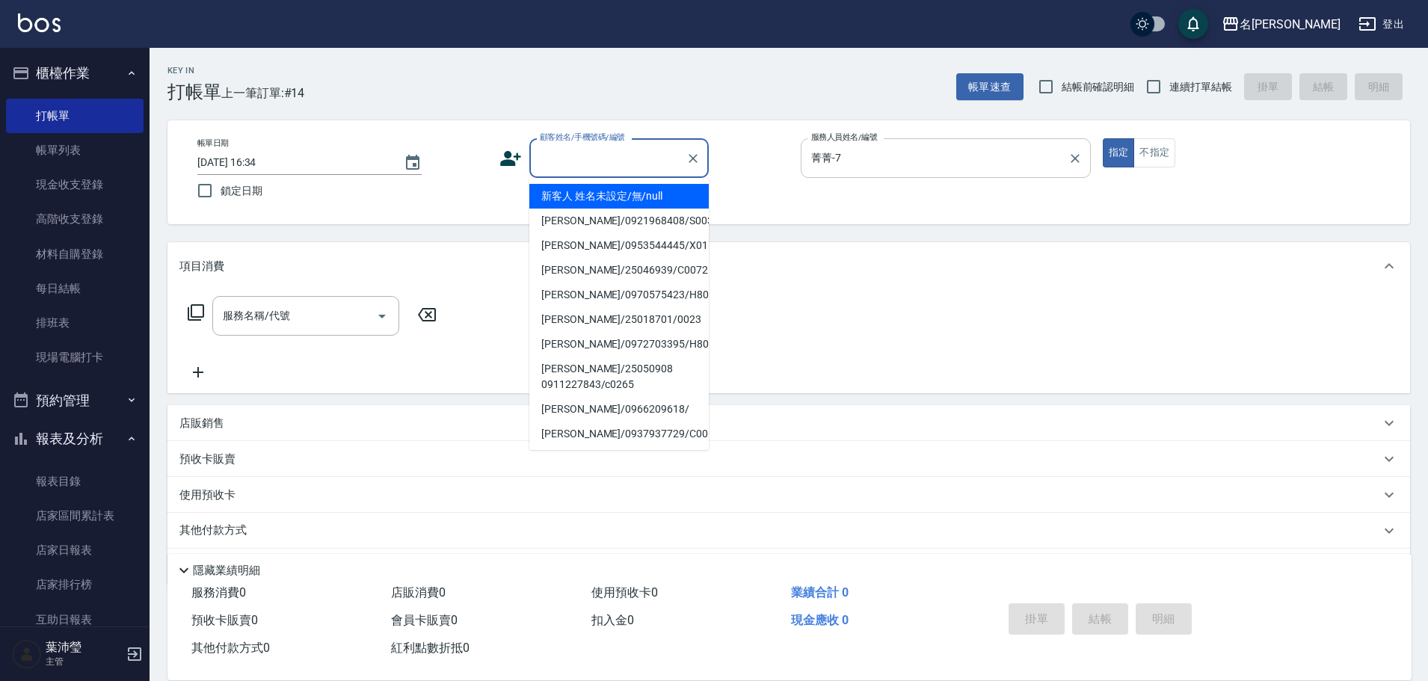
click at [888, 162] on input "菁菁-7" at bounding box center [935, 158] width 254 height 26
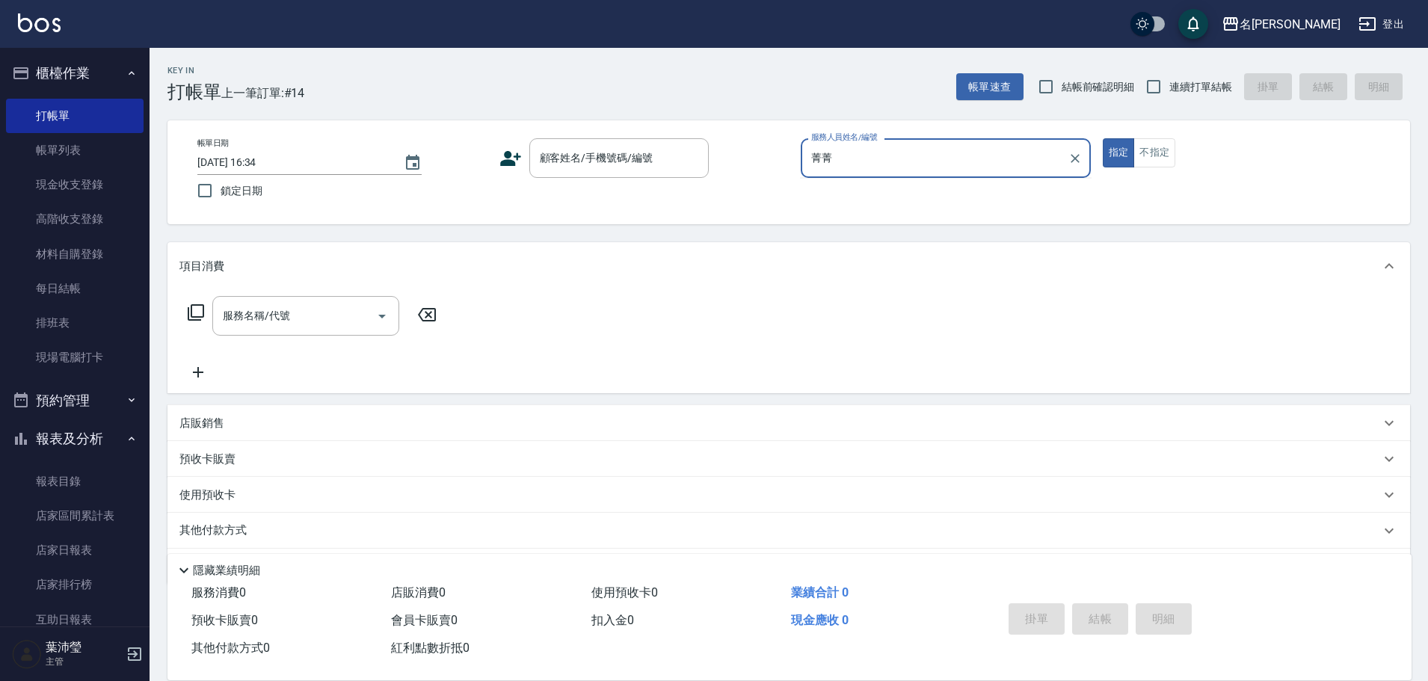
type input "菁"
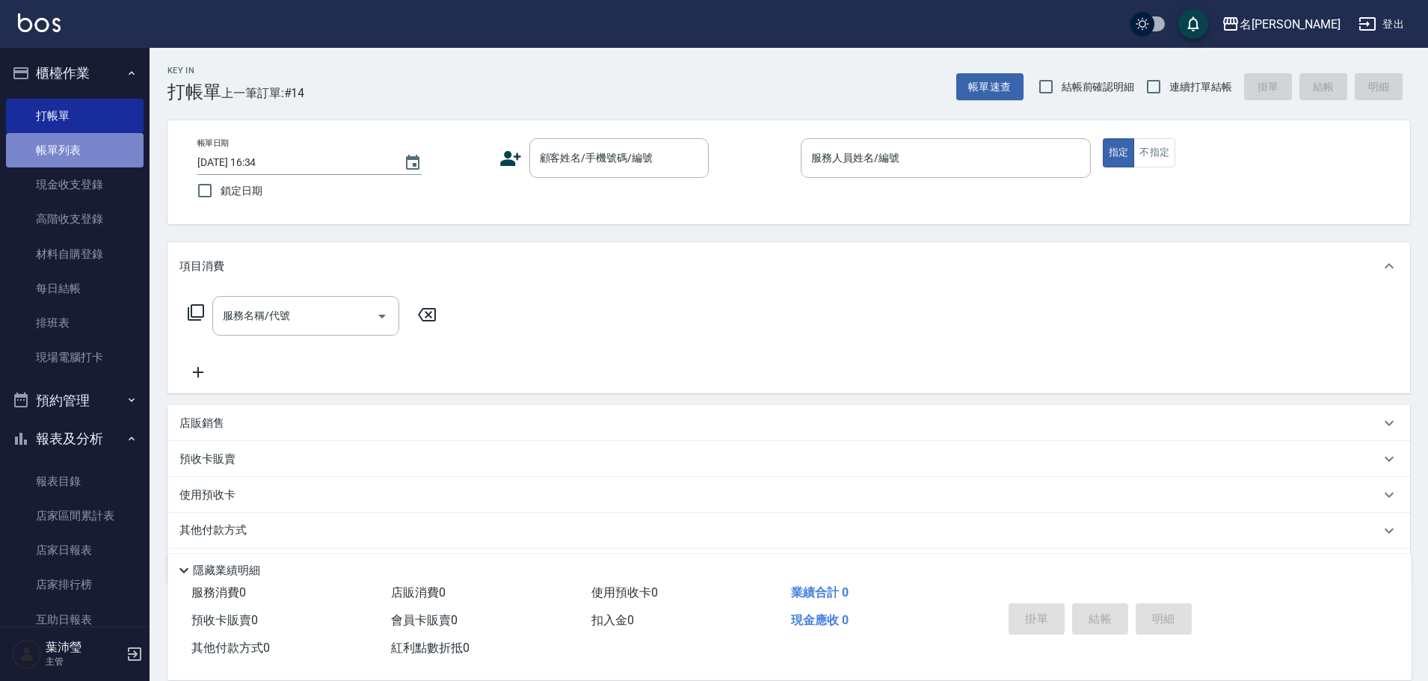
click at [92, 153] on link "帳單列表" at bounding box center [75, 150] width 138 height 34
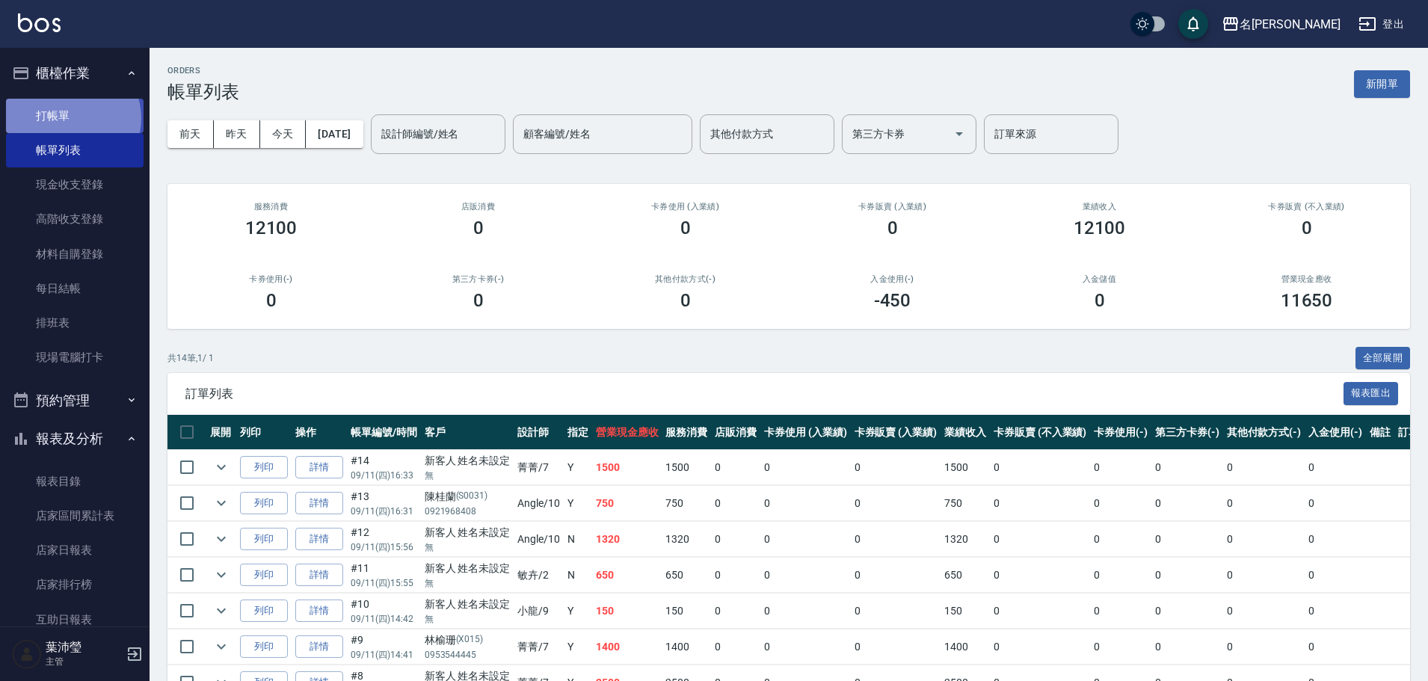
click at [72, 117] on link "打帳單" at bounding box center [75, 116] width 138 height 34
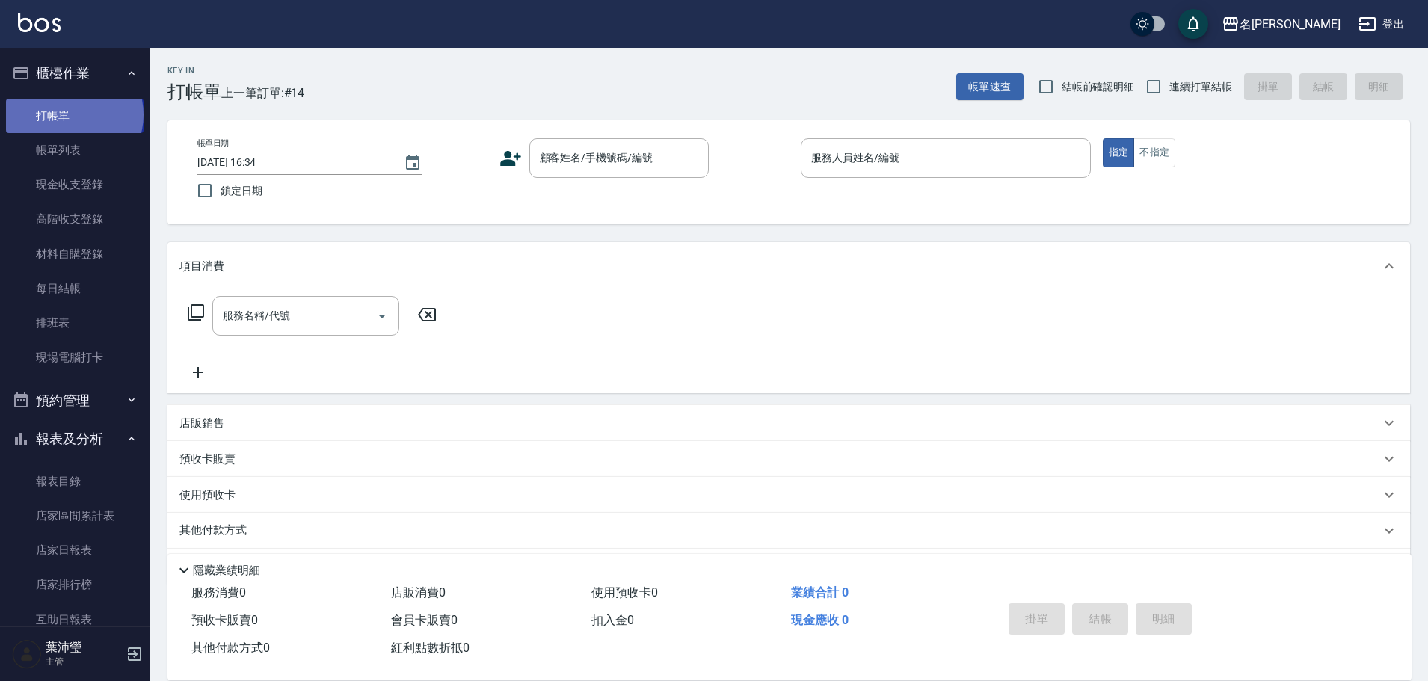
drag, startPoint x: 73, startPoint y: 114, endPoint x: 125, endPoint y: 96, distance: 54.6
click at [74, 113] on link "打帳單" at bounding box center [75, 116] width 138 height 34
click at [120, 152] on link "帳單列表" at bounding box center [75, 150] width 138 height 34
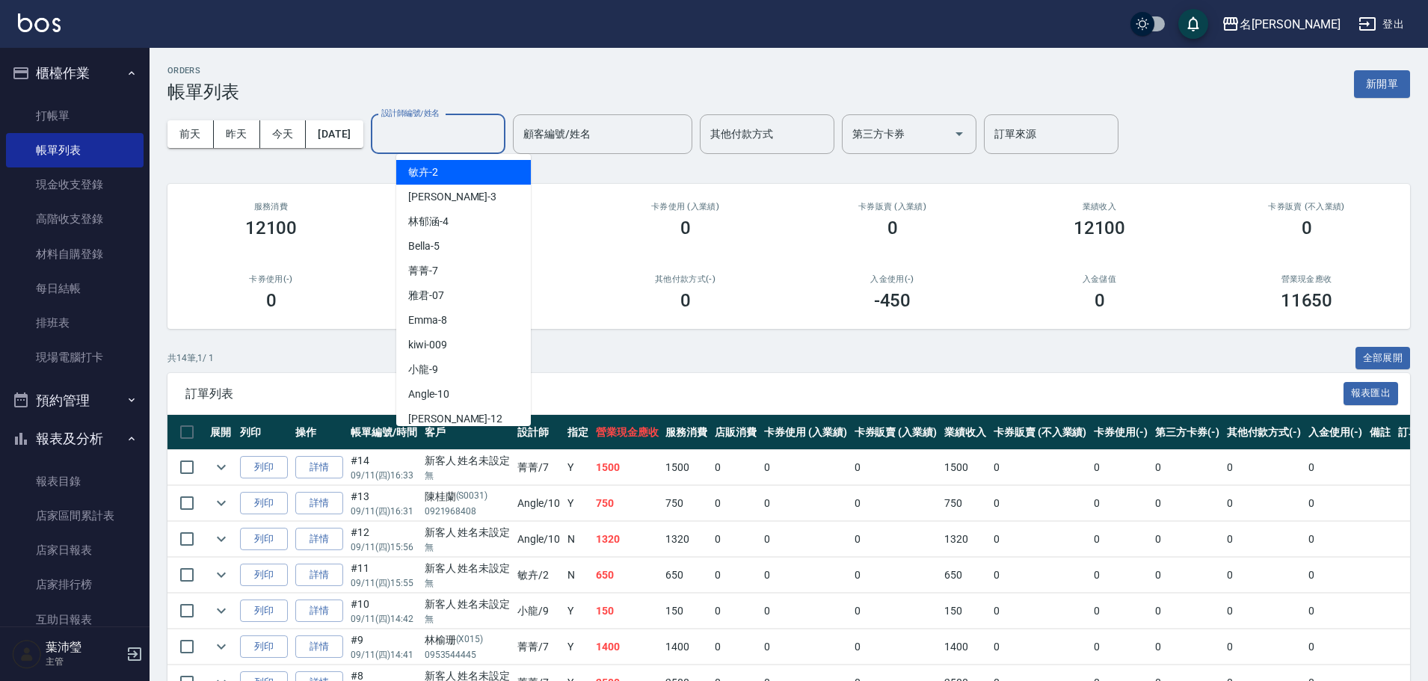
click at [432, 135] on input "設計師編號/姓名" at bounding box center [438, 134] width 121 height 26
click at [429, 278] on span "菁菁 -7" at bounding box center [423, 271] width 30 height 16
type input "菁菁-7"
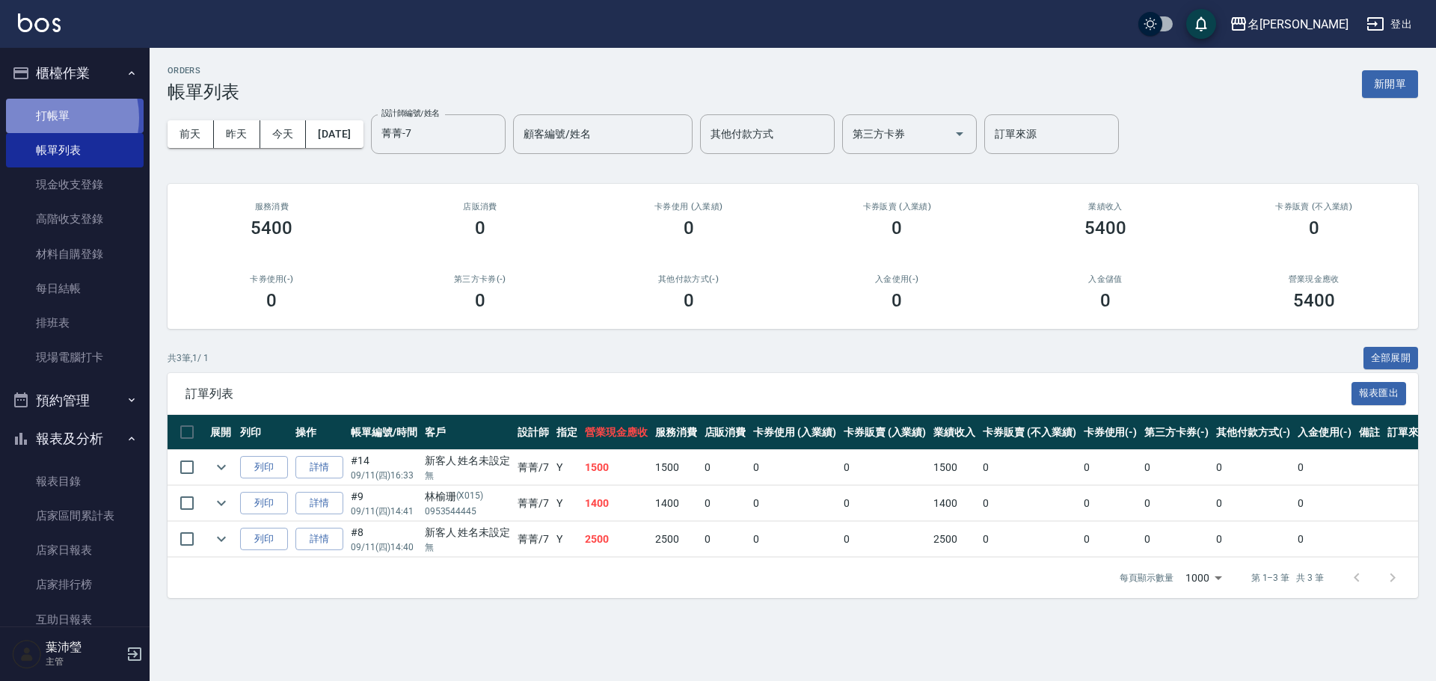
click at [50, 117] on link "打帳單" at bounding box center [75, 116] width 138 height 34
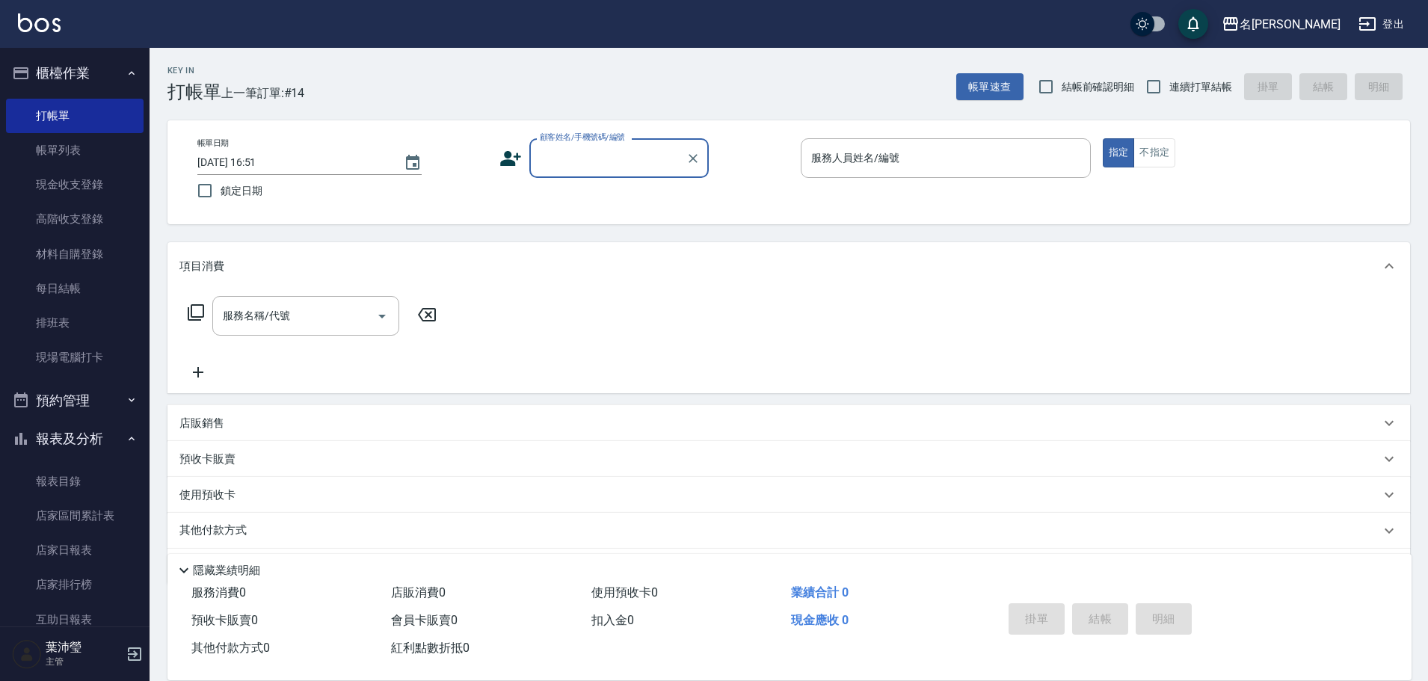
click at [571, 164] on input "顧客姓名/手機號碼/編號" at bounding box center [608, 158] width 144 height 26
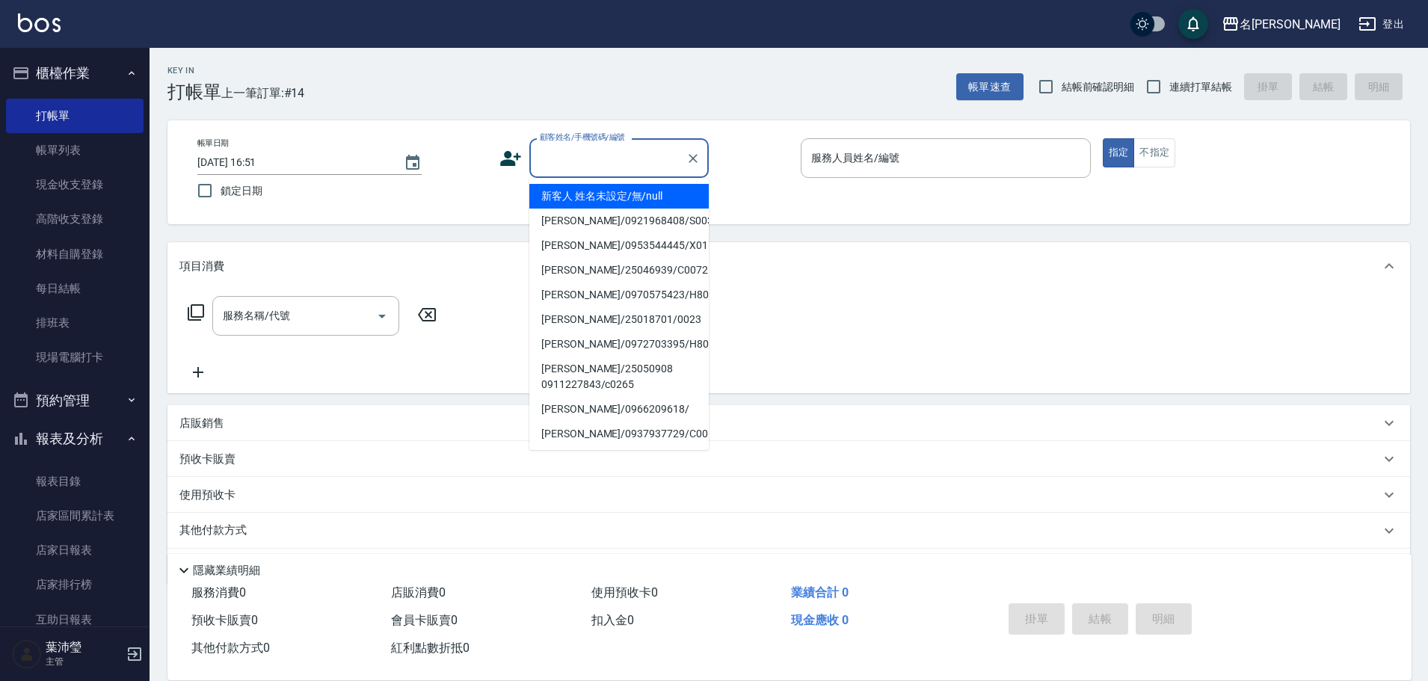
click at [579, 203] on li "新客人 姓名未設定/無/null" at bounding box center [618, 196] width 179 height 25
type input "新客人 姓名未設定/無/null"
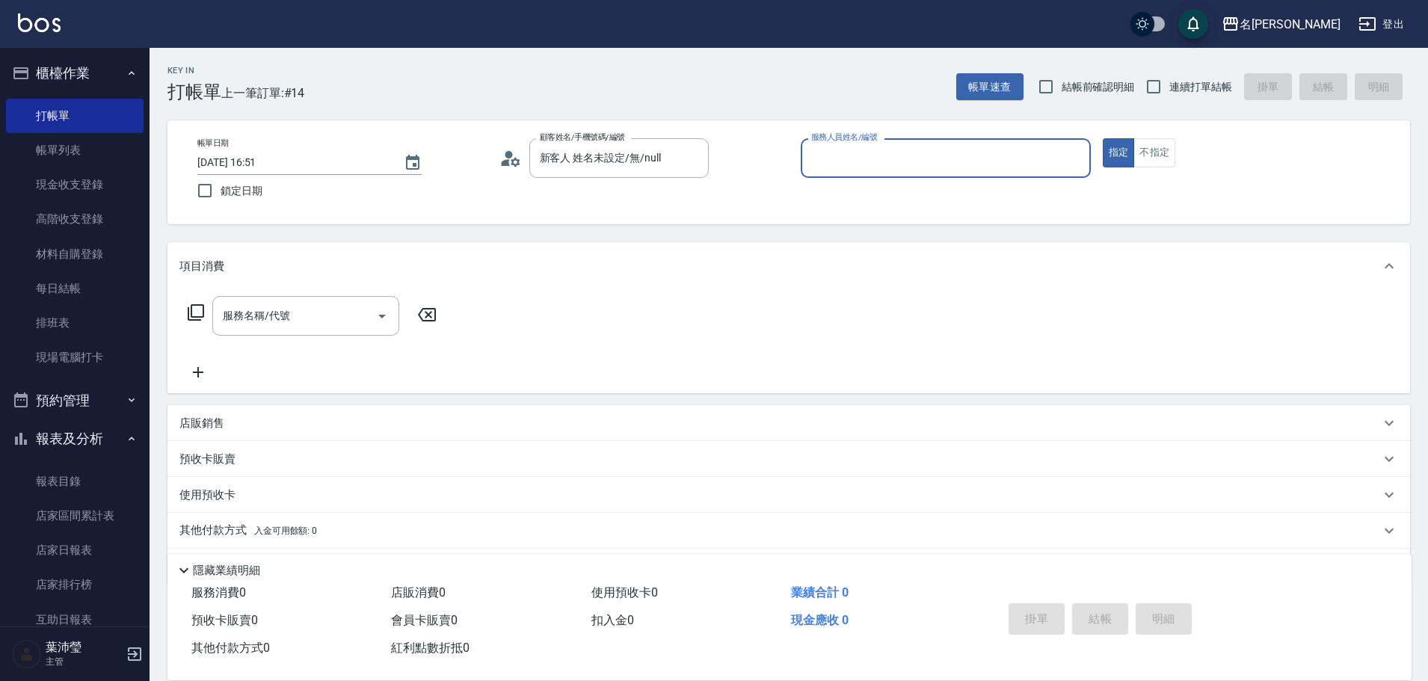
click at [823, 162] on input "服務人員姓名/編號" at bounding box center [946, 158] width 277 height 26
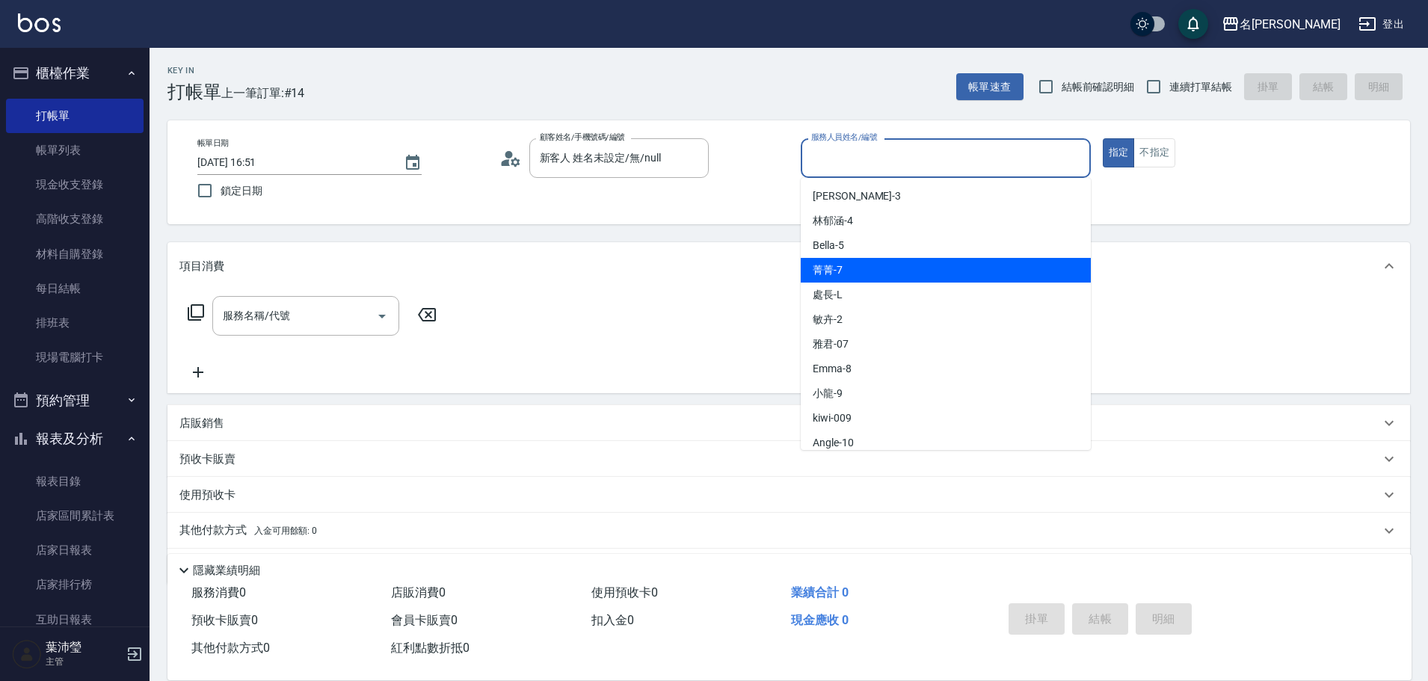
click at [853, 275] on div "菁菁 -7" at bounding box center [946, 270] width 290 height 25
type input "菁菁-7"
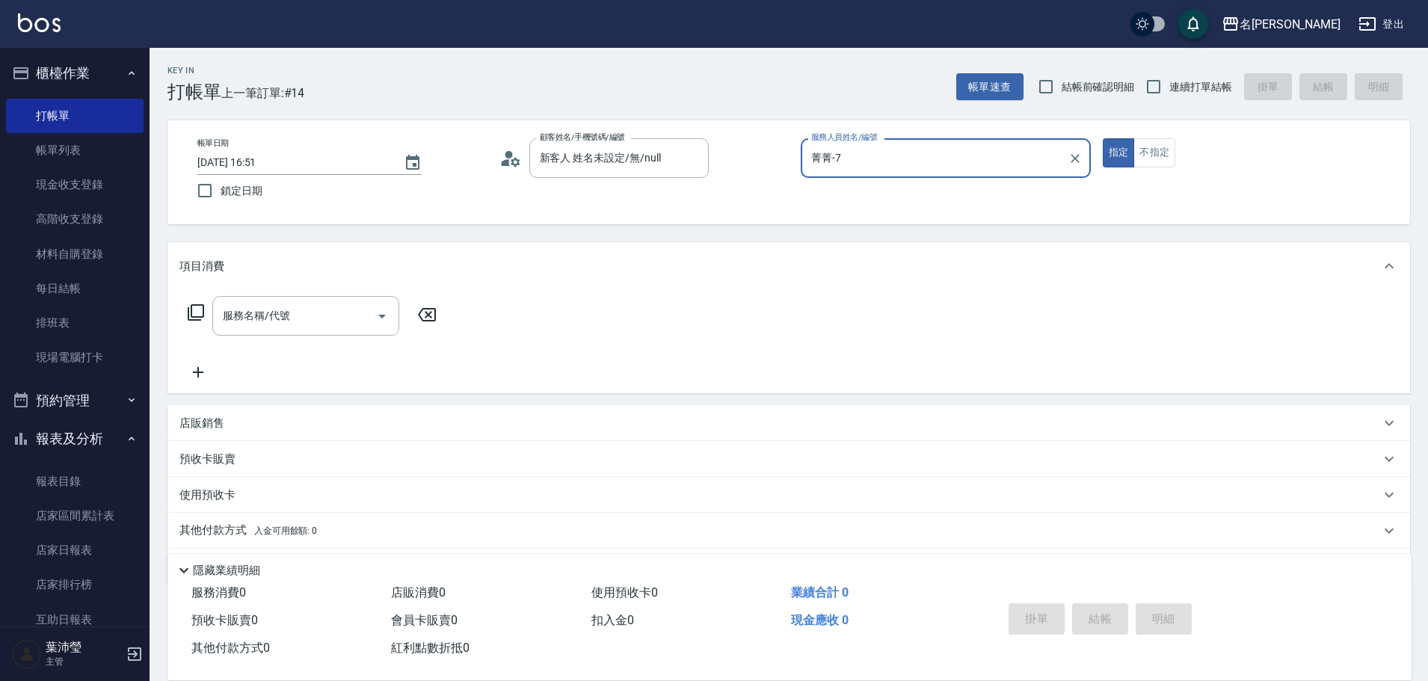
click at [200, 310] on icon at bounding box center [196, 313] width 18 height 18
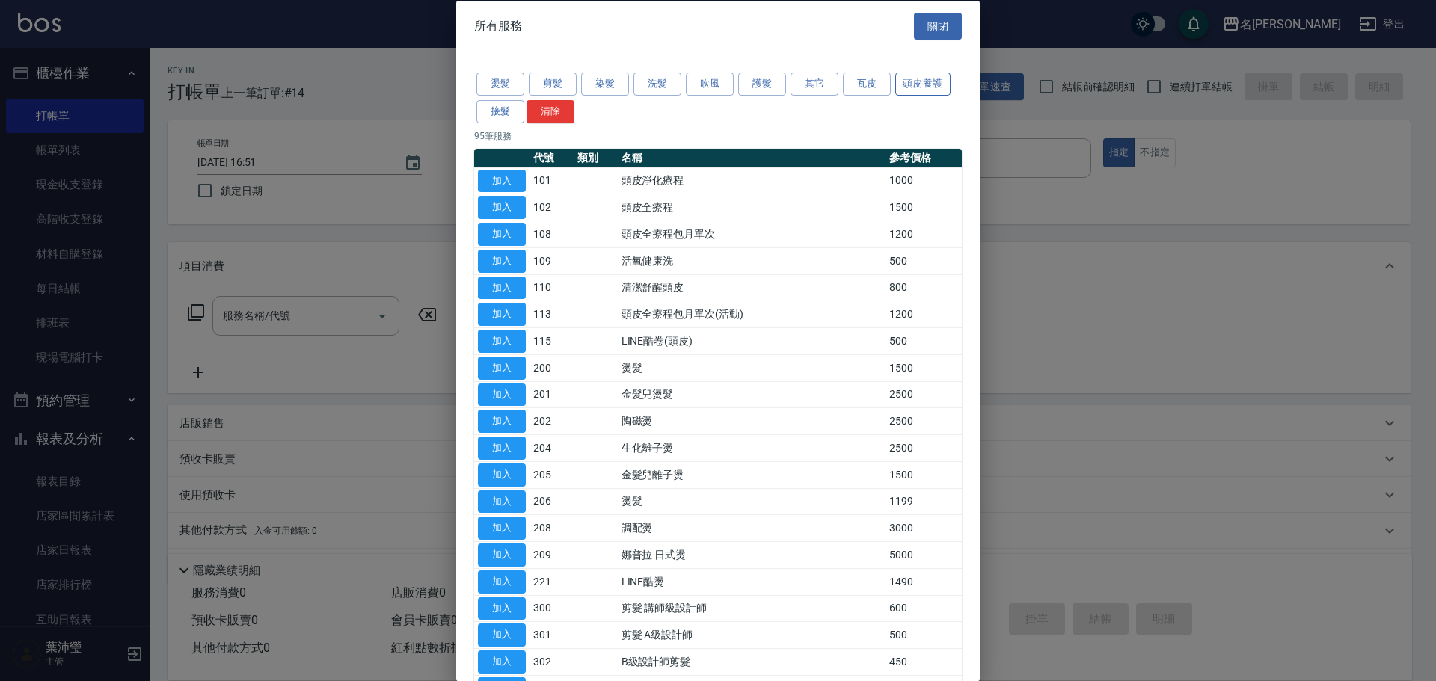
click at [918, 82] on button "頭皮養護" at bounding box center [922, 84] width 55 height 23
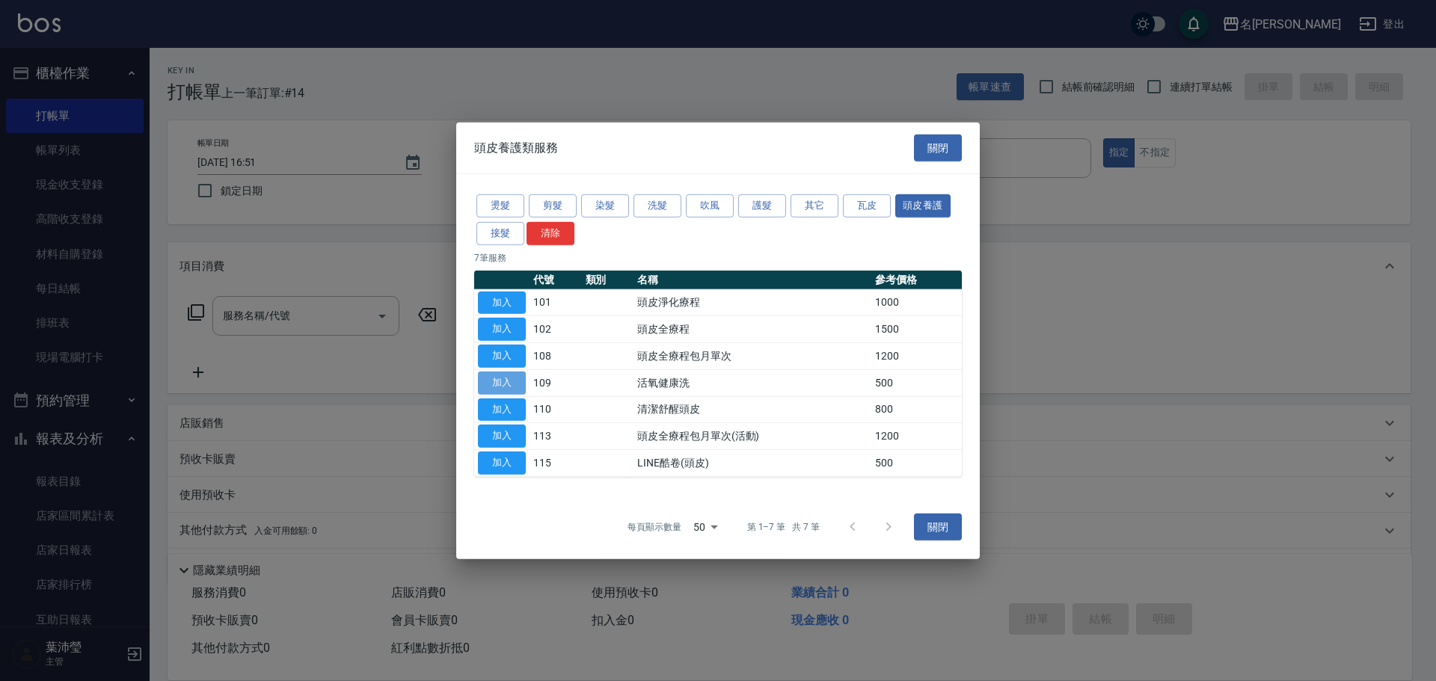
click at [508, 385] on button "加入" at bounding box center [502, 383] width 48 height 23
type input "活氧健康洗(109)"
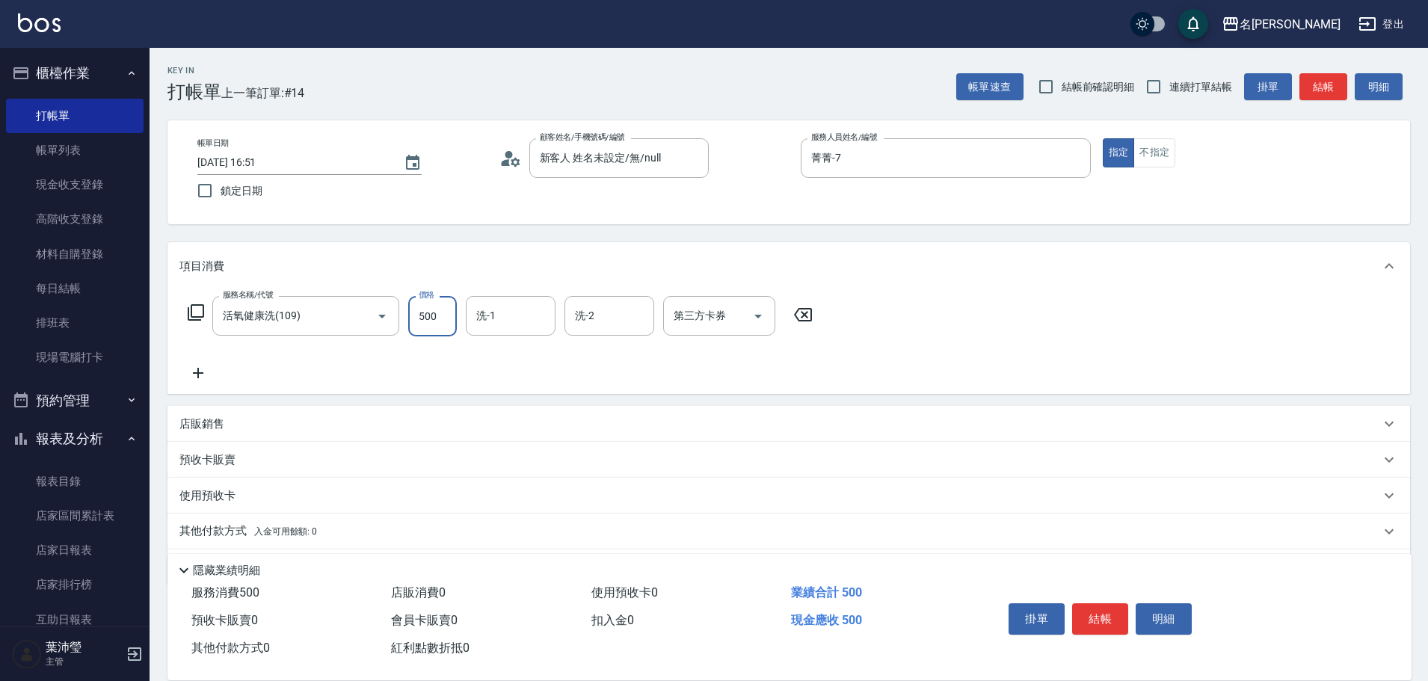
click at [426, 319] on input "500" at bounding box center [432, 316] width 49 height 40
type input "600"
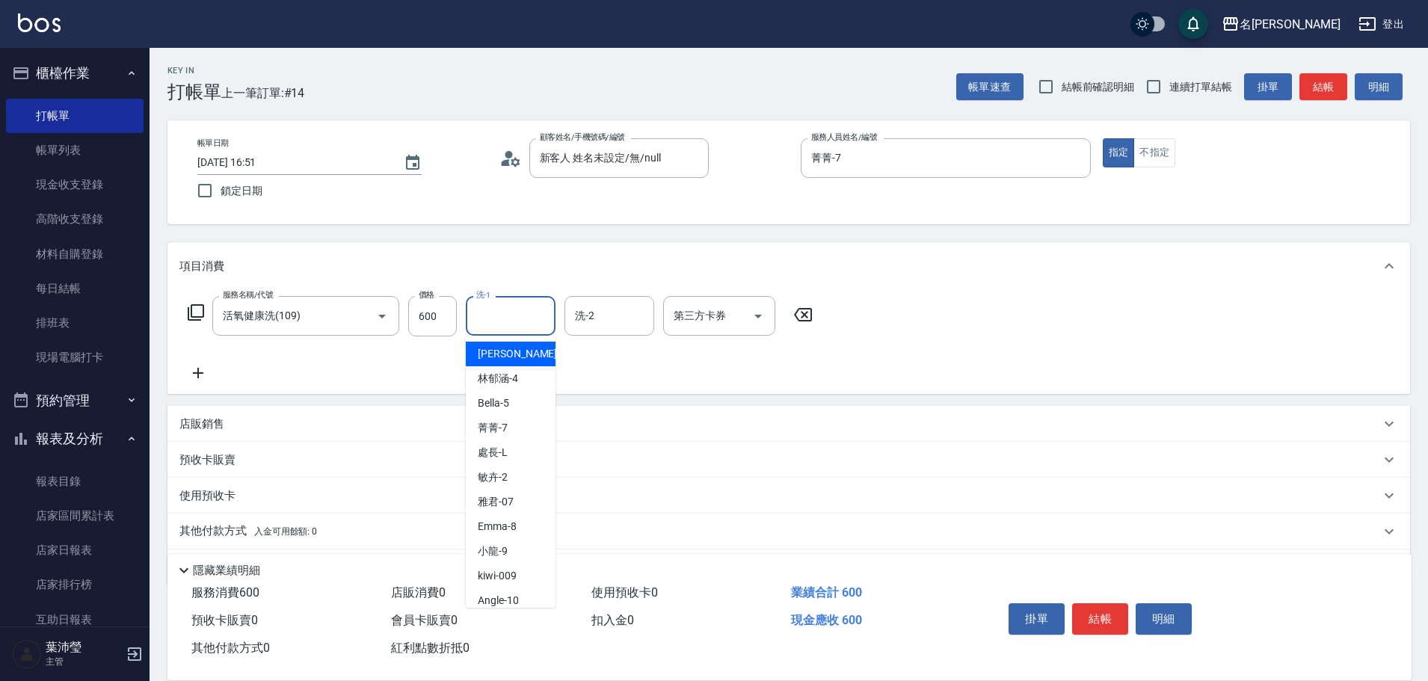
click at [504, 324] on input "洗-1" at bounding box center [511, 316] width 76 height 26
drag, startPoint x: 526, startPoint y: 363, endPoint x: 522, endPoint y: 356, distance: 7.7
click at [524, 361] on div "[PERSON_NAME] -19" at bounding box center [511, 354] width 90 height 25
drag, startPoint x: 642, startPoint y: 331, endPoint x: 645, endPoint y: 322, distance: 9.3
click at [642, 330] on div "洗-2" at bounding box center [610, 316] width 90 height 40
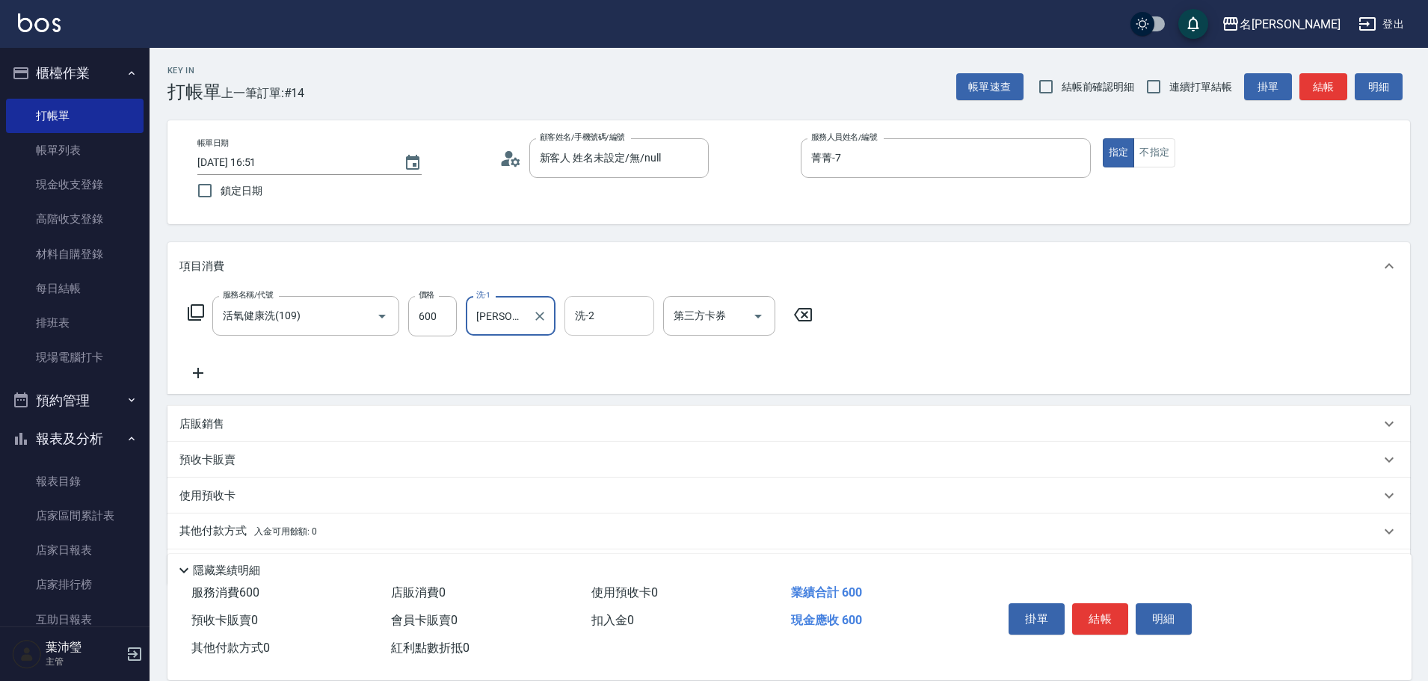
type input "[PERSON_NAME]-19"
click at [589, 358] on span "[PERSON_NAME] -19" at bounding box center [624, 354] width 94 height 16
type input "[PERSON_NAME]-19"
click at [207, 315] on div "服務名稱/代號 活氧健康洗(109) 服務名稱/代號 價格 600 價格 洗-1 宥蓁-19 洗-1 洗-2 [PERSON_NAME]-19 洗-2 第三方…" at bounding box center [500, 316] width 642 height 40
click at [197, 315] on icon at bounding box center [196, 313] width 18 height 18
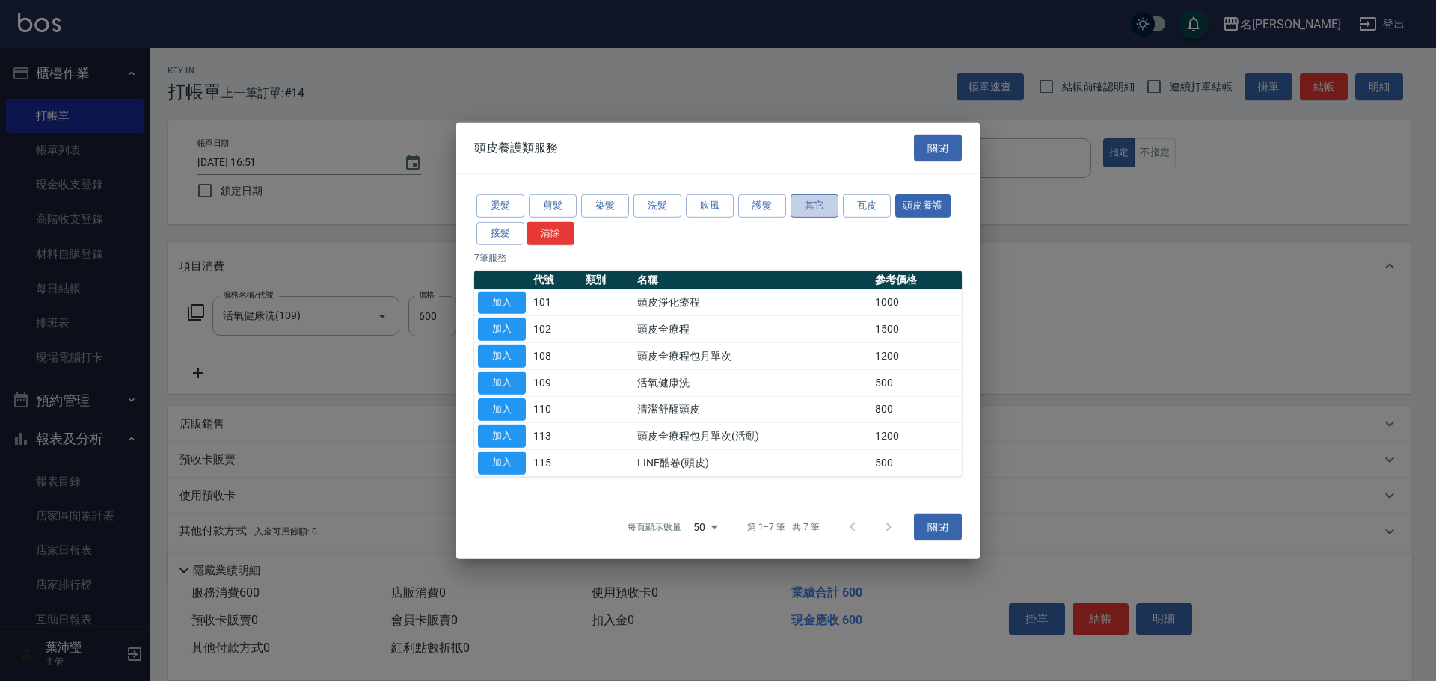
click at [805, 203] on button "其它" at bounding box center [814, 205] width 48 height 23
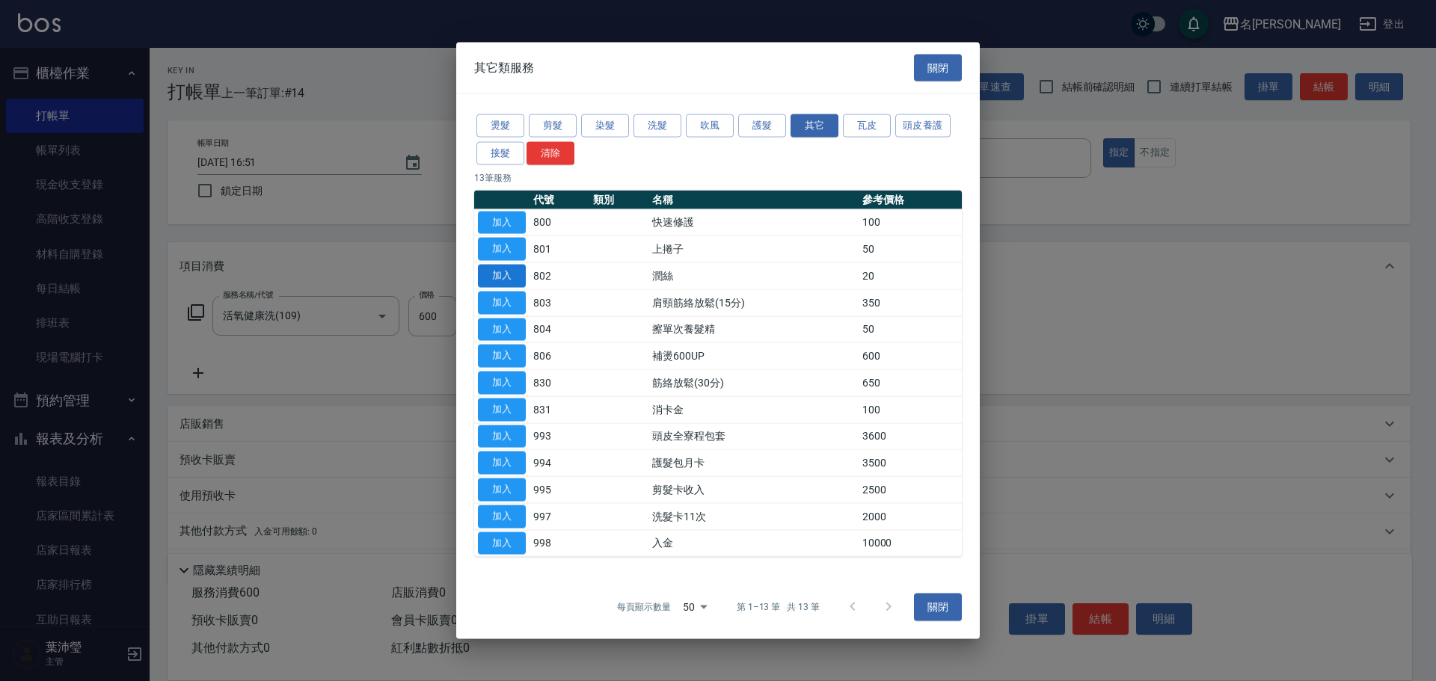
click at [510, 279] on button "加入" at bounding box center [502, 276] width 48 height 23
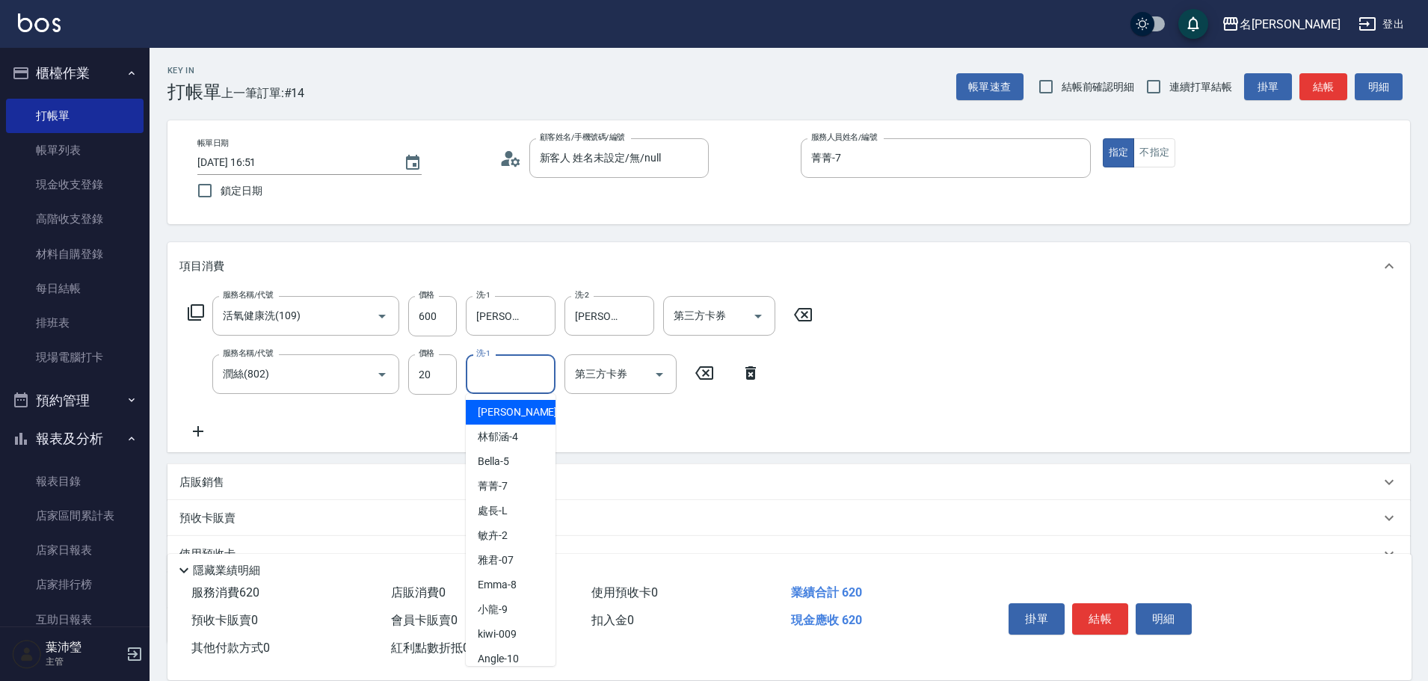
click at [514, 374] on input "洗-1" at bounding box center [511, 374] width 76 height 26
click at [503, 416] on span "[PERSON_NAME] -19" at bounding box center [525, 413] width 94 height 16
type input "[PERSON_NAME]-19"
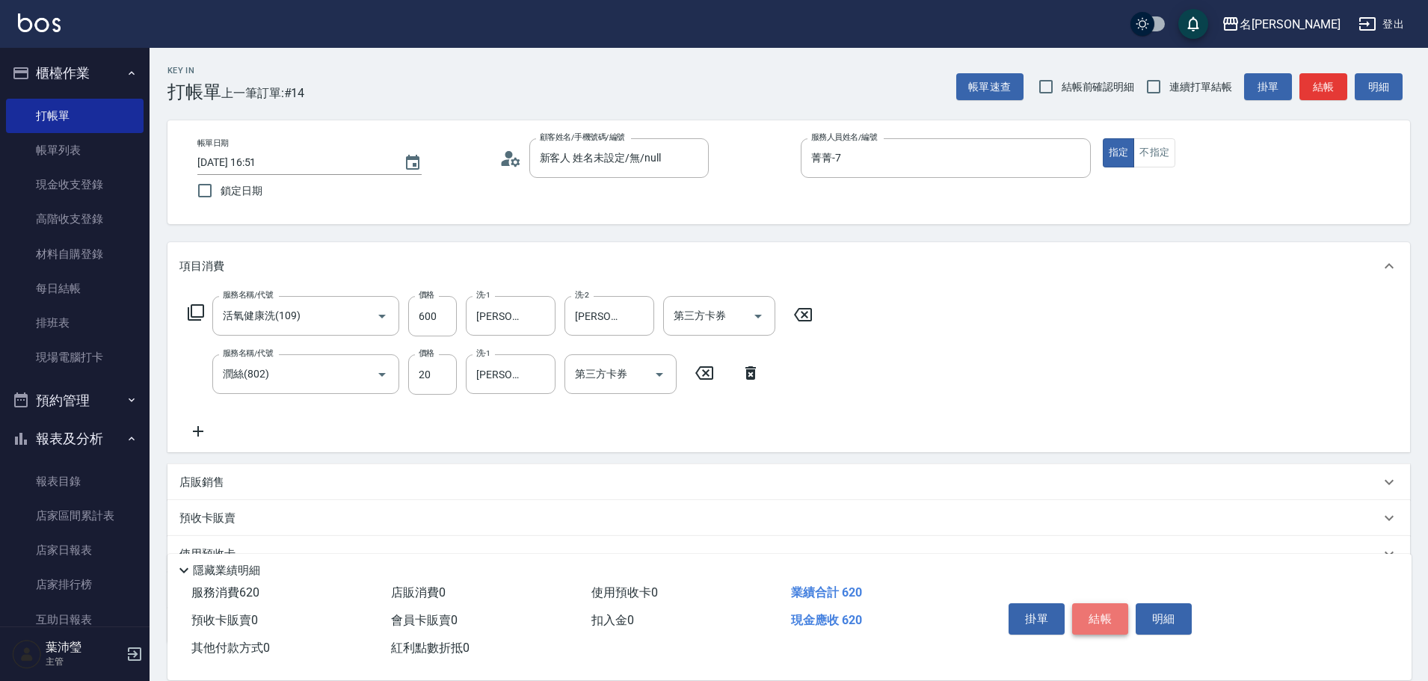
click at [1094, 610] on button "結帳" at bounding box center [1100, 619] width 56 height 31
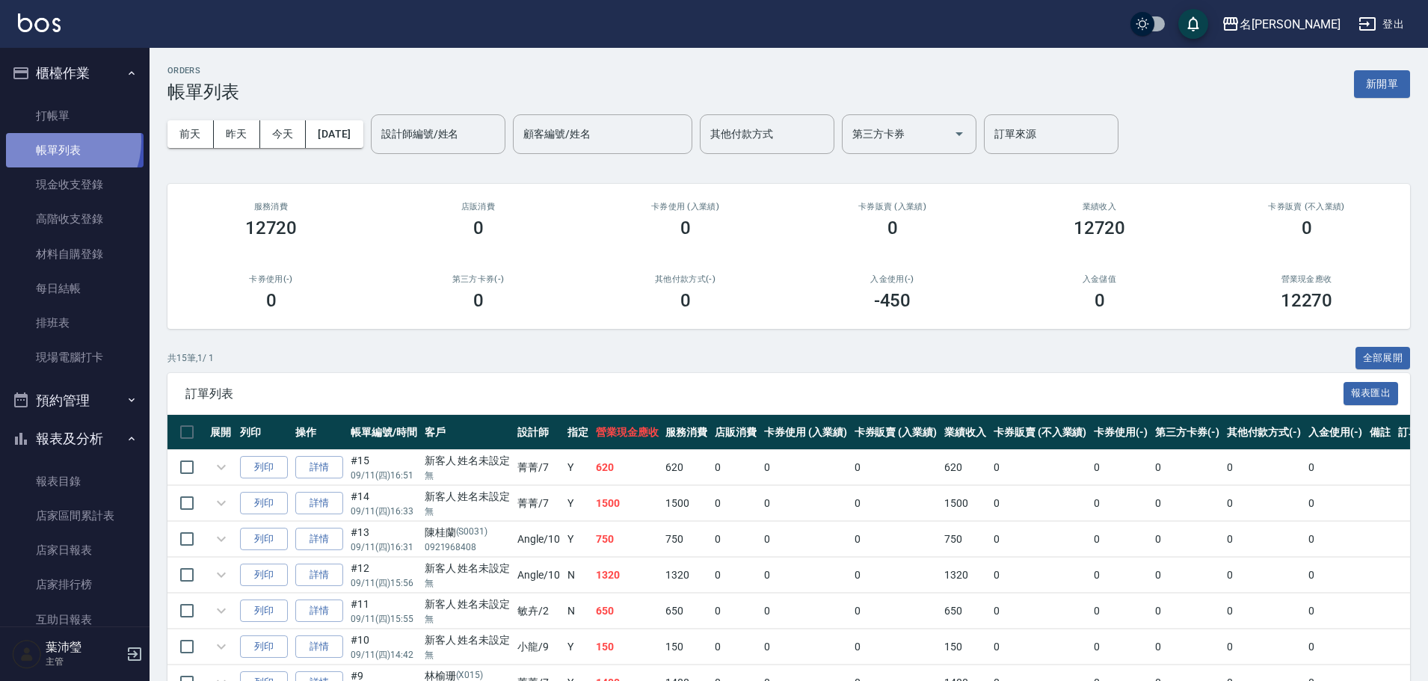
click at [56, 141] on link "帳單列表" at bounding box center [75, 150] width 138 height 34
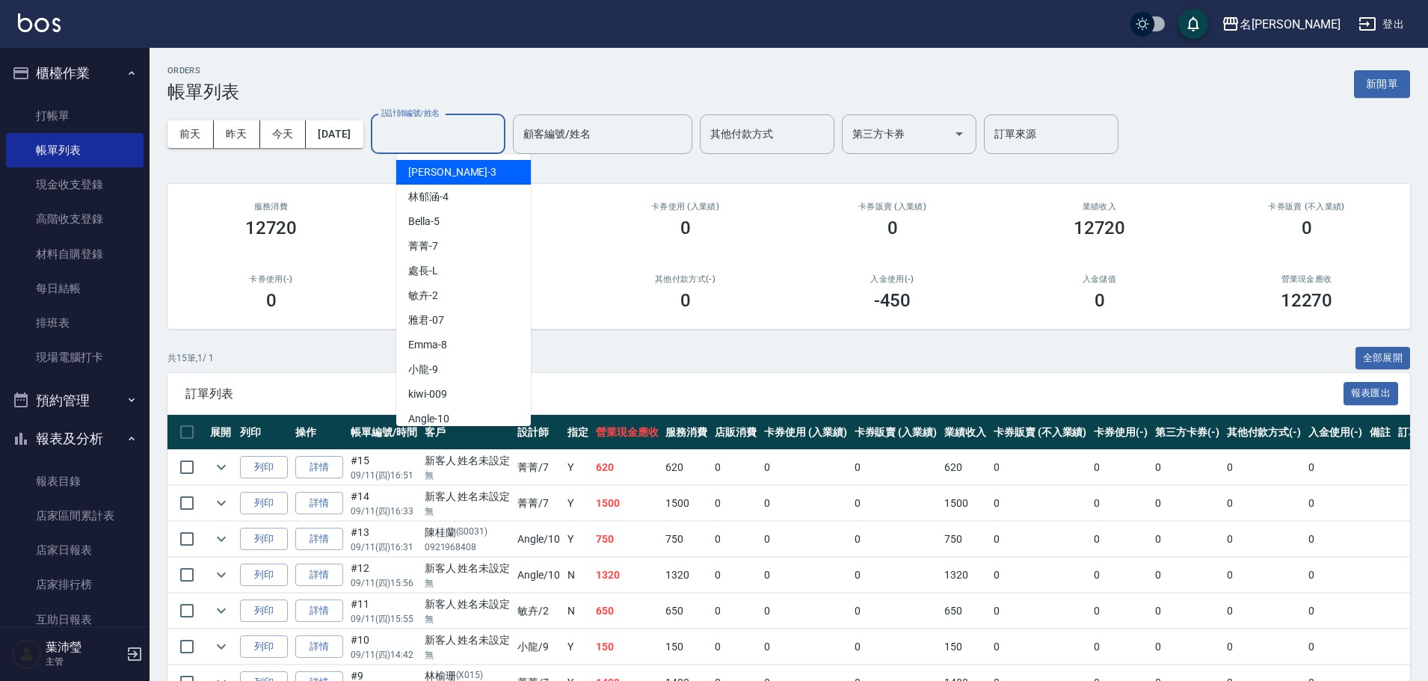
click at [449, 141] on input "設計師編號/姓名" at bounding box center [438, 134] width 121 height 26
click at [432, 234] on div "菁菁 -7" at bounding box center [463, 246] width 135 height 25
type input "菁菁-7"
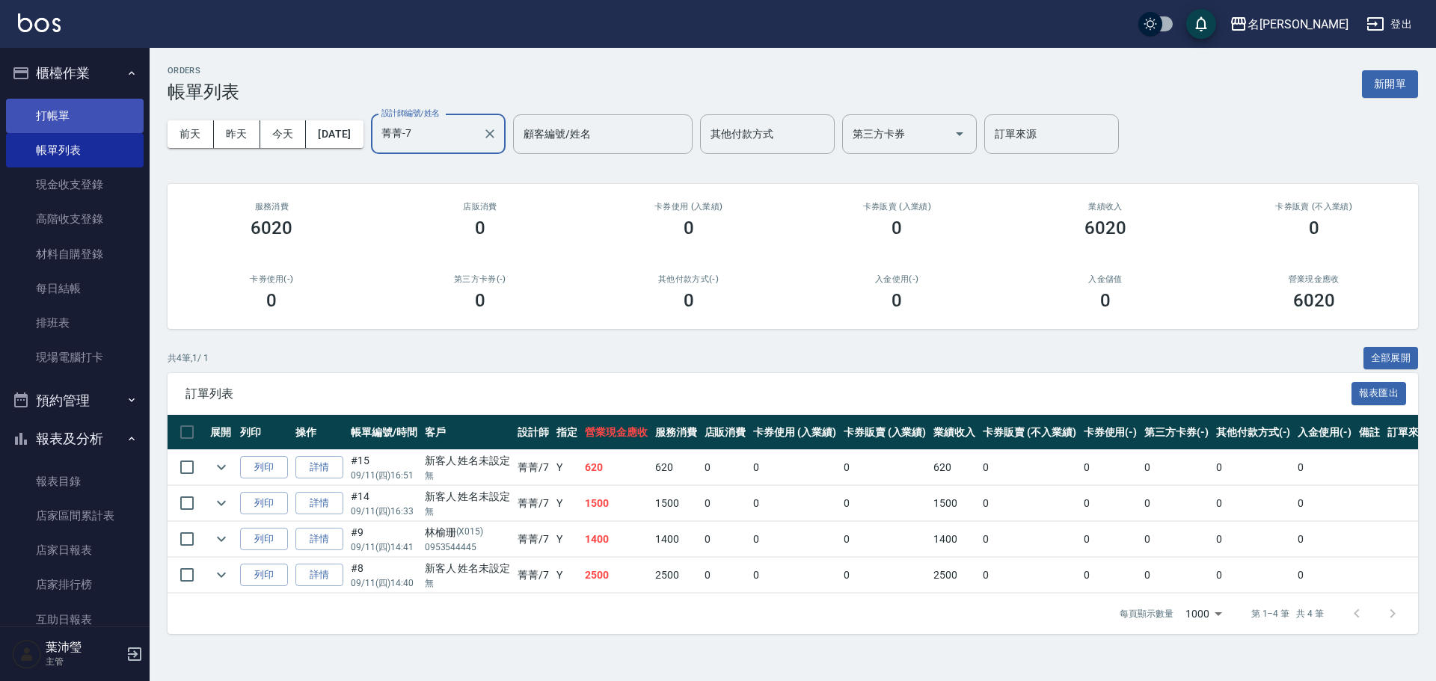
click at [100, 111] on link "打帳單" at bounding box center [75, 116] width 138 height 34
